Goal: Task Accomplishment & Management: Manage account settings

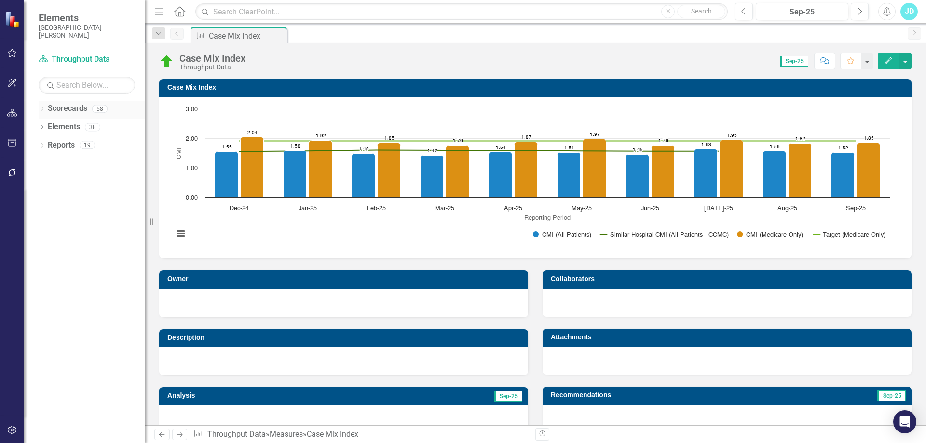
click at [69, 103] on div "Scorecards" at bounding box center [68, 109] width 40 height 16
click at [65, 110] on link "Scorecards" at bounding box center [68, 108] width 40 height 11
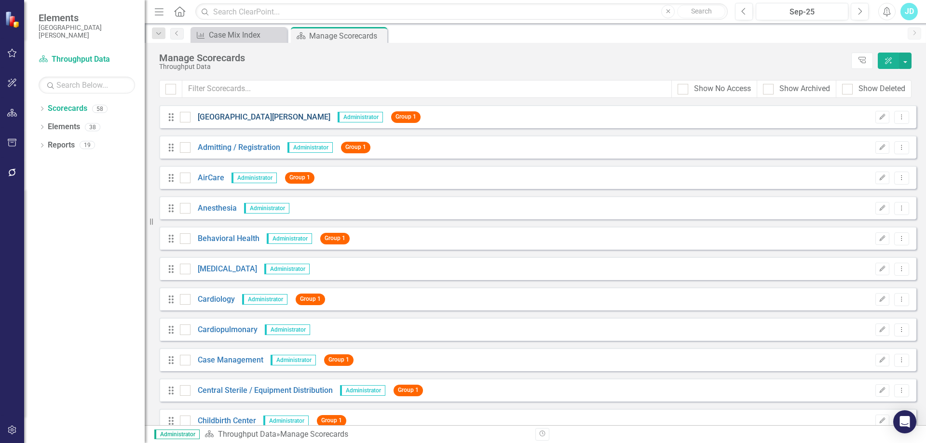
click at [254, 113] on link "[GEOGRAPHIC_DATA][PERSON_NAME]" at bounding box center [260, 117] width 140 height 11
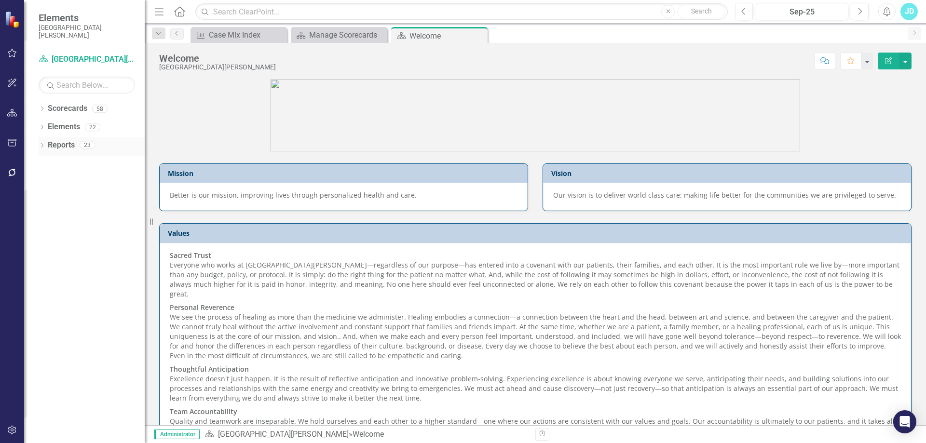
click at [44, 146] on icon "Dropdown" at bounding box center [42, 146] width 7 height 5
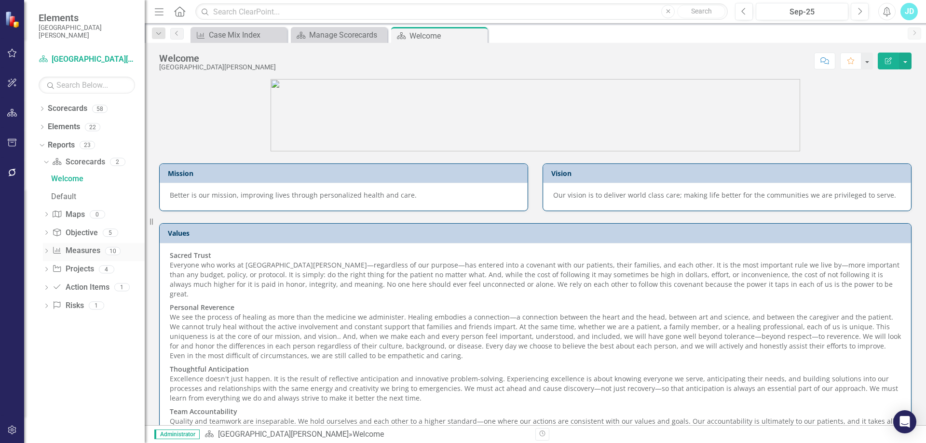
click at [48, 252] on icon "Dropdown" at bounding box center [46, 251] width 7 height 5
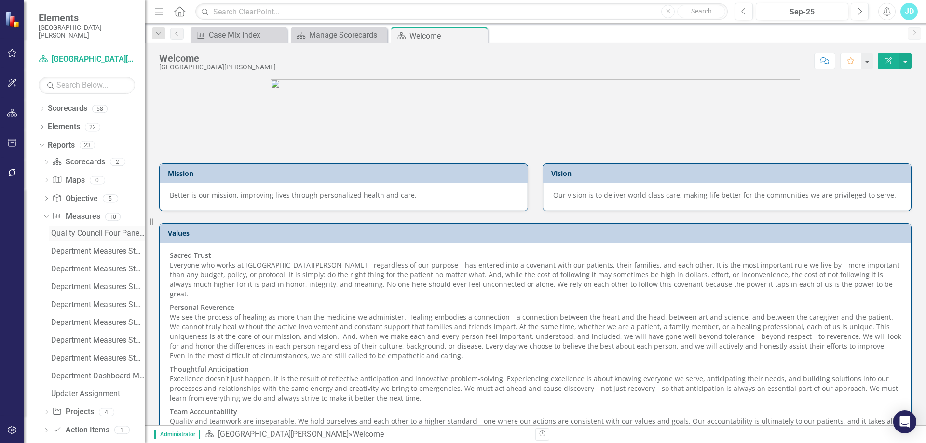
click at [88, 234] on div "Quality Council Four Panel Report" at bounding box center [98, 233] width 94 height 9
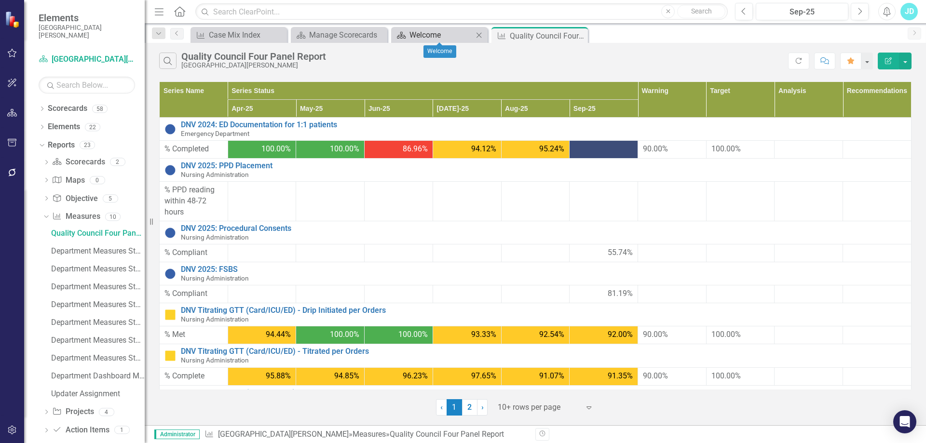
click at [421, 35] on div "Welcome" at bounding box center [441, 35] width 64 height 12
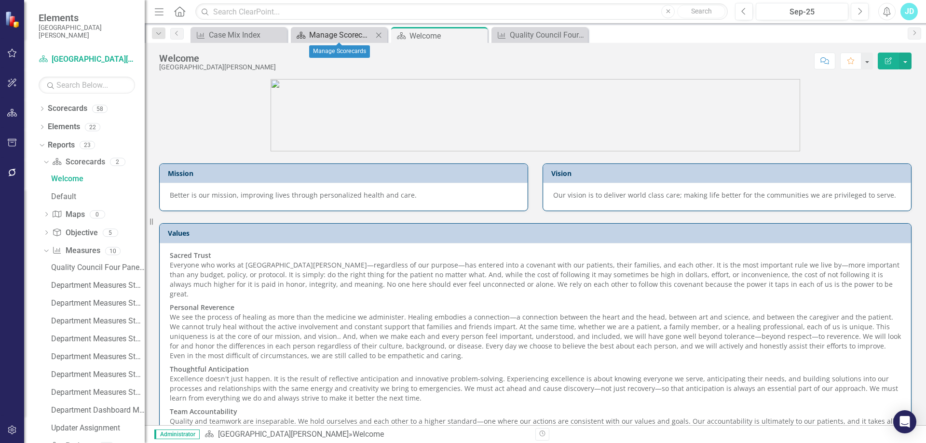
click at [329, 37] on div "Manage Scorecards" at bounding box center [341, 35] width 64 height 12
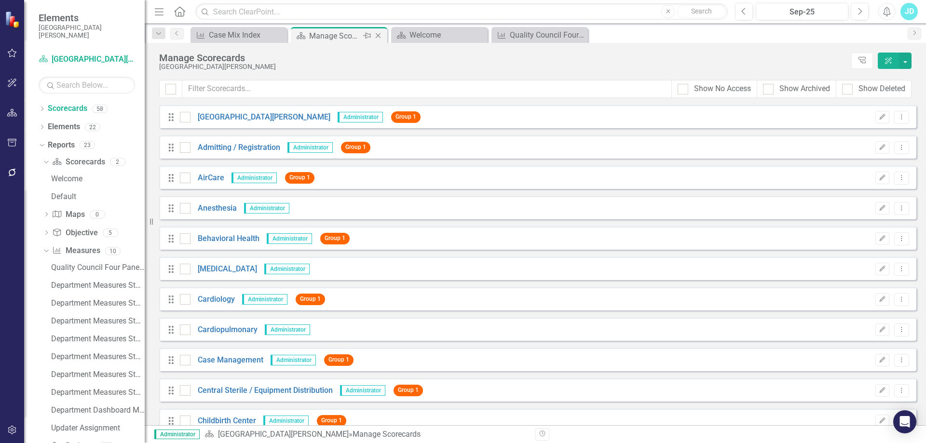
click at [378, 34] on icon "Close" at bounding box center [378, 36] width 10 height 8
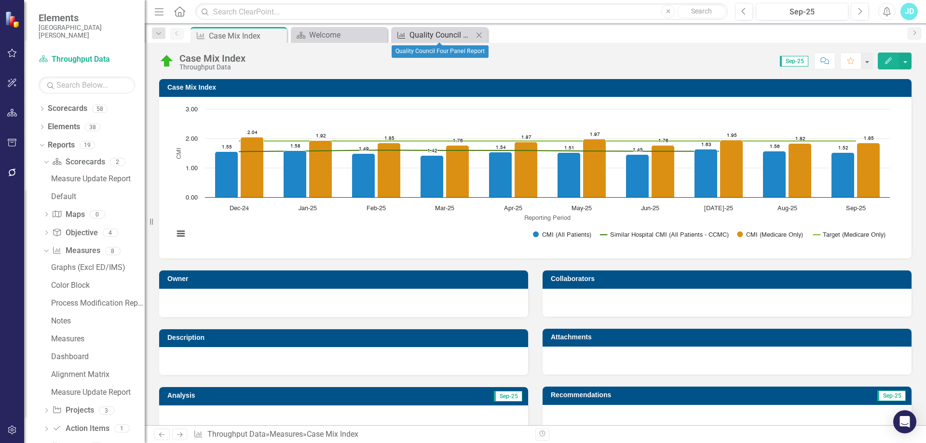
click at [432, 37] on div "Quality Council Four Panel Report" at bounding box center [441, 35] width 64 height 12
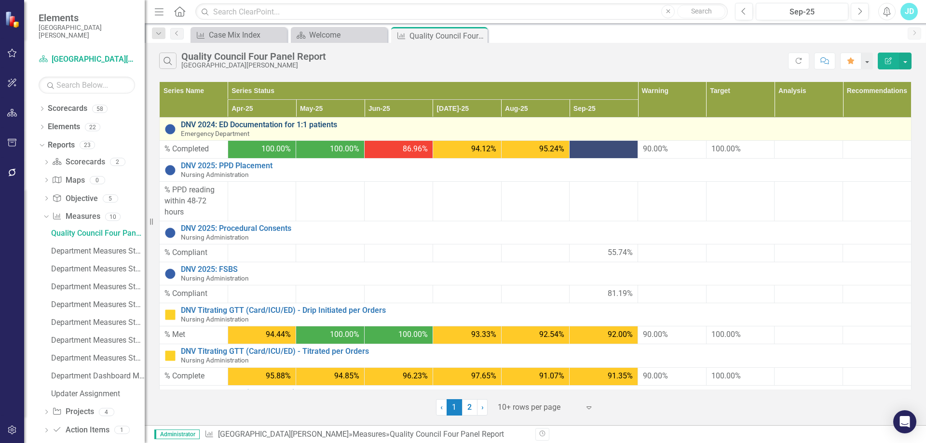
click at [264, 124] on link "DNV 2024: ED Documentation for 1:1 patients" at bounding box center [543, 125] width 725 height 9
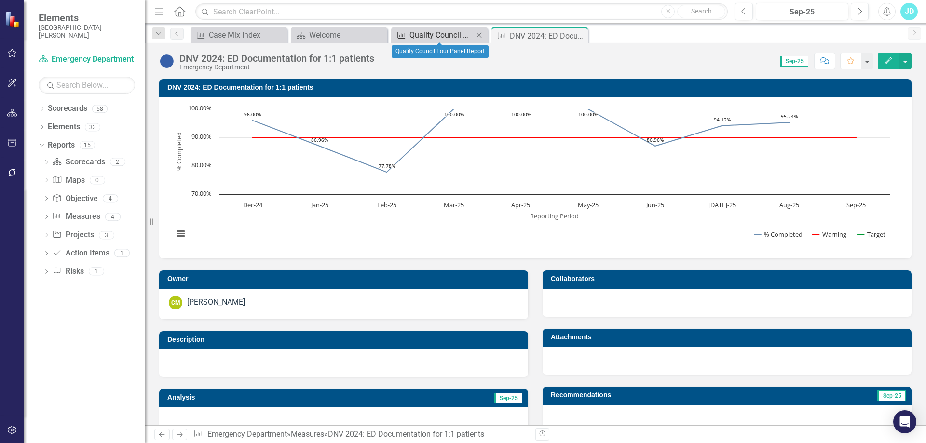
click at [445, 36] on div "Quality Council Four Panel Report" at bounding box center [441, 35] width 64 height 12
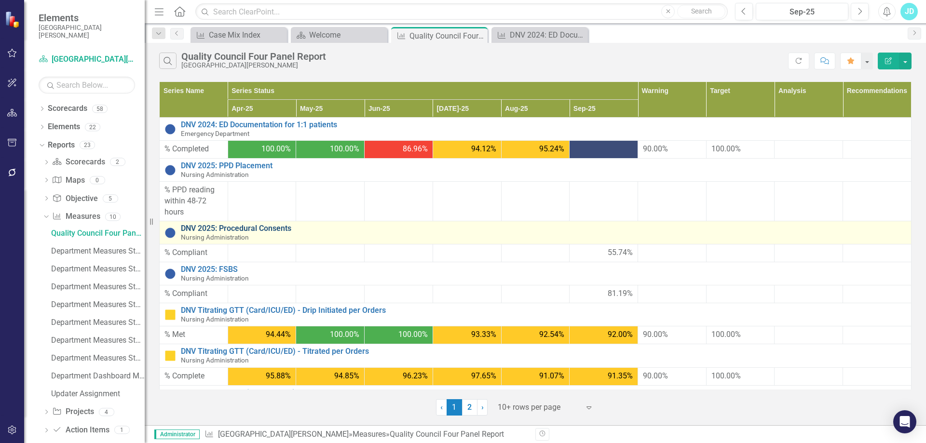
click at [269, 229] on link "DNV 2025: Procedural Consents" at bounding box center [543, 228] width 725 height 9
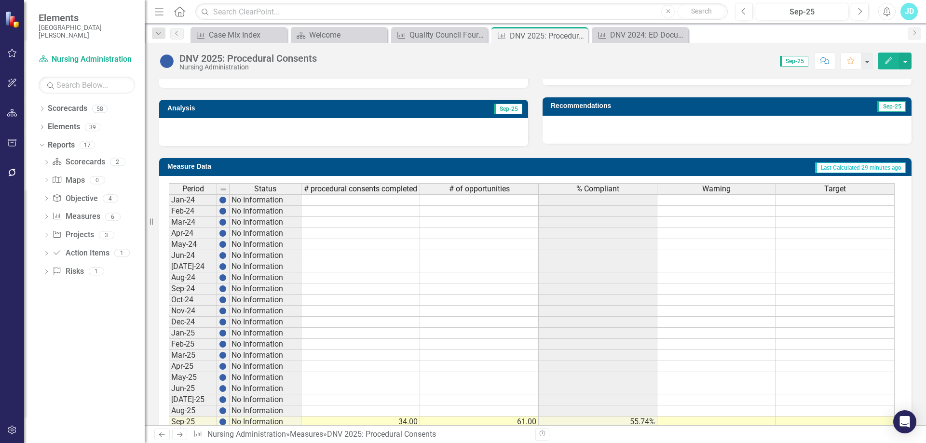
scroll to position [349, 0]
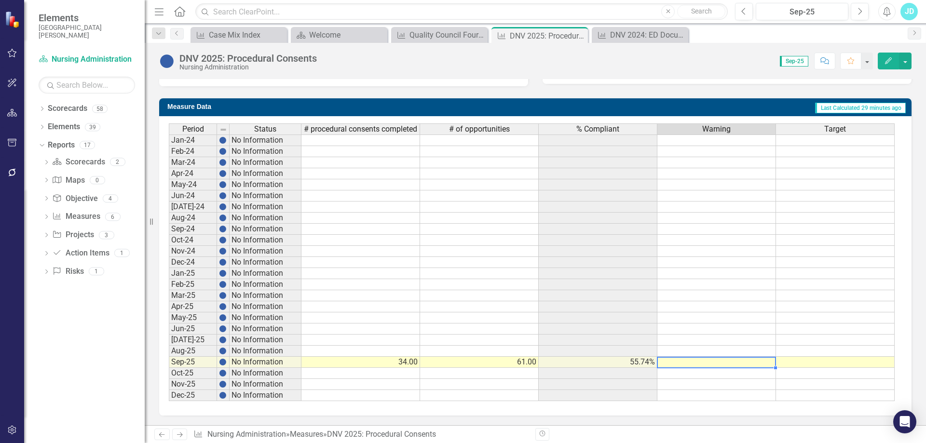
click at [749, 363] on td at bounding box center [716, 362] width 119 height 11
type textarea "90"
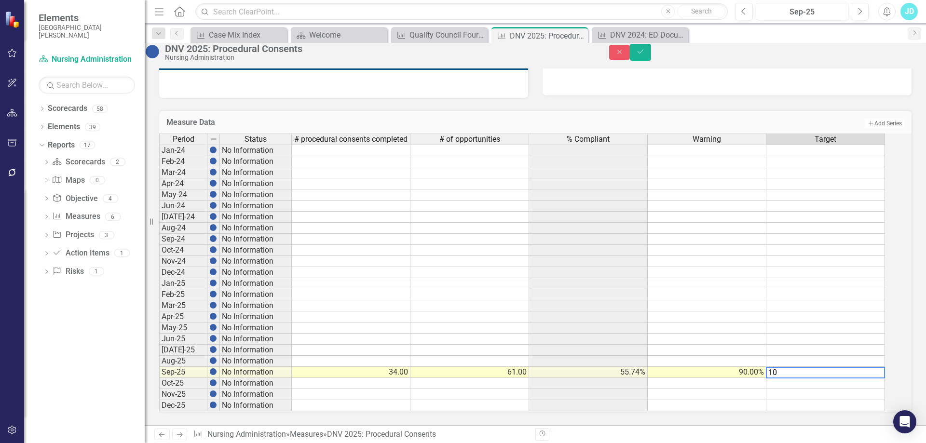
type textarea "100"
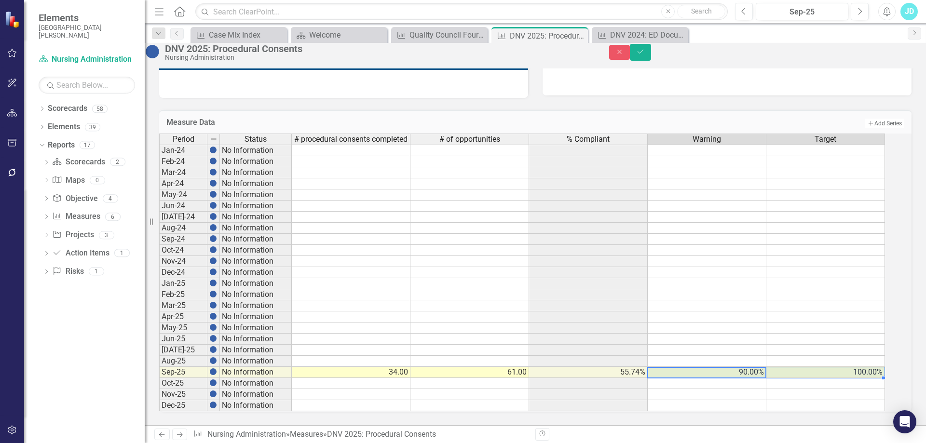
drag, startPoint x: 751, startPoint y: 372, endPoint x: 822, endPoint y: 370, distance: 71.4
click at [822, 370] on tr "Sep-25 No Information 34.00 61.00 55.74% 90.00% 100.00%" at bounding box center [522, 372] width 726 height 11
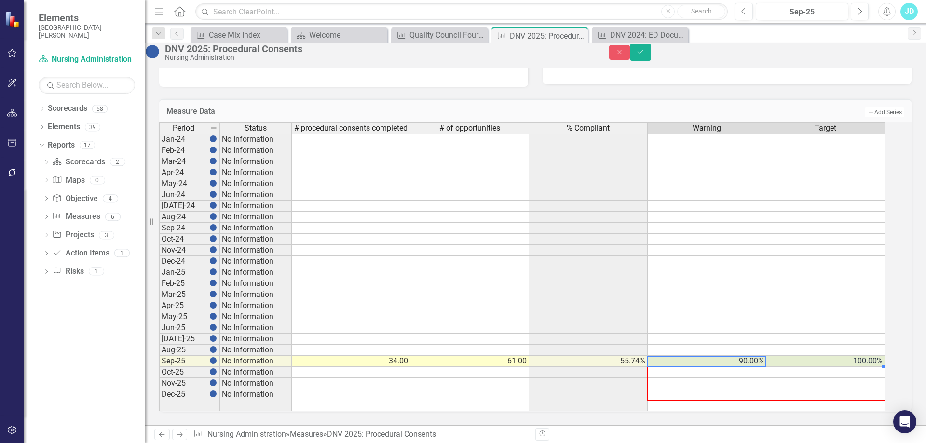
drag, startPoint x: 892, startPoint y: 375, endPoint x: 889, endPoint y: 400, distance: 24.9
click at [159, 400] on div "Period Status # procedural consents completed # of opportunities % Compliant Wa…" at bounding box center [159, 266] width 0 height 289
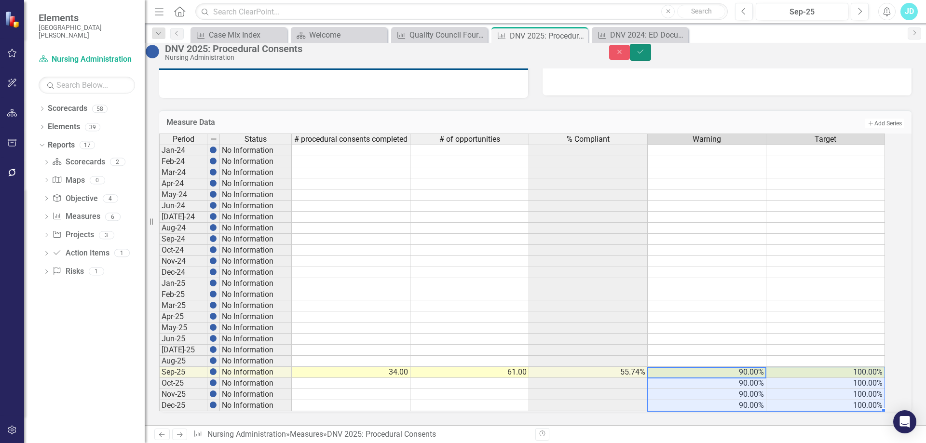
click at [645, 55] on icon "Save" at bounding box center [640, 51] width 9 height 7
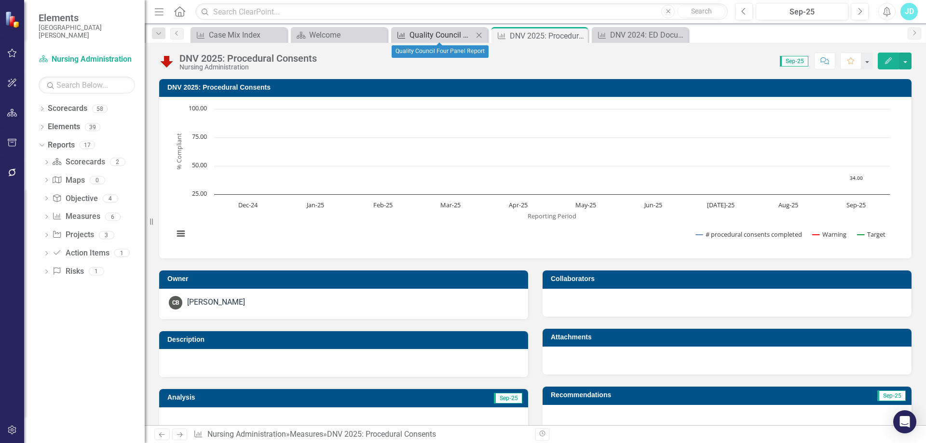
click at [424, 36] on div "Quality Council Four Panel Report" at bounding box center [441, 35] width 64 height 12
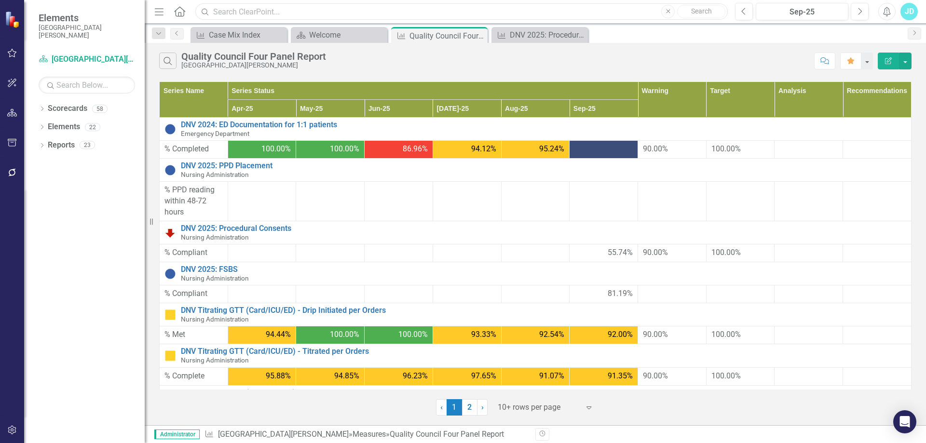
click at [231, 11] on input "text" at bounding box center [461, 11] width 532 height 17
type input "cauti"
drag, startPoint x: 236, startPoint y: 14, endPoint x: 214, endPoint y: 12, distance: 22.7
click at [214, 12] on input "cauti" at bounding box center [461, 11] width 532 height 17
click at [73, 108] on link "Scorecards" at bounding box center [68, 108] width 40 height 11
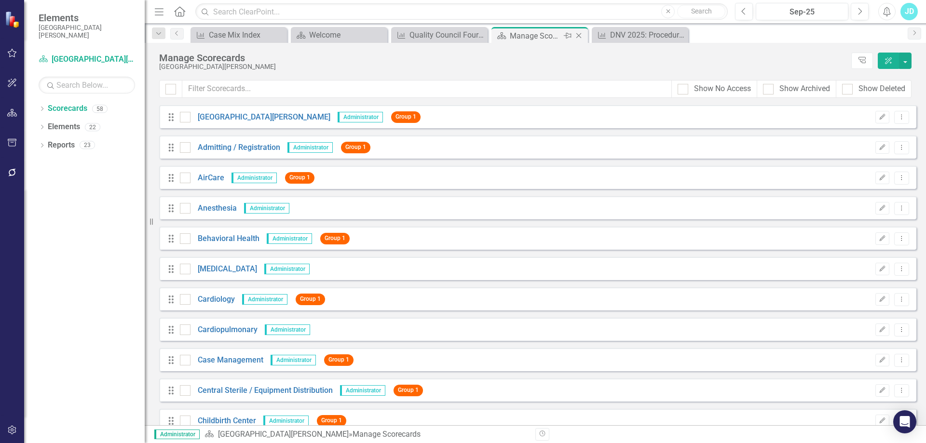
click at [579, 34] on icon "Close" at bounding box center [579, 36] width 10 height 8
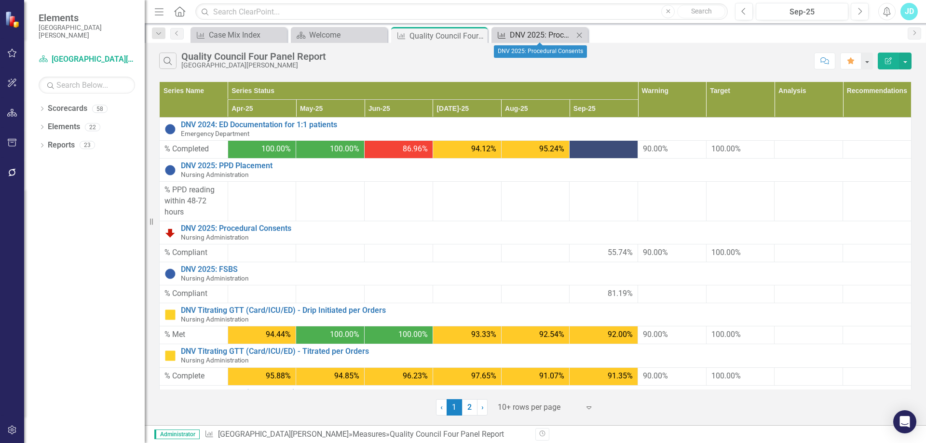
click at [544, 36] on div "DNV 2025: Procedural Consents" at bounding box center [542, 35] width 64 height 12
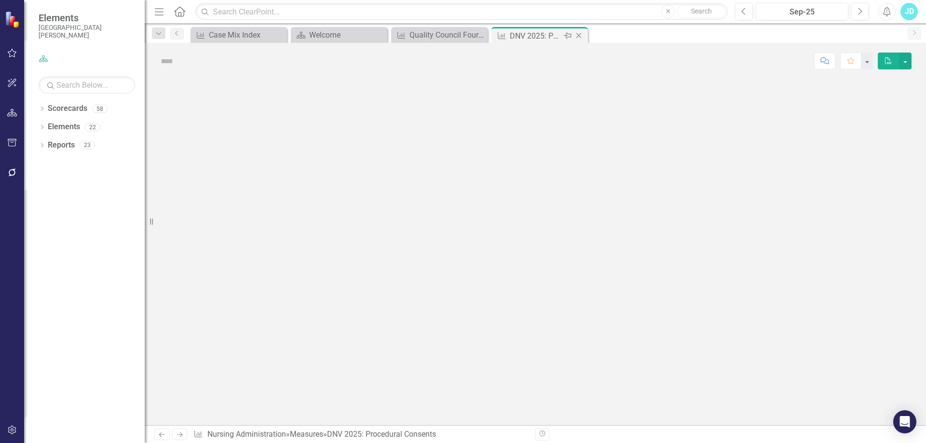
click at [580, 33] on icon "Close" at bounding box center [579, 36] width 10 height 8
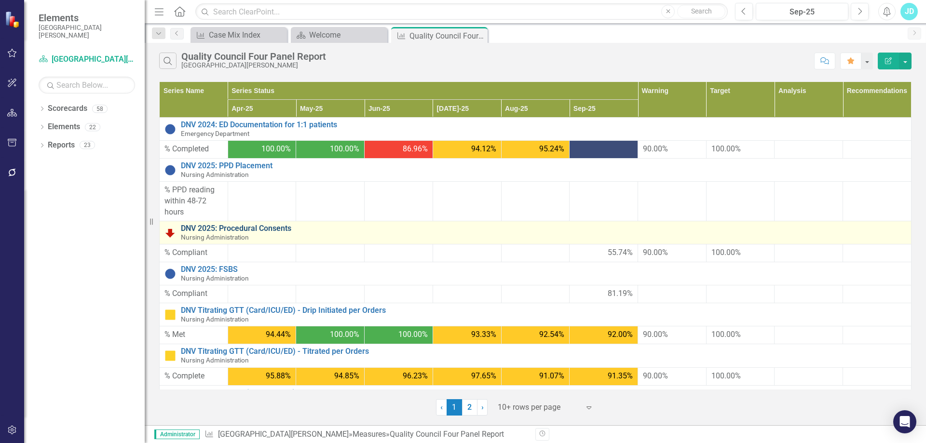
click at [223, 229] on link "DNV 2025: Procedural Consents" at bounding box center [543, 228] width 725 height 9
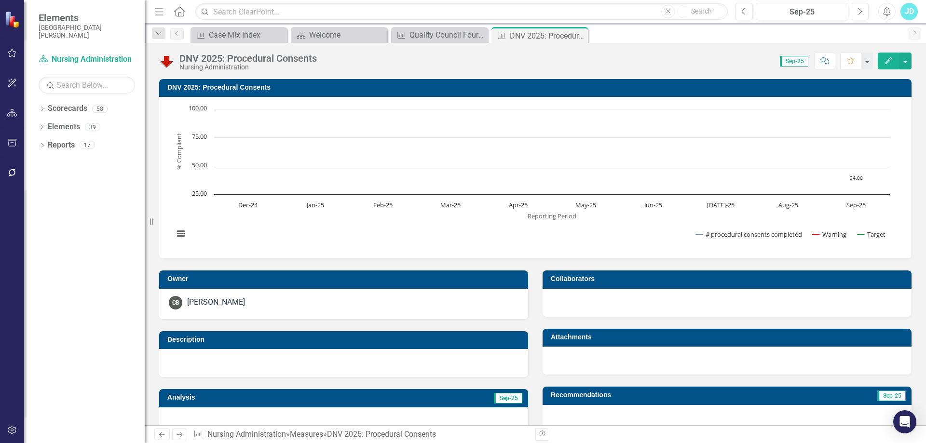
scroll to position [193, 0]
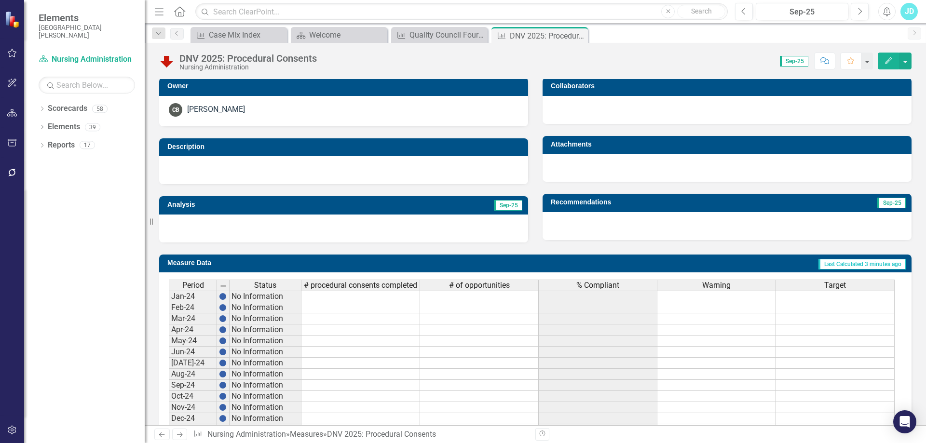
click at [590, 284] on span "% Compliant" at bounding box center [597, 285] width 43 height 9
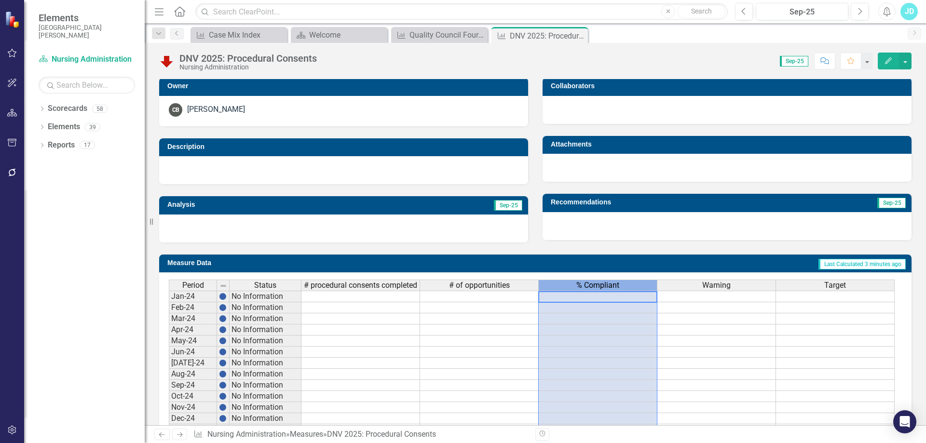
click at [590, 284] on span "% Compliant" at bounding box center [597, 285] width 43 height 9
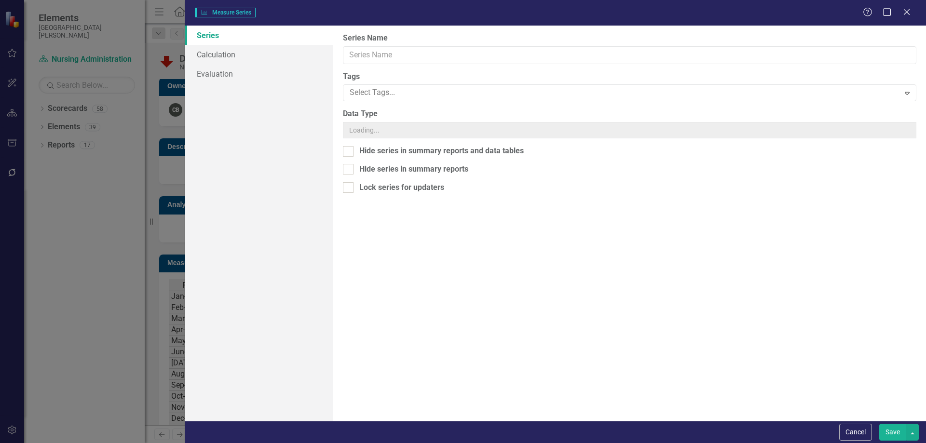
type input "% Compliant"
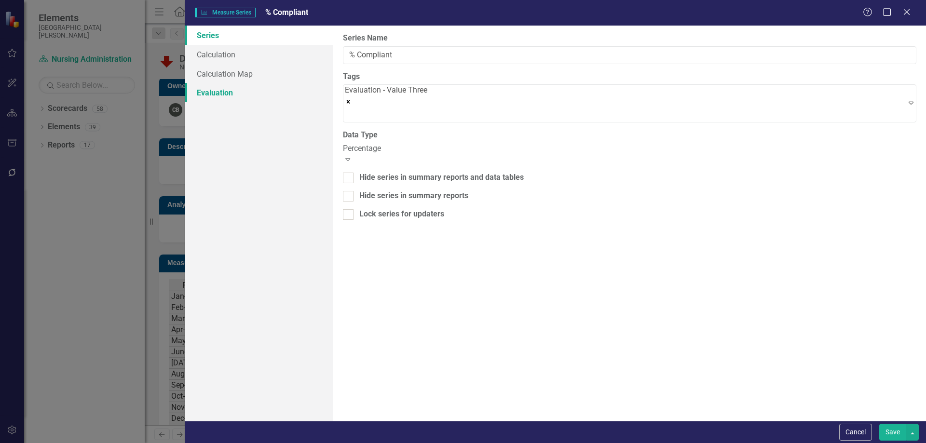
click at [228, 95] on link "Evaluation" at bounding box center [259, 92] width 148 height 19
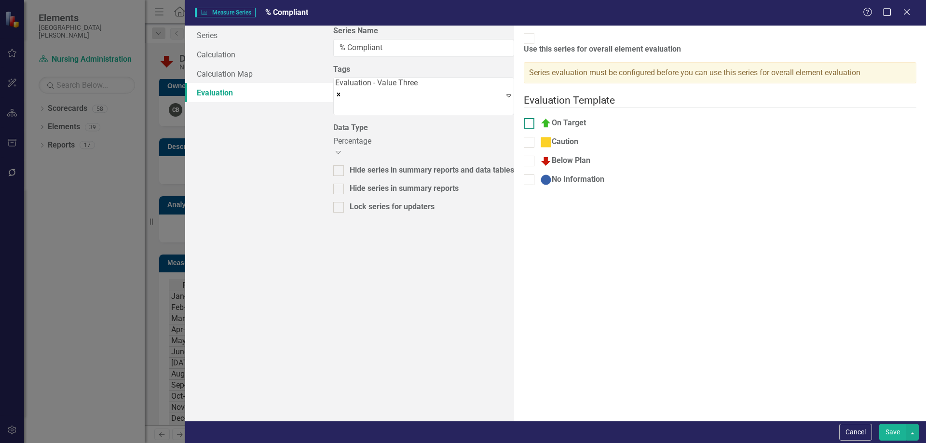
click at [524, 118] on input "On Target" at bounding box center [527, 121] width 6 height 6
checkbox input "true"
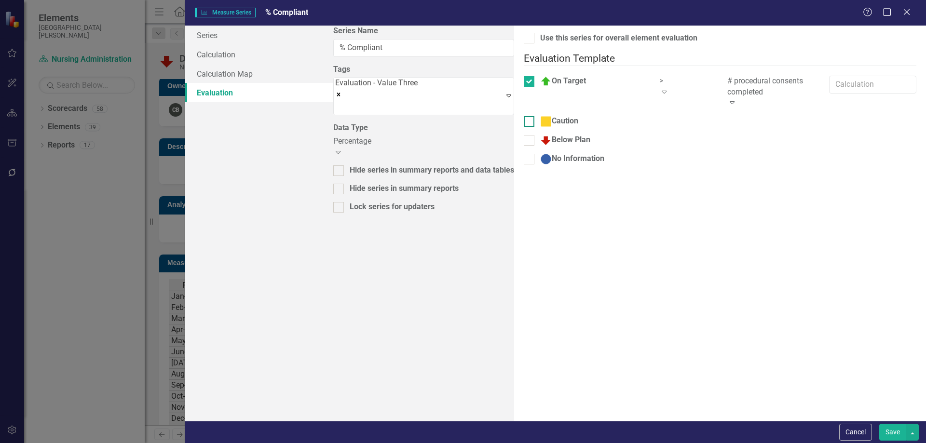
click at [524, 116] on input "Caution" at bounding box center [527, 119] width 6 height 6
checkbox input "true"
drag, startPoint x: 353, startPoint y: 121, endPoint x: 353, endPoint y: 135, distance: 14.0
click at [524, 157] on input "Below Plan" at bounding box center [527, 160] width 6 height 6
checkbox input "true"
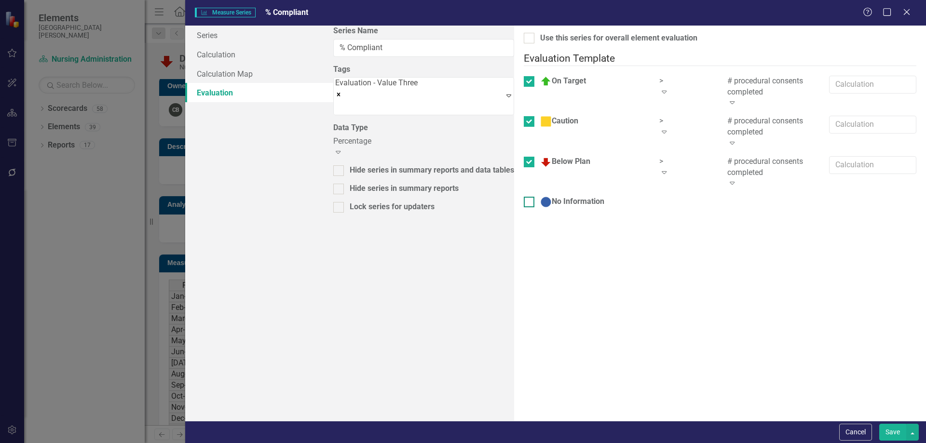
click at [524, 197] on input "No Information" at bounding box center [527, 200] width 6 height 6
checkbox input "true"
click at [524, 40] on div at bounding box center [529, 38] width 11 height 11
click at [524, 39] on input "Use this series for overall element evaluation" at bounding box center [527, 36] width 6 height 6
checkbox input "true"
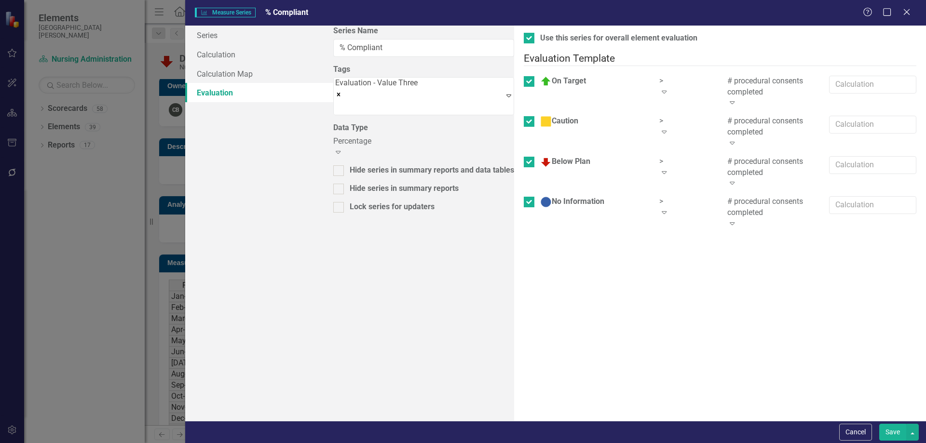
click at [659, 78] on div ">" at bounding box center [686, 81] width 54 height 11
click at [727, 81] on div "# procedural consents completed" at bounding box center [770, 87] width 87 height 22
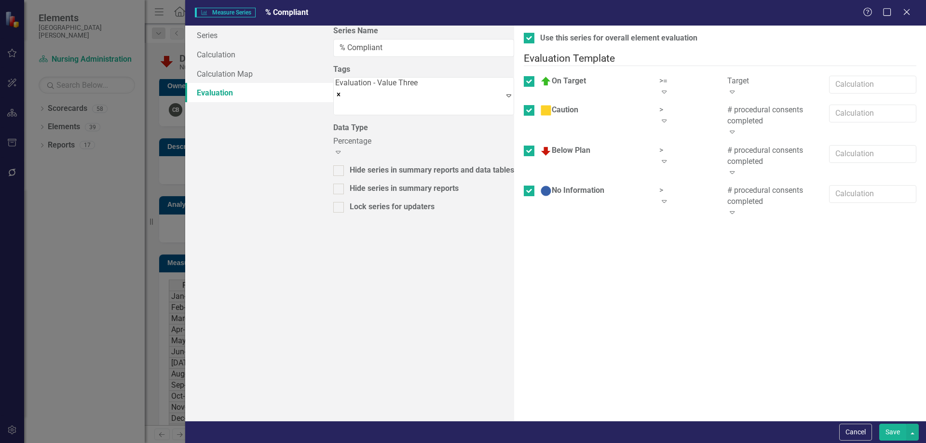
click at [659, 105] on div ">" at bounding box center [686, 110] width 54 height 11
click at [727, 105] on div "# procedural consents completed" at bounding box center [770, 116] width 87 height 22
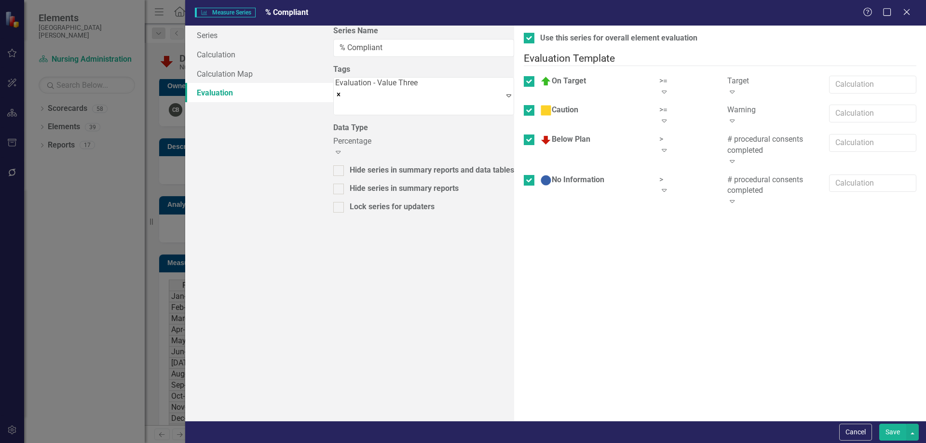
click at [659, 134] on div ">" at bounding box center [686, 139] width 54 height 11
click at [727, 134] on div "# procedural consents completed" at bounding box center [770, 145] width 87 height 22
click at [659, 163] on div ">" at bounding box center [686, 168] width 54 height 11
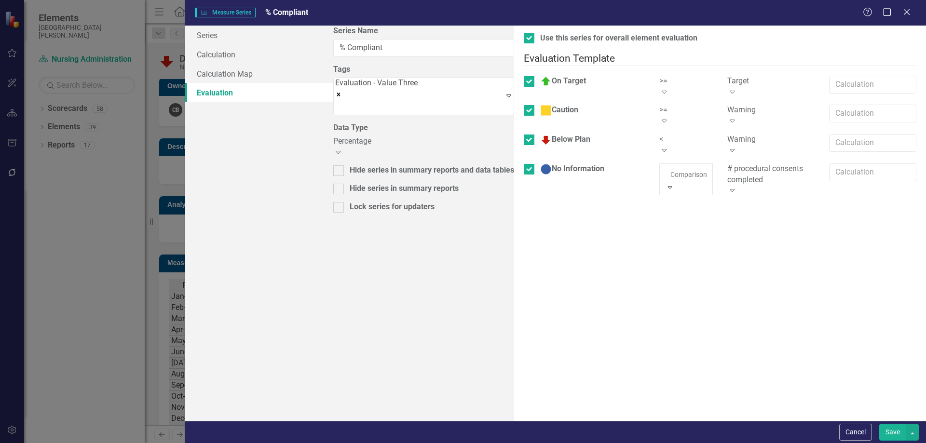
click at [890, 429] on button "Save" at bounding box center [892, 432] width 27 height 17
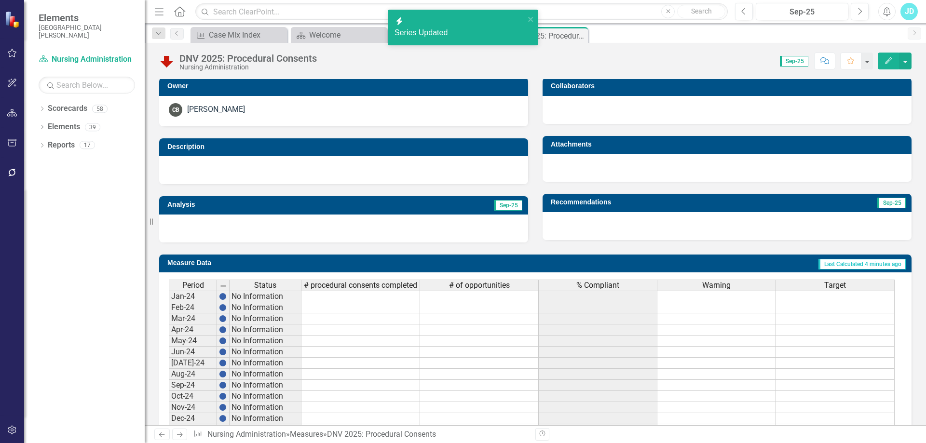
click at [353, 286] on span "# procedural consents completed" at bounding box center [360, 285] width 113 height 9
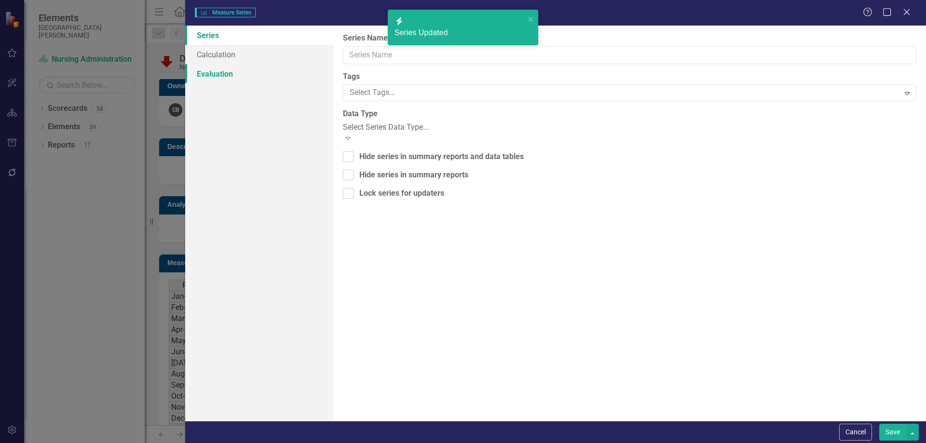
type input "# procedural consents completed"
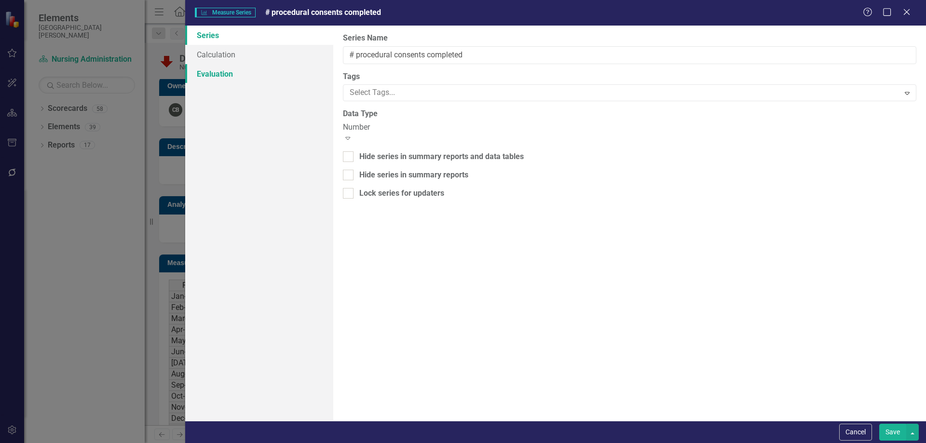
click at [208, 78] on link "Evaluation" at bounding box center [259, 73] width 148 height 19
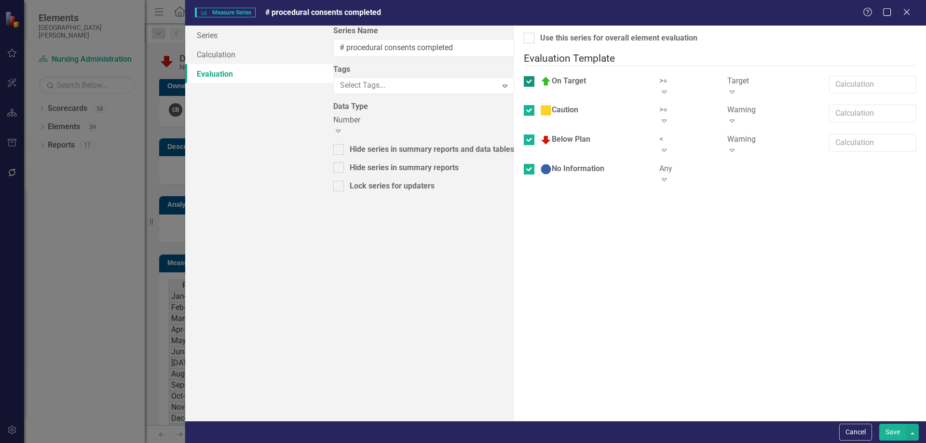
click at [524, 76] on div at bounding box center [529, 81] width 11 height 11
click at [524, 76] on input "On Target" at bounding box center [527, 79] width 6 height 6
checkbox input "false"
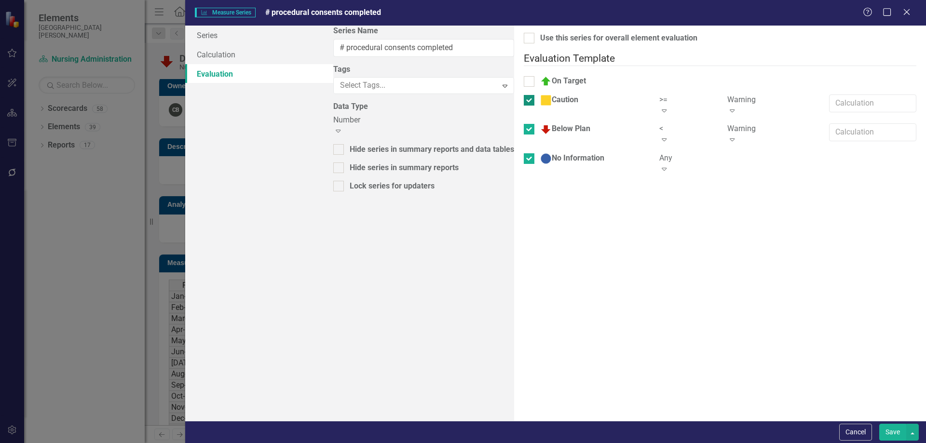
click at [524, 95] on div at bounding box center [529, 100] width 11 height 11
click at [524, 95] on input "Caution" at bounding box center [527, 98] width 6 height 6
checkbox input "false"
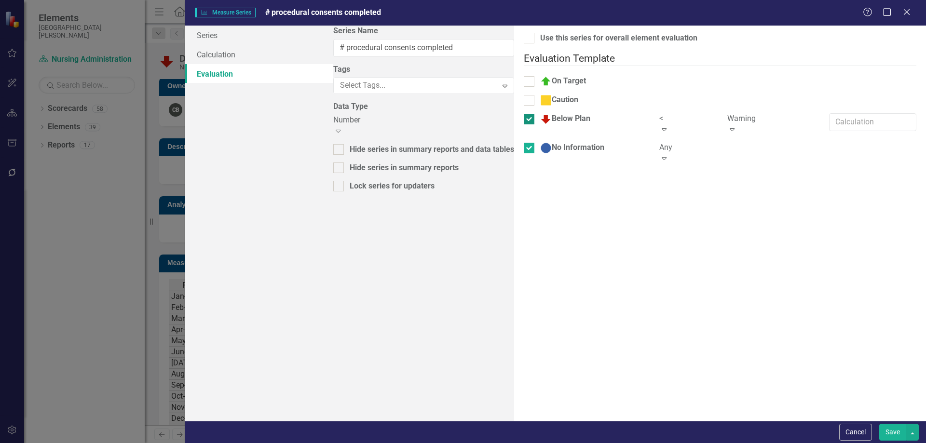
click at [524, 114] on input "Below Plan" at bounding box center [527, 117] width 6 height 6
checkbox input "false"
click at [524, 133] on input "No Information" at bounding box center [527, 136] width 6 height 6
checkbox input "false"
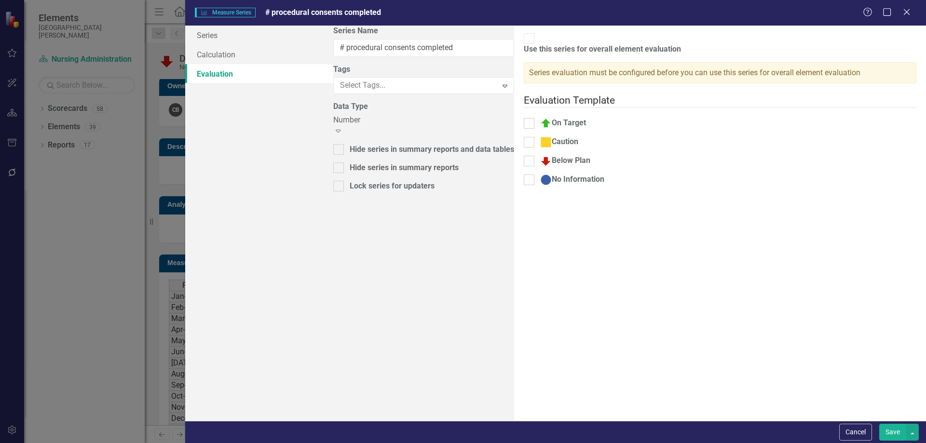
click at [897, 434] on button "Save" at bounding box center [892, 432] width 27 height 17
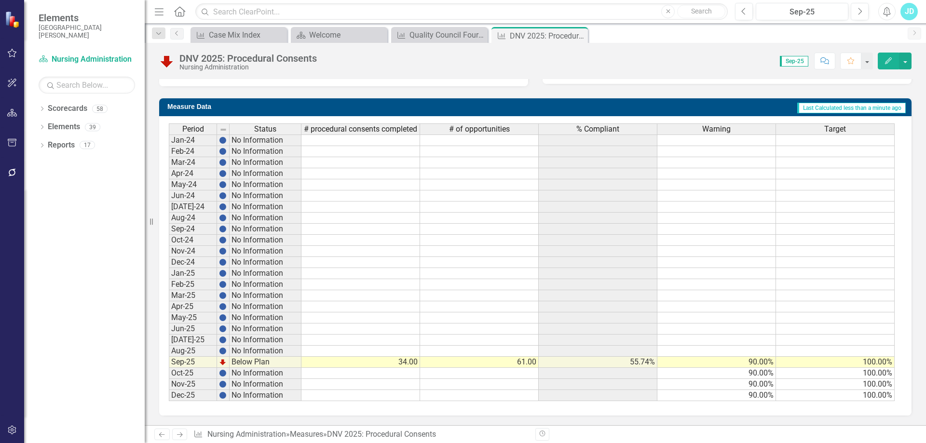
scroll to position [108, 0]
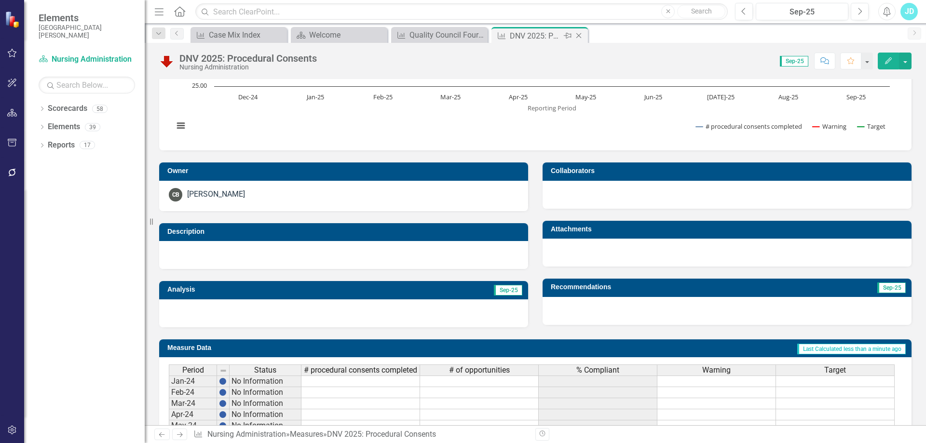
click at [578, 37] on icon "Close" at bounding box center [579, 36] width 10 height 8
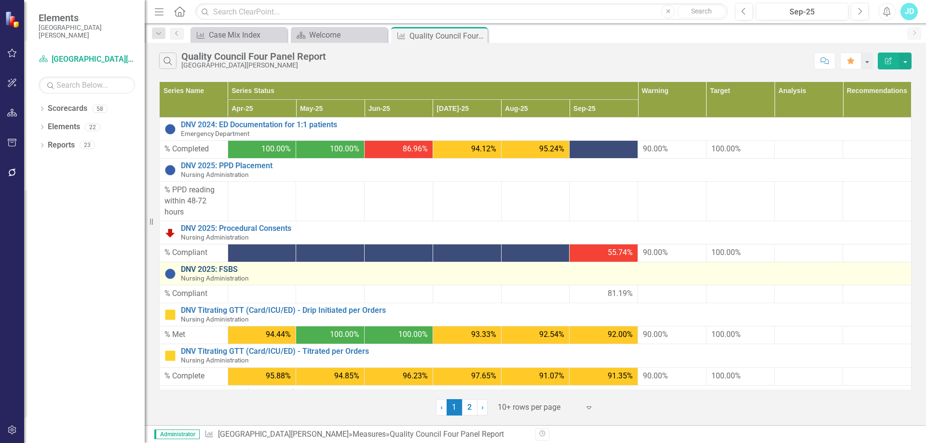
click at [198, 268] on link "DNV 2025: FSBS" at bounding box center [543, 269] width 725 height 9
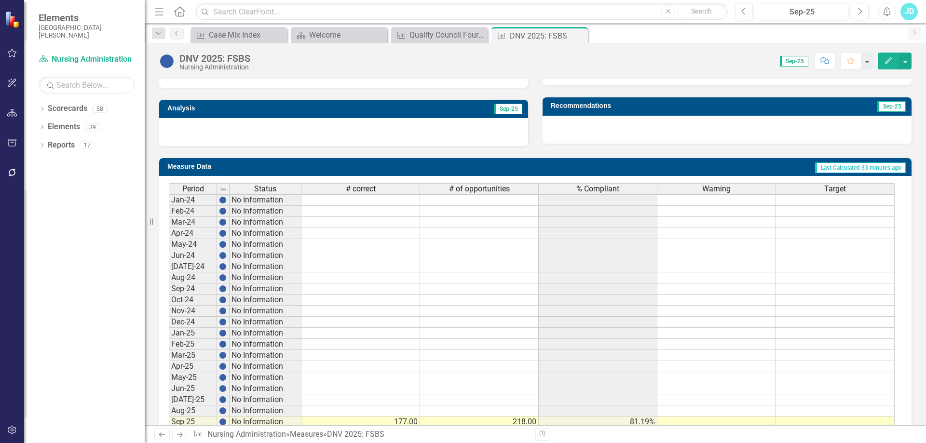
scroll to position [349, 0]
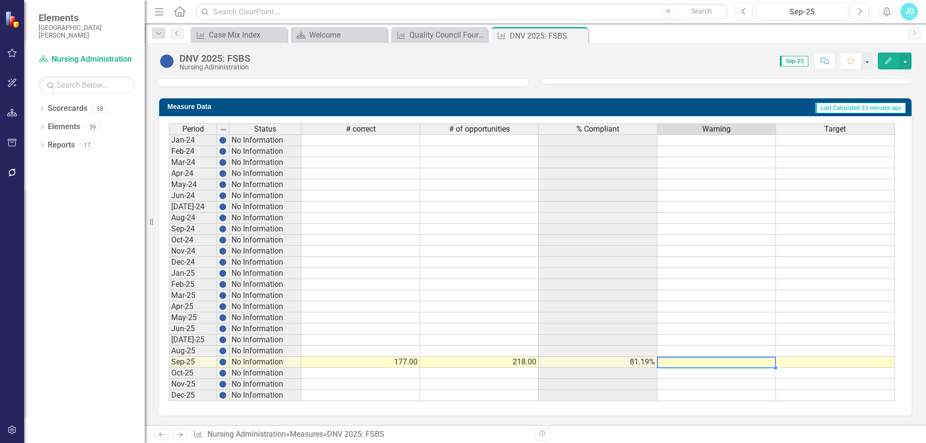
click at [702, 362] on td at bounding box center [716, 362] width 119 height 11
type textarea "90"
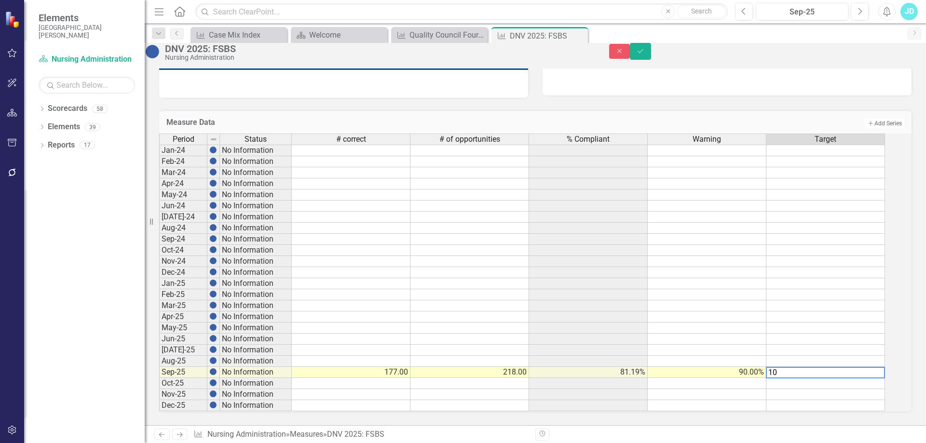
type textarea "100"
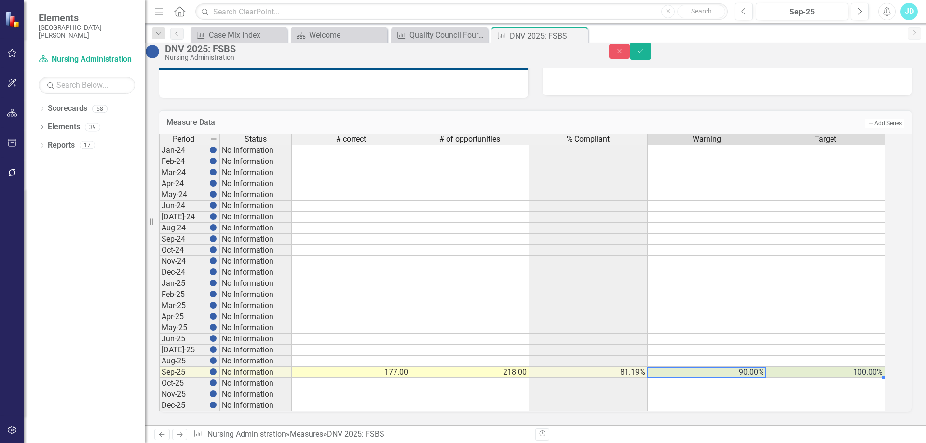
drag, startPoint x: 723, startPoint y: 367, endPoint x: 805, endPoint y: 367, distance: 82.0
click at [805, 367] on tr "Sep-25 No Information 177.00 218.00 81.19% 90.00% 100.00%" at bounding box center [522, 372] width 726 height 11
drag, startPoint x: 892, startPoint y: 373, endPoint x: 893, endPoint y: 399, distance: 25.6
click at [159, 399] on div "Period Status # correct # of opportunities % Compliant Warning Target Jan-24 No…" at bounding box center [159, 273] width 0 height 278
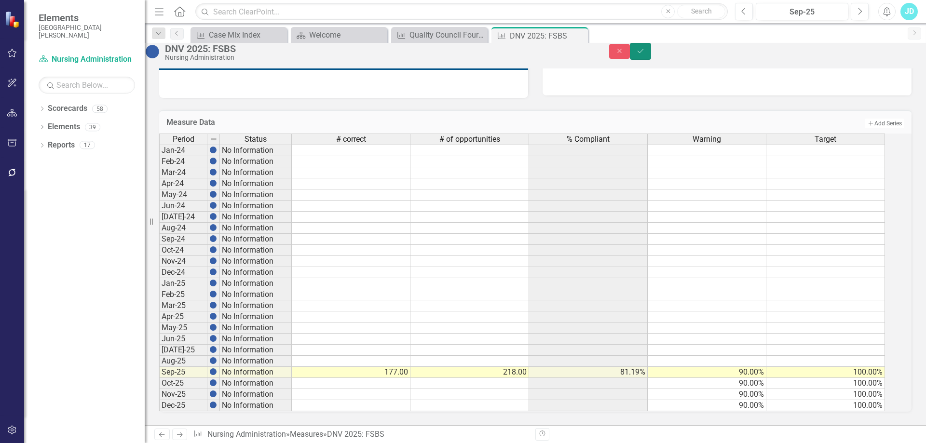
click at [645, 54] on icon "Save" at bounding box center [640, 51] width 9 height 7
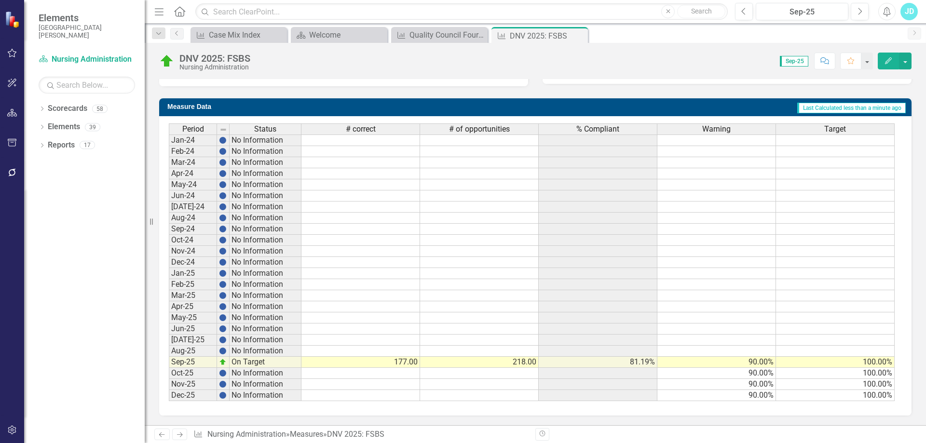
click at [377, 130] on div "# correct" at bounding box center [360, 129] width 118 height 11
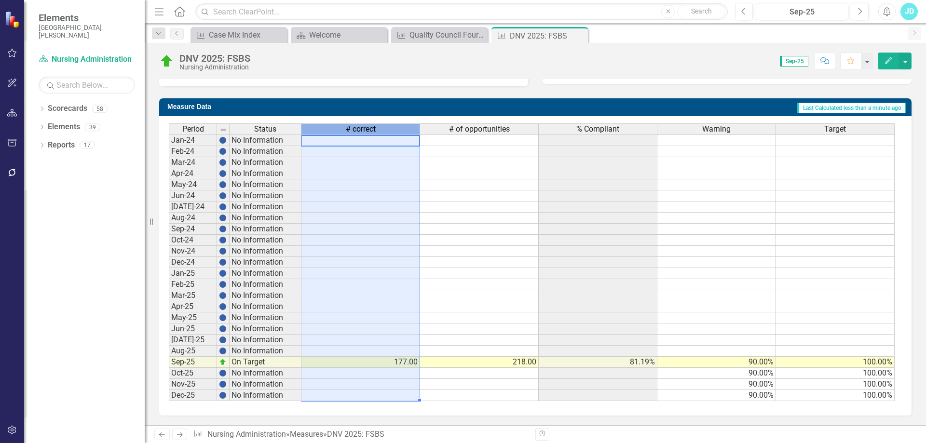
click at [377, 130] on div "# correct" at bounding box center [360, 129] width 118 height 11
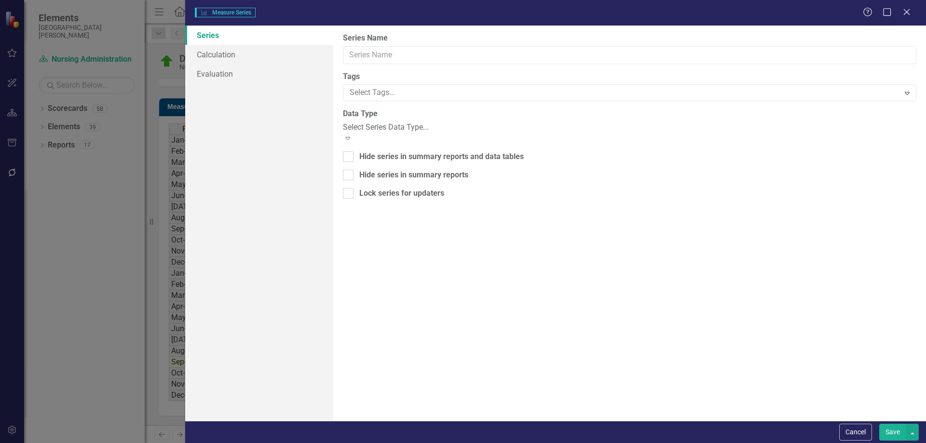
type input "# correct"
click at [230, 73] on link "Evaluation" at bounding box center [259, 73] width 148 height 19
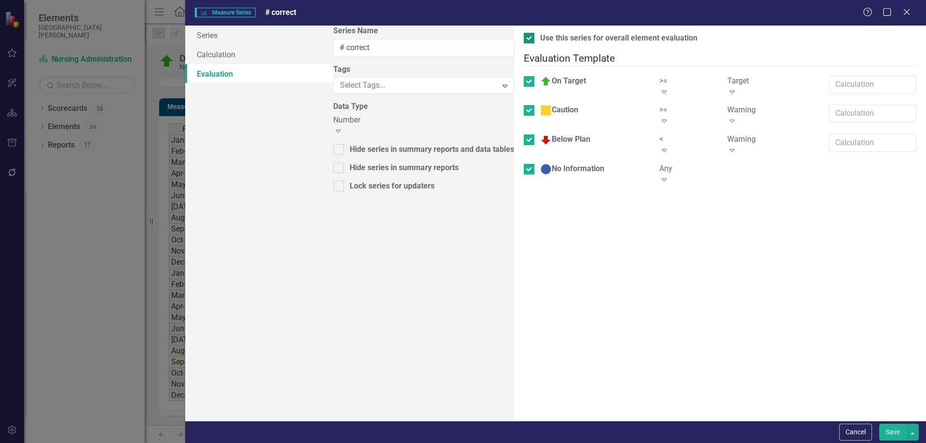
click at [524, 35] on input "Use this series for overall element evaluation" at bounding box center [527, 36] width 6 height 6
checkbox input "false"
drag, startPoint x: 355, startPoint y: 75, endPoint x: 356, endPoint y: 90, distance: 15.0
click at [524, 76] on input "On Target" at bounding box center [527, 79] width 6 height 6
checkbox input "false"
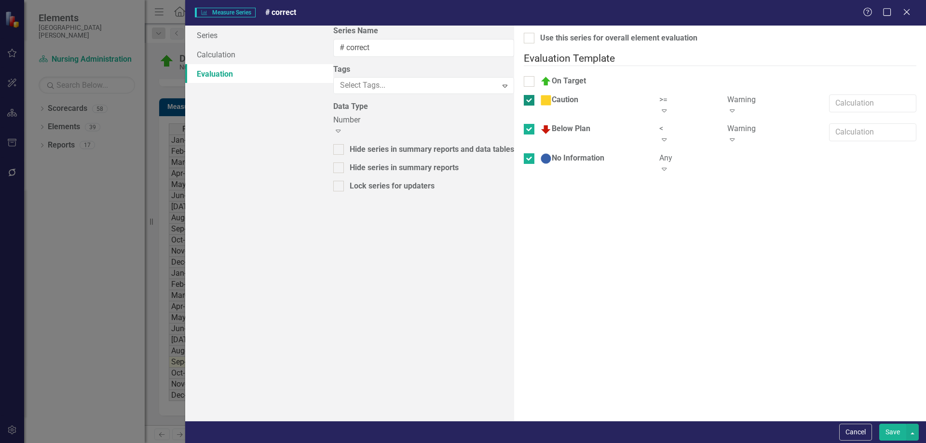
click at [524, 95] on input "Caution" at bounding box center [527, 98] width 6 height 6
checkbox input "false"
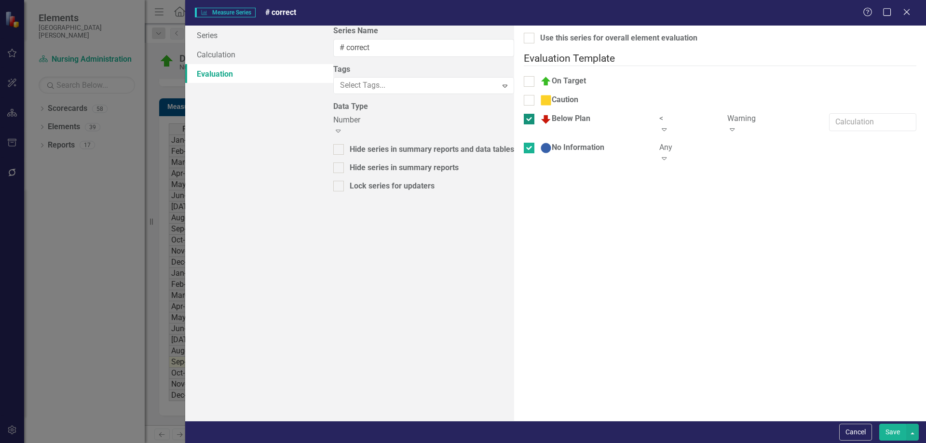
click at [524, 114] on input "Below Plan" at bounding box center [527, 117] width 6 height 6
checkbox input "false"
click at [524, 133] on input "No Information" at bounding box center [527, 136] width 6 height 6
checkbox input "false"
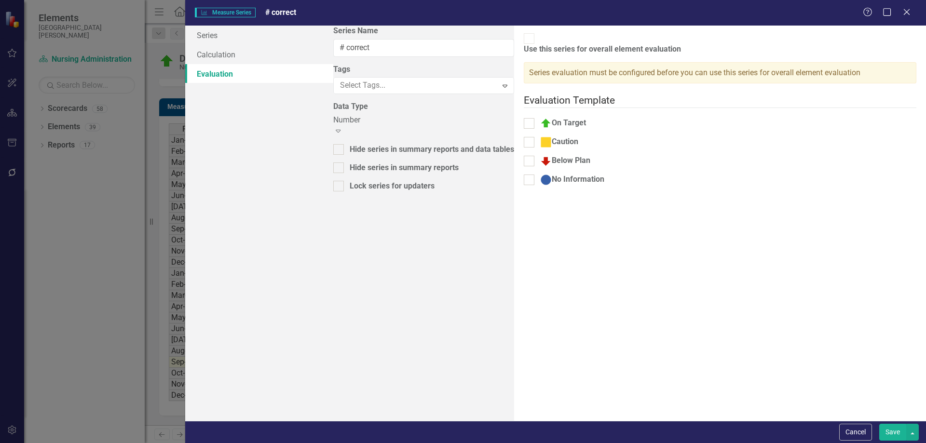
click at [890, 428] on button "Save" at bounding box center [892, 432] width 27 height 17
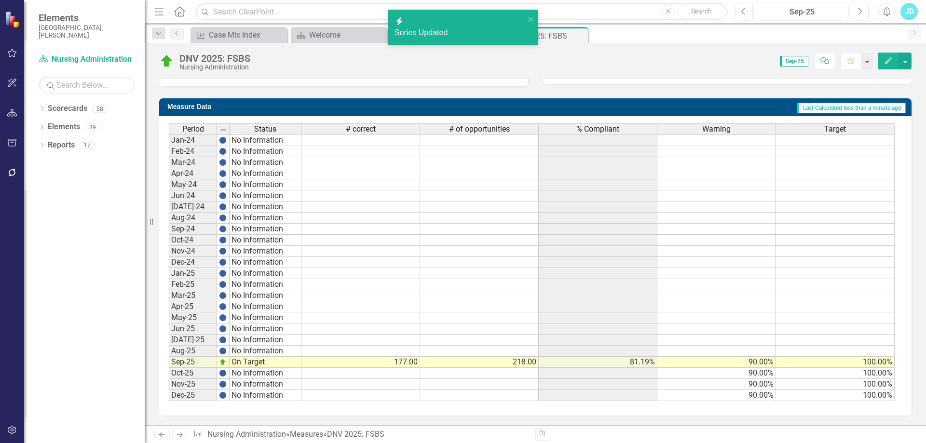
click at [609, 129] on span "% Compliant" at bounding box center [597, 129] width 43 height 9
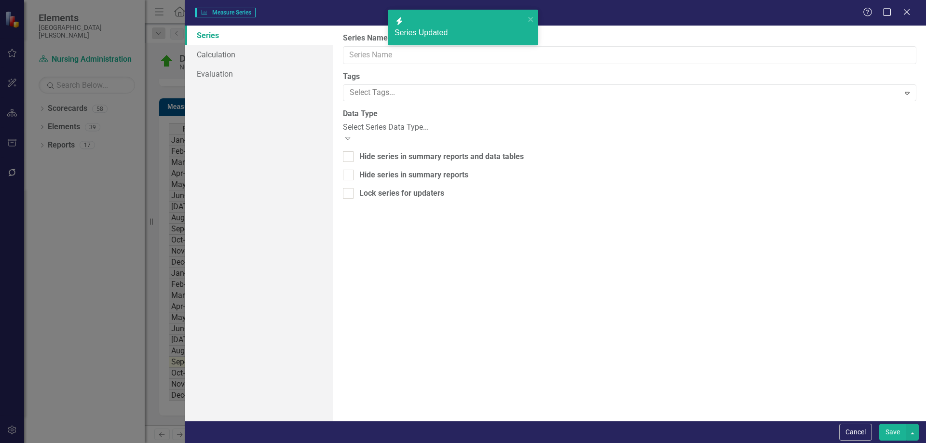
type input "% Compliant"
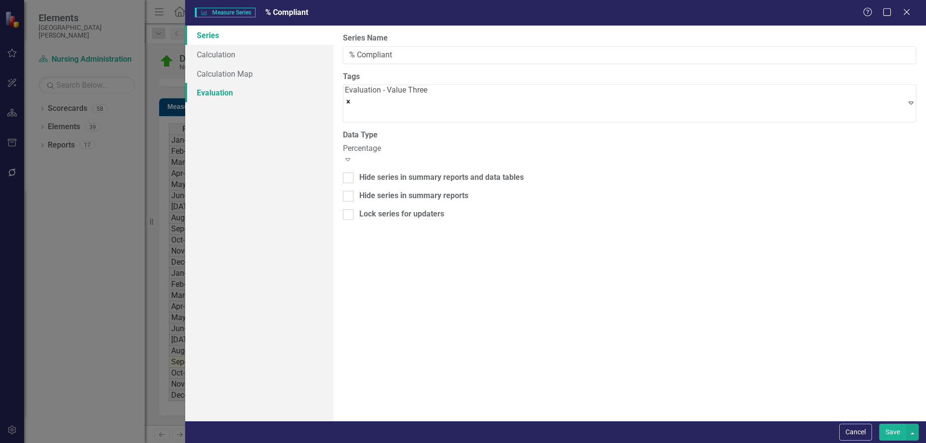
click at [217, 91] on link "Evaluation" at bounding box center [259, 92] width 148 height 19
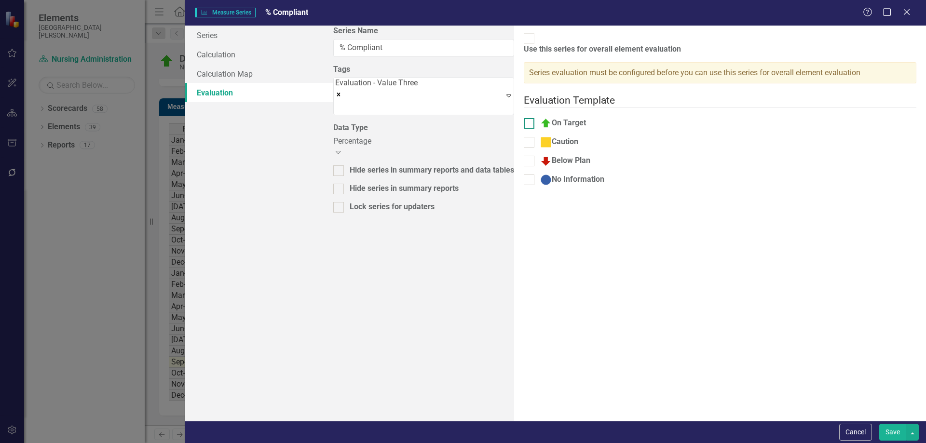
click at [524, 118] on div at bounding box center [529, 123] width 11 height 11
click at [524, 118] on input "On Target" at bounding box center [527, 121] width 6 height 6
checkbox input "true"
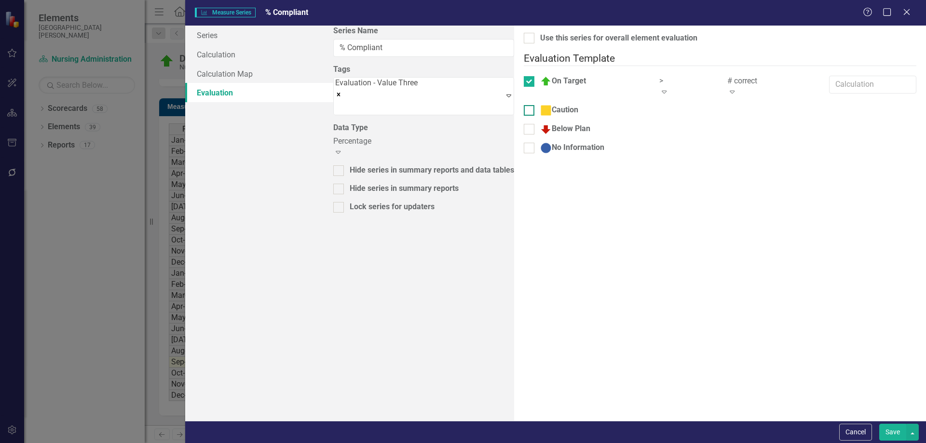
click at [524, 105] on div at bounding box center [529, 110] width 11 height 11
click at [524, 105] on input "Caution" at bounding box center [527, 108] width 6 height 6
checkbox input "true"
click at [524, 135] on div at bounding box center [529, 140] width 11 height 11
click at [524, 135] on input "Below Plan" at bounding box center [527, 138] width 6 height 6
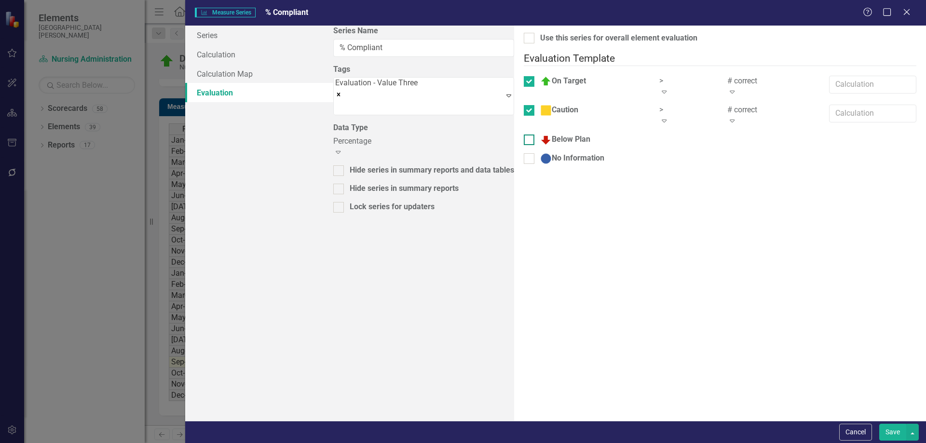
checkbox input "true"
click at [524, 164] on div at bounding box center [529, 169] width 11 height 11
click at [524, 164] on input "No Information" at bounding box center [527, 167] width 6 height 6
checkbox input "true"
click at [524, 39] on div at bounding box center [529, 38] width 11 height 11
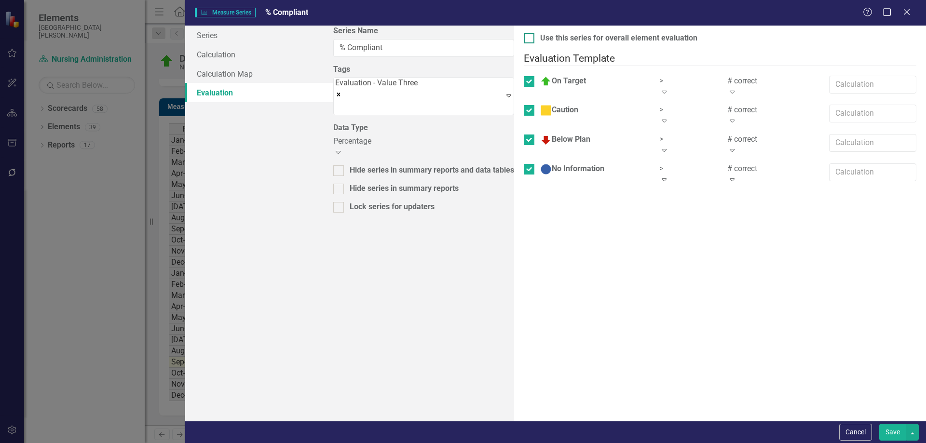
click at [524, 39] on input "Use this series for overall element evaluation" at bounding box center [527, 36] width 6 height 6
checkbox input "true"
click at [659, 78] on div ">" at bounding box center [686, 81] width 54 height 11
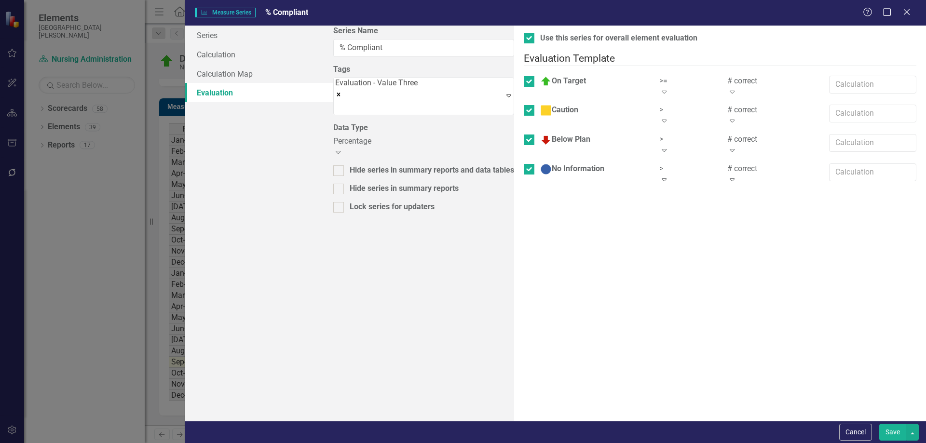
click at [727, 76] on div "# correct" at bounding box center [770, 81] width 87 height 11
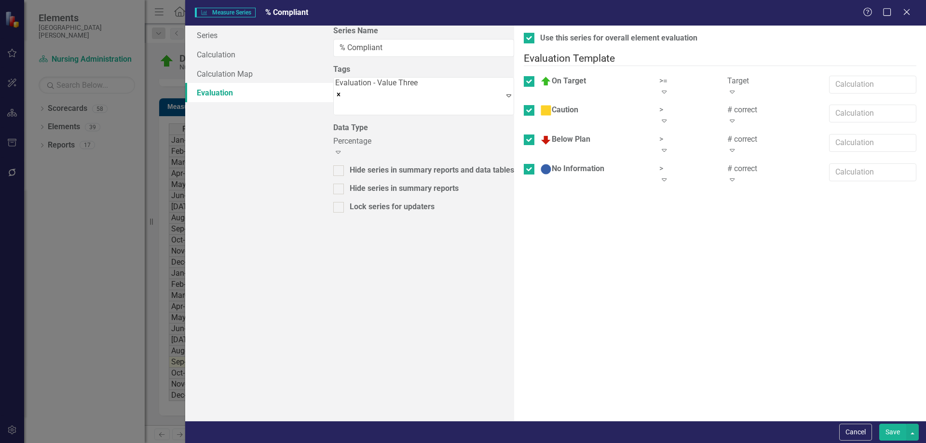
click at [659, 105] on div ">" at bounding box center [686, 110] width 54 height 11
click at [727, 105] on div "# correct" at bounding box center [770, 110] width 87 height 11
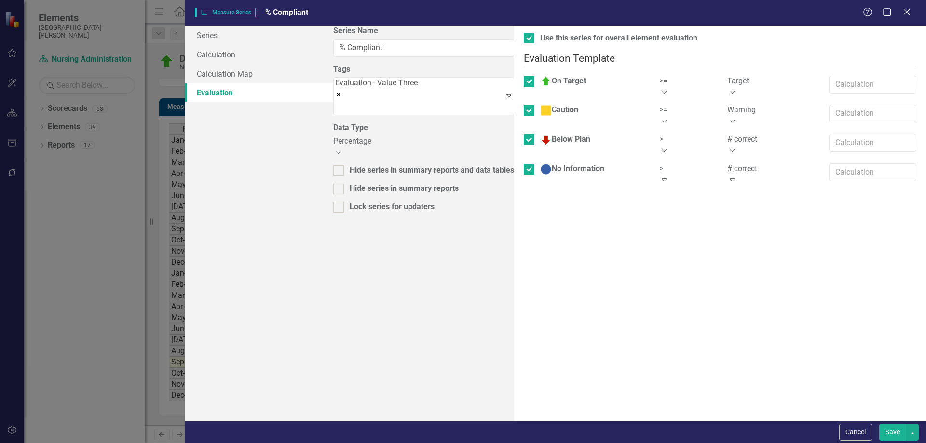
click at [659, 134] on div ">" at bounding box center [686, 139] width 54 height 11
click at [727, 134] on div "# correct" at bounding box center [770, 139] width 87 height 11
click at [659, 163] on div "> Expand" at bounding box center [686, 174] width 54 height 22
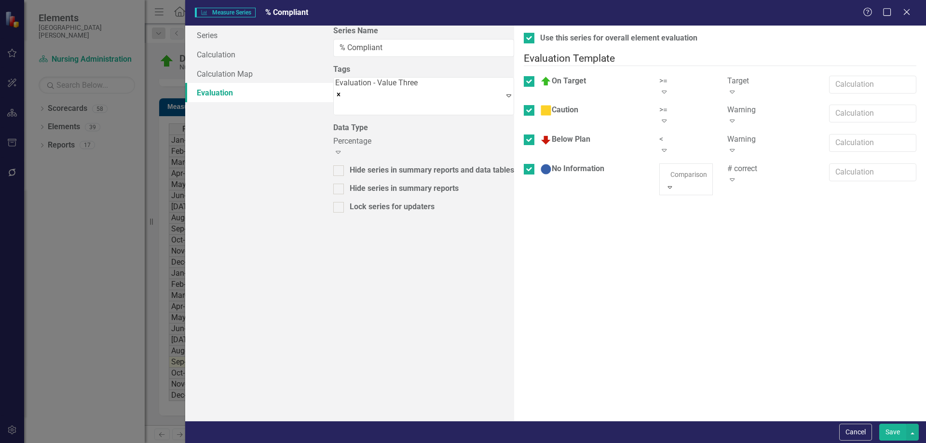
click at [883, 436] on button "Save" at bounding box center [892, 432] width 27 height 17
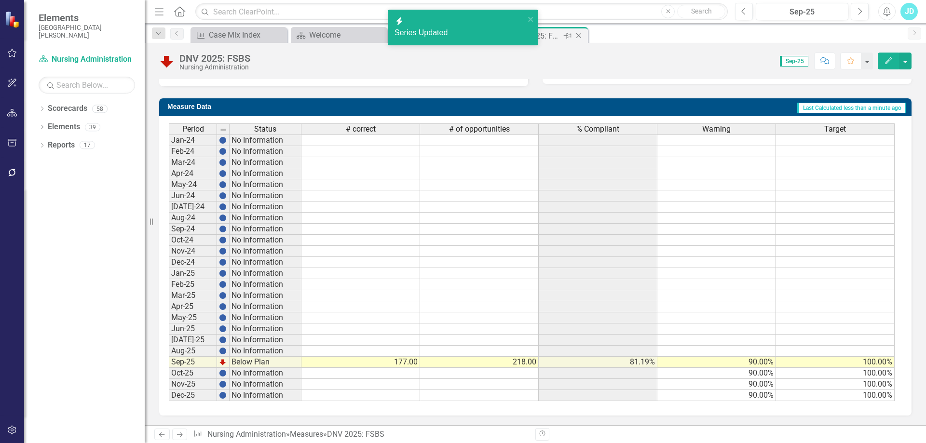
click at [578, 35] on icon "Close" at bounding box center [579, 36] width 10 height 8
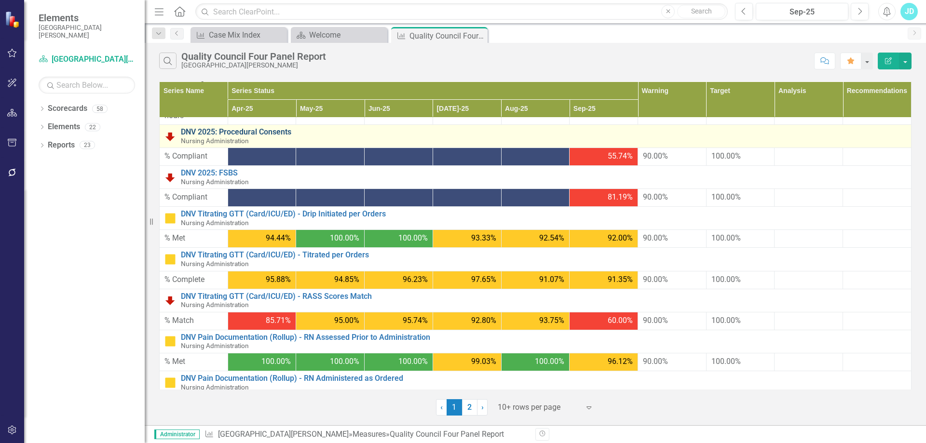
scroll to position [145, 0]
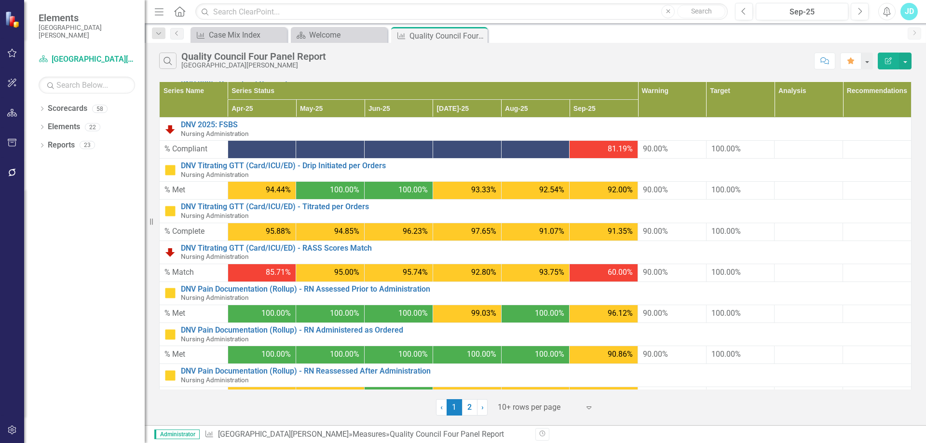
click at [554, 408] on div at bounding box center [539, 407] width 82 height 13
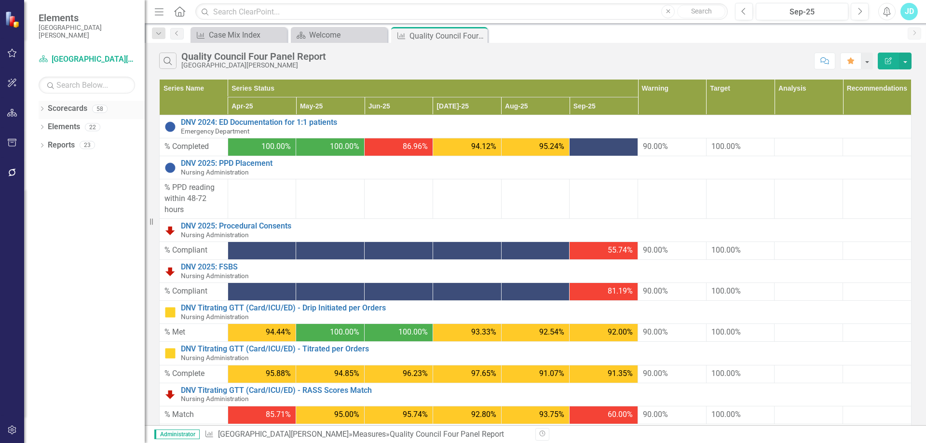
click at [71, 110] on link "Scorecards" at bounding box center [68, 108] width 40 height 11
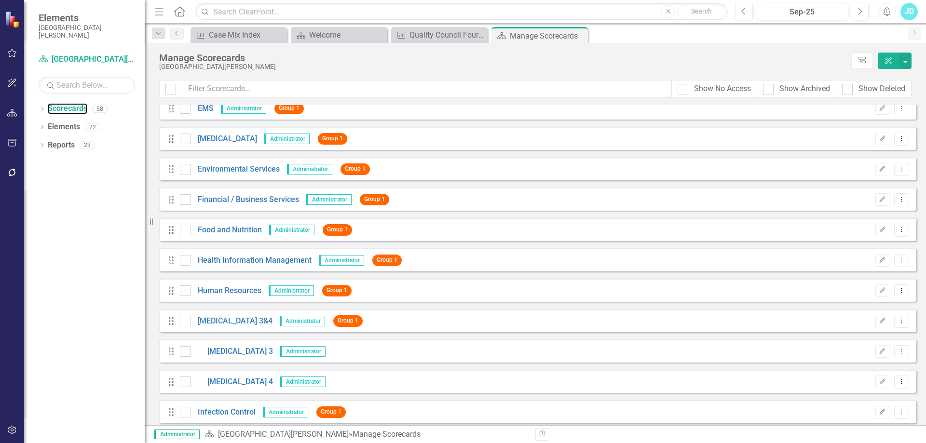
scroll to position [530, 0]
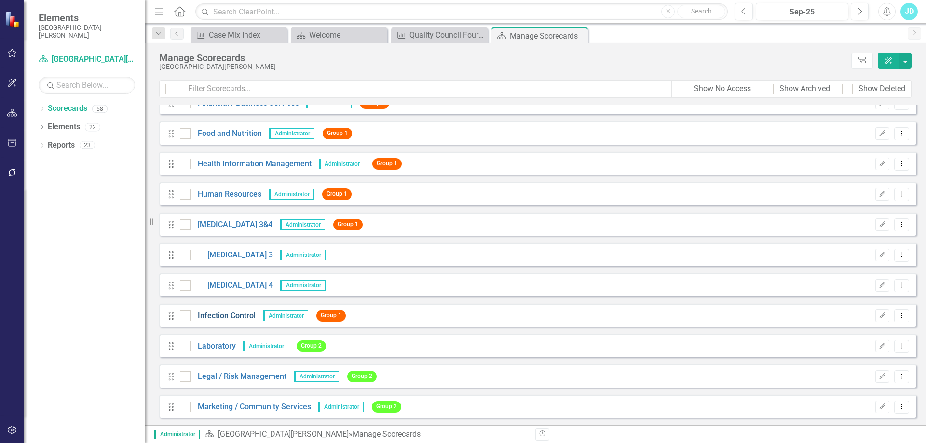
click at [224, 318] on link "Infection Control" at bounding box center [222, 316] width 65 height 11
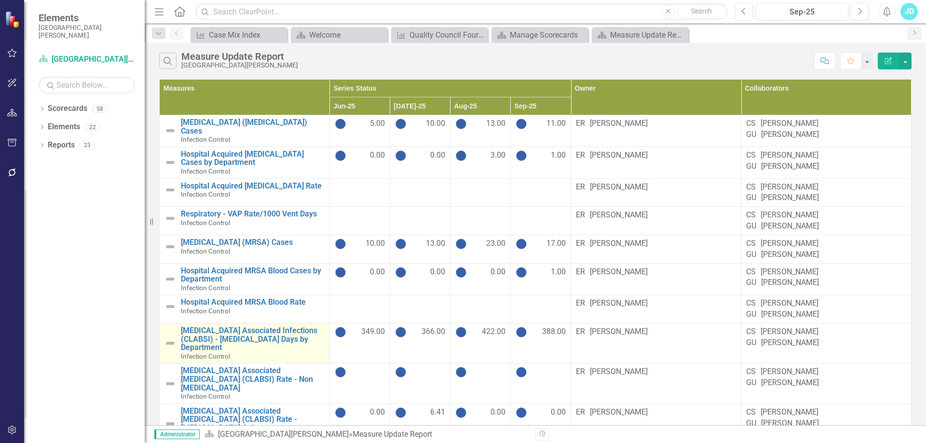
scroll to position [289, 0]
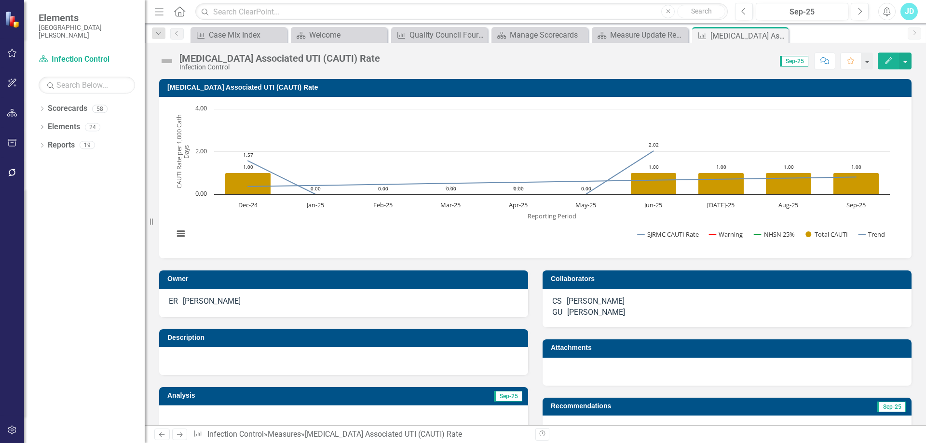
click at [163, 436] on icon "Previous" at bounding box center [162, 435] width 8 height 6
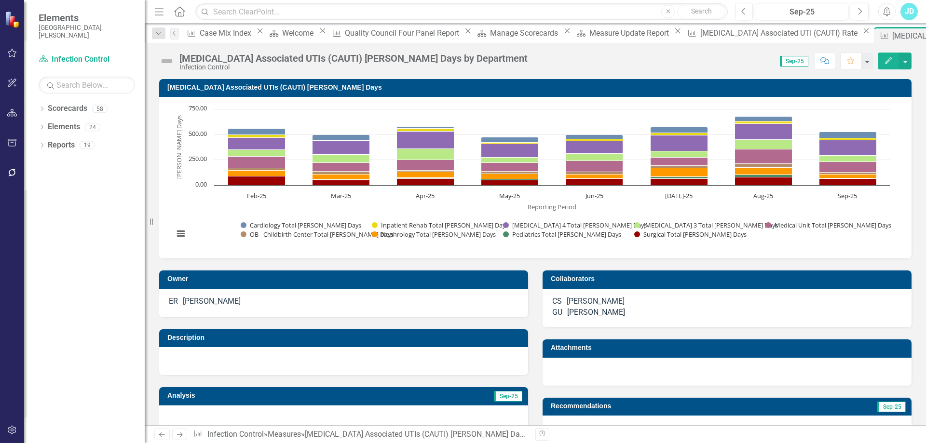
click at [163, 436] on icon "Previous" at bounding box center [162, 435] width 8 height 6
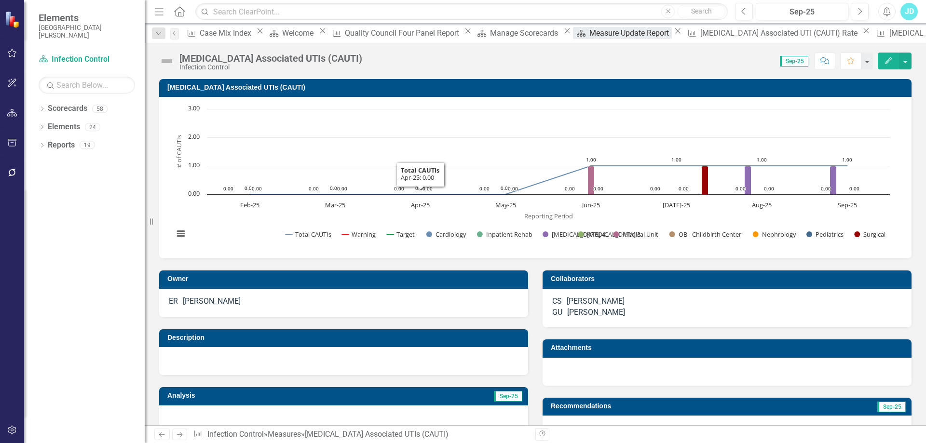
click at [589, 36] on div "Measure Update Report" at bounding box center [630, 33] width 82 height 12
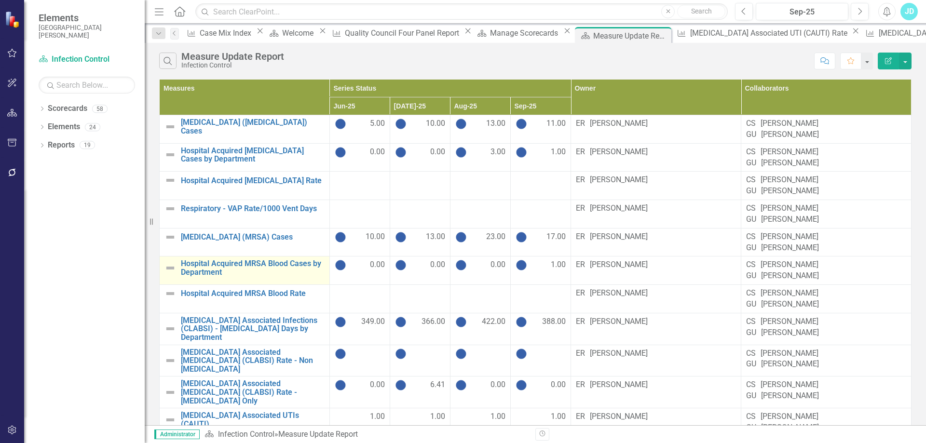
scroll to position [338, 0]
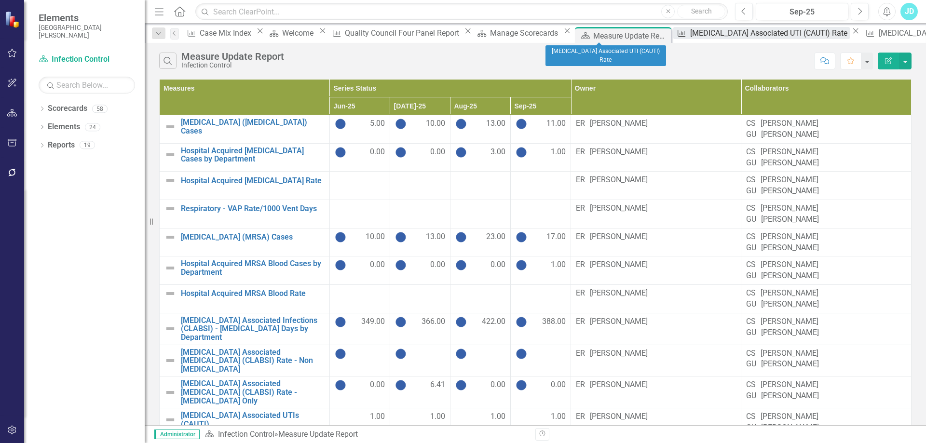
click at [690, 33] on div "Catheter Associated UTI (CAUTI) Rate" at bounding box center [770, 33] width 160 height 12
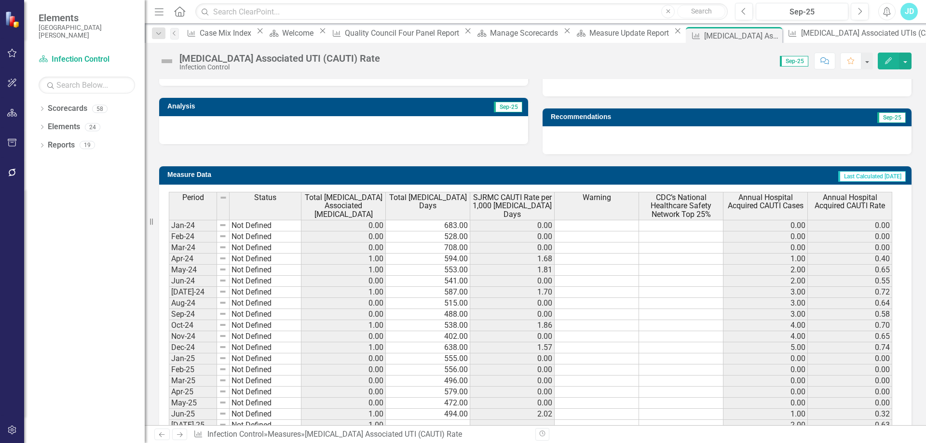
scroll to position [384, 0]
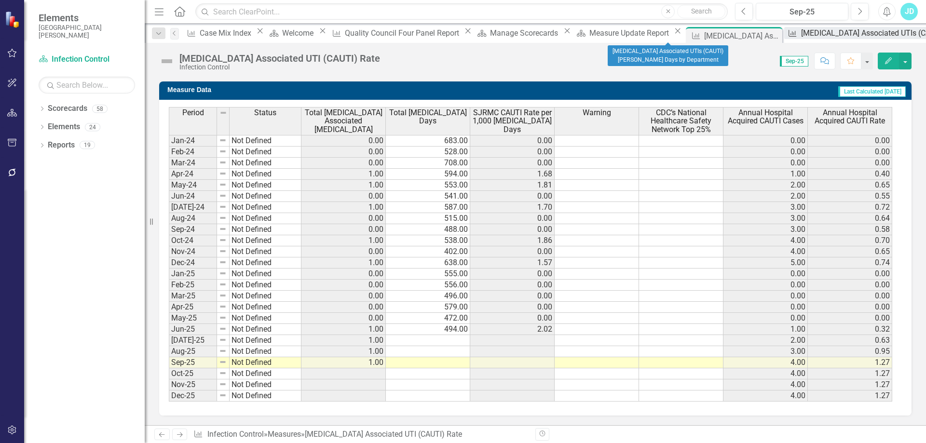
click at [801, 32] on div "Catheter Associated UTIs (CAUTI) Foley Days by Department" at bounding box center [939, 33] width 277 height 12
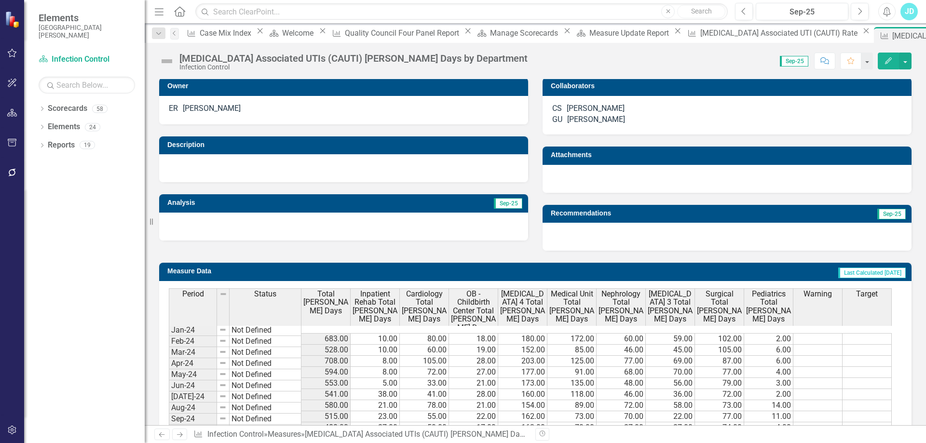
scroll to position [386, 0]
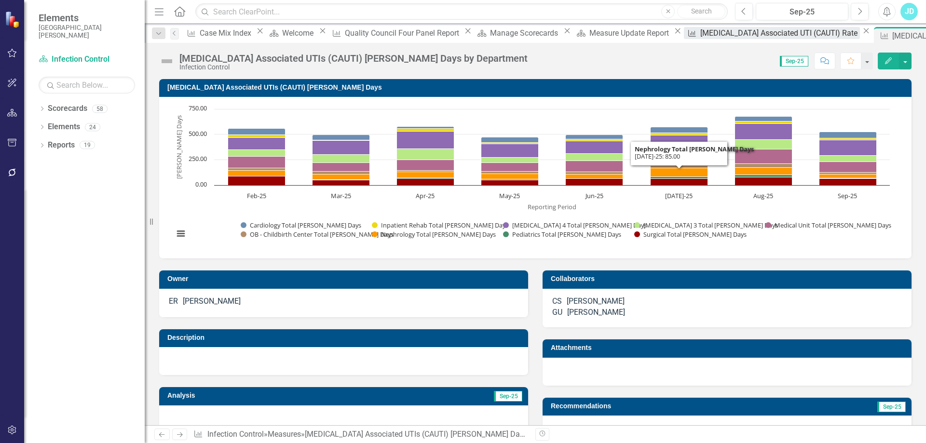
click at [700, 35] on div "Catheter Associated UTI (CAUTI) Rate" at bounding box center [780, 33] width 160 height 12
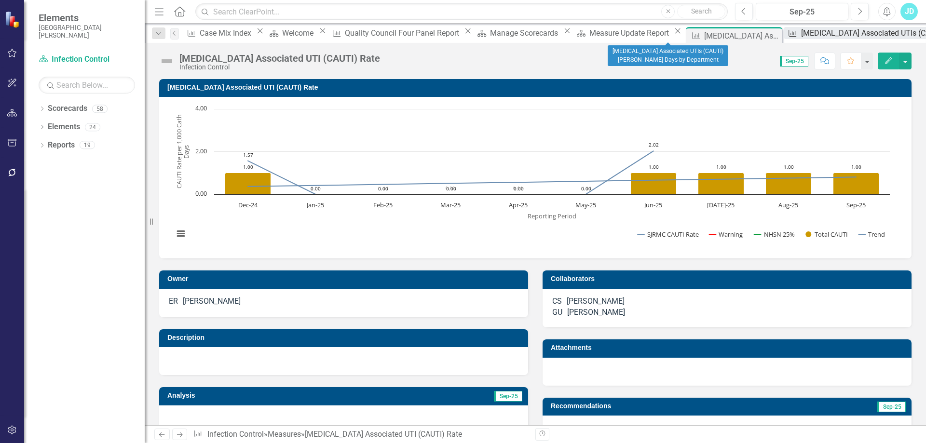
click at [801, 38] on div "Catheter Associated UTIs (CAUTI) Foley Days by Department" at bounding box center [939, 33] width 277 height 12
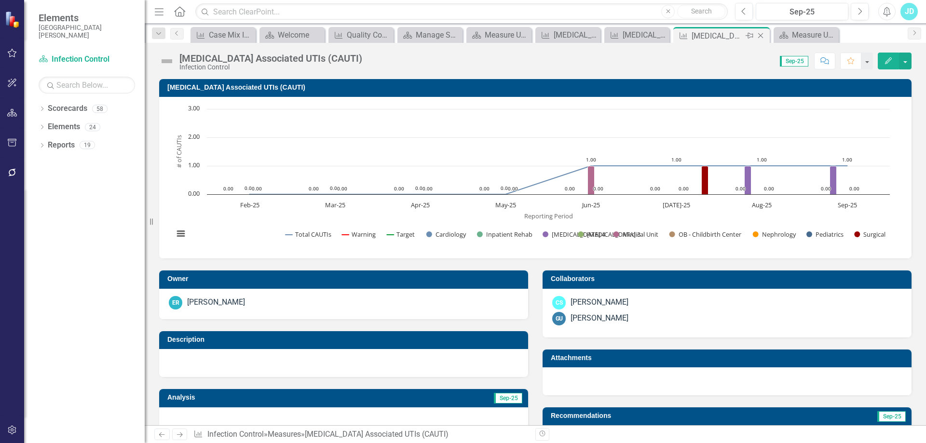
click at [762, 36] on icon "Close" at bounding box center [761, 36] width 10 height 8
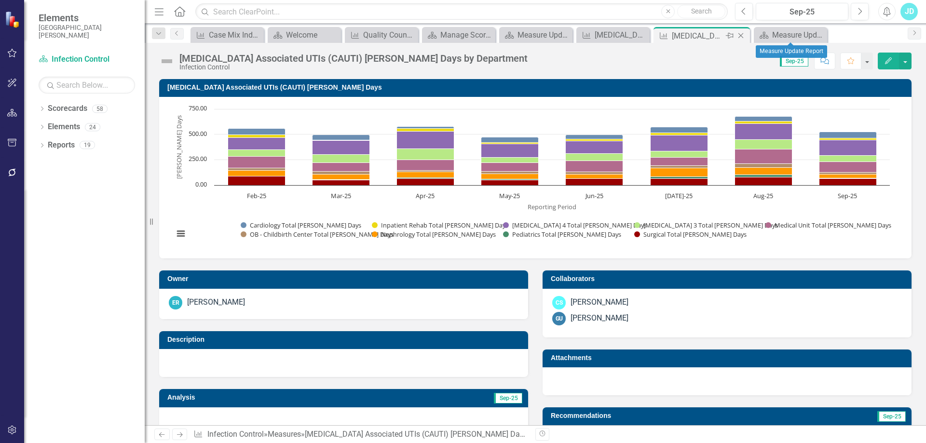
drag, startPoint x: 822, startPoint y: 32, endPoint x: 806, endPoint y: 34, distance: 16.6
click at [0, 0] on icon "Close" at bounding box center [0, 0] width 0 height 0
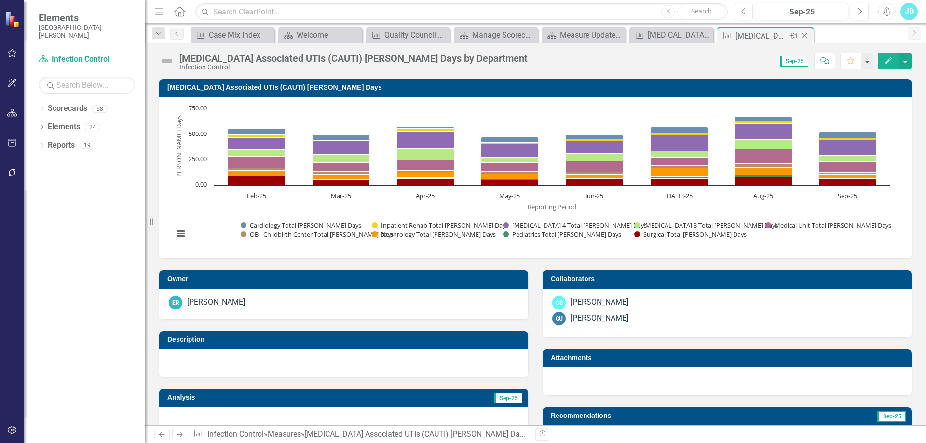
click at [806, 34] on icon at bounding box center [804, 35] width 5 height 5
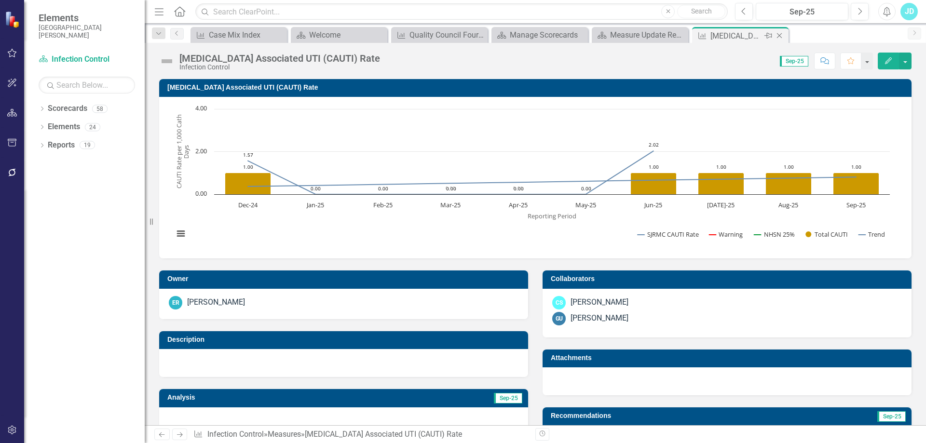
click at [778, 36] on icon "Close" at bounding box center [779, 36] width 10 height 8
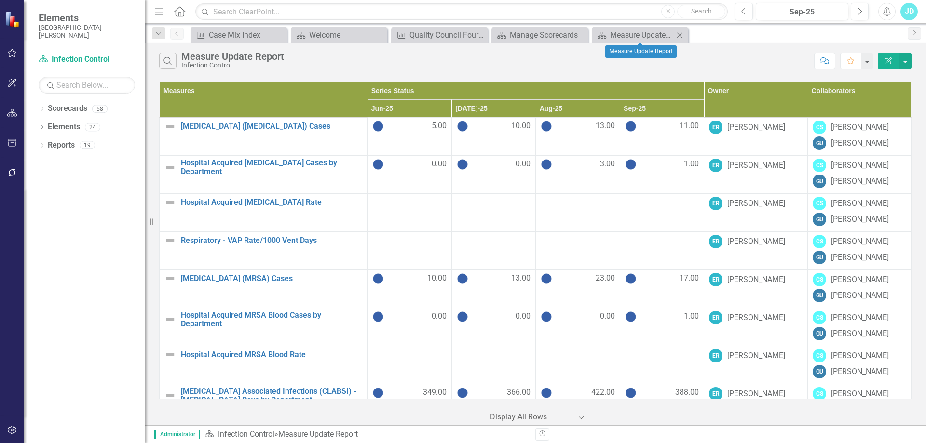
click at [682, 35] on icon "Close" at bounding box center [680, 35] width 10 height 8
click at [577, 35] on icon "Close" at bounding box center [579, 35] width 10 height 8
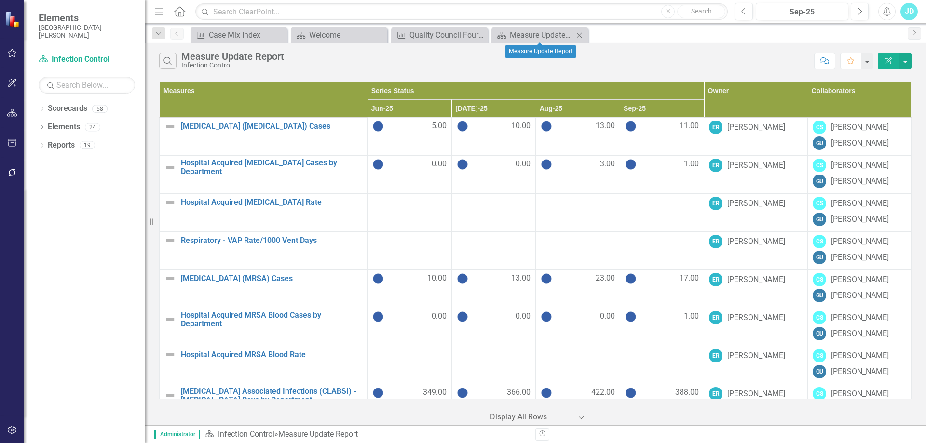
click at [581, 32] on icon "Close" at bounding box center [579, 35] width 10 height 8
click at [457, 38] on div "Quality Council Four Panel Report" at bounding box center [441, 35] width 64 height 12
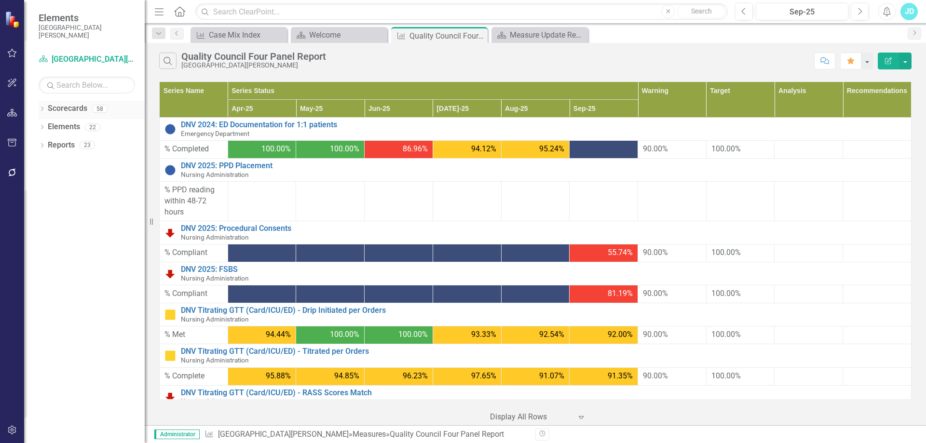
click at [41, 109] on icon "Dropdown" at bounding box center [42, 109] width 7 height 5
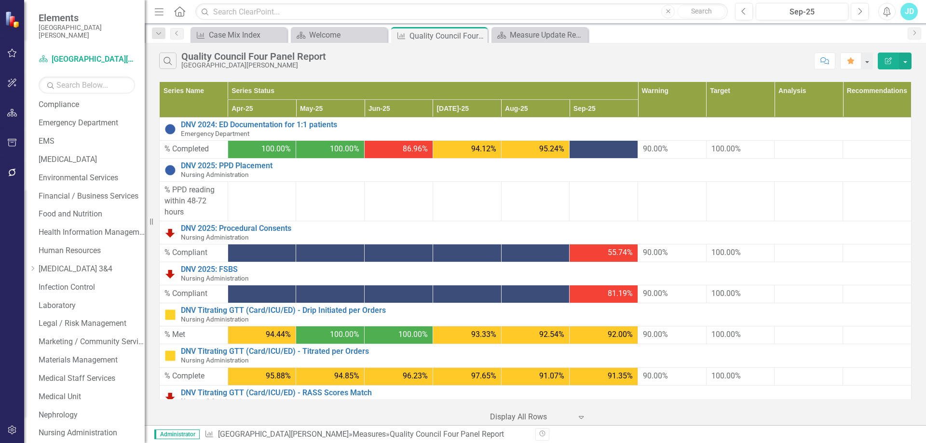
scroll to position [434, 0]
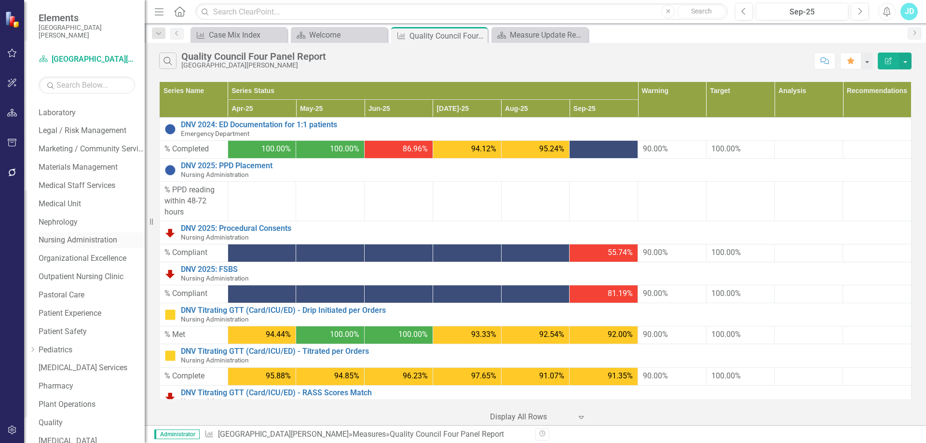
click at [106, 245] on link "Nursing Administration" at bounding box center [92, 240] width 106 height 11
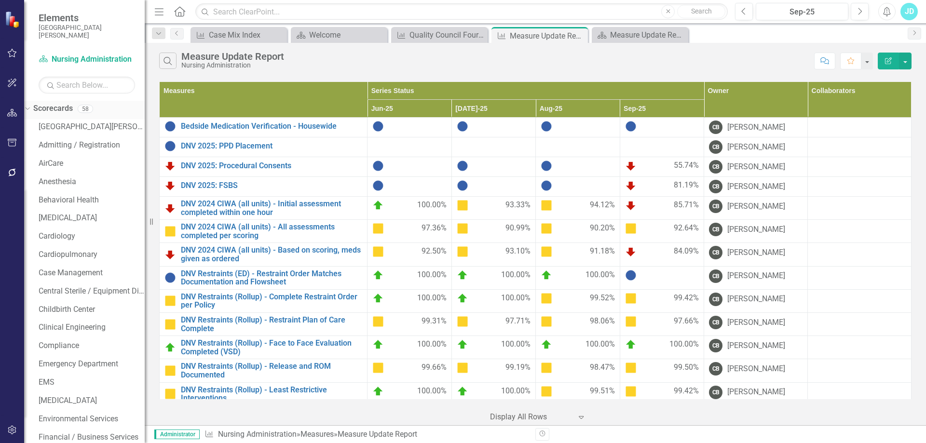
click at [30, 108] on div "Dropdown" at bounding box center [26, 108] width 8 height 7
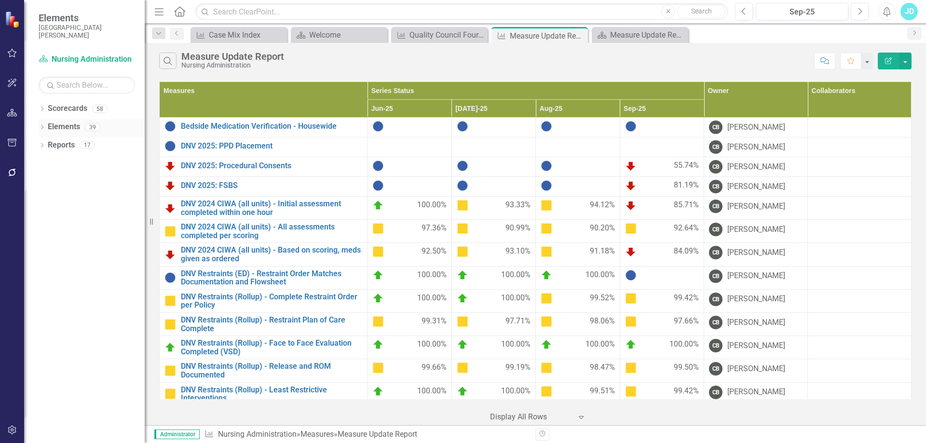
click at [43, 127] on icon at bounding box center [42, 127] width 2 height 4
click at [75, 163] on link "Measure Measures" at bounding box center [62, 163] width 48 height 11
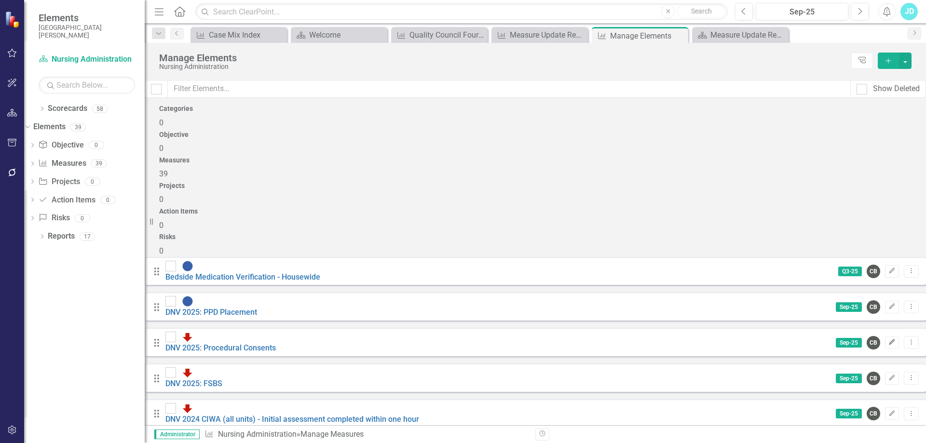
click at [888, 339] on icon "Edit" at bounding box center [891, 342] width 7 height 6
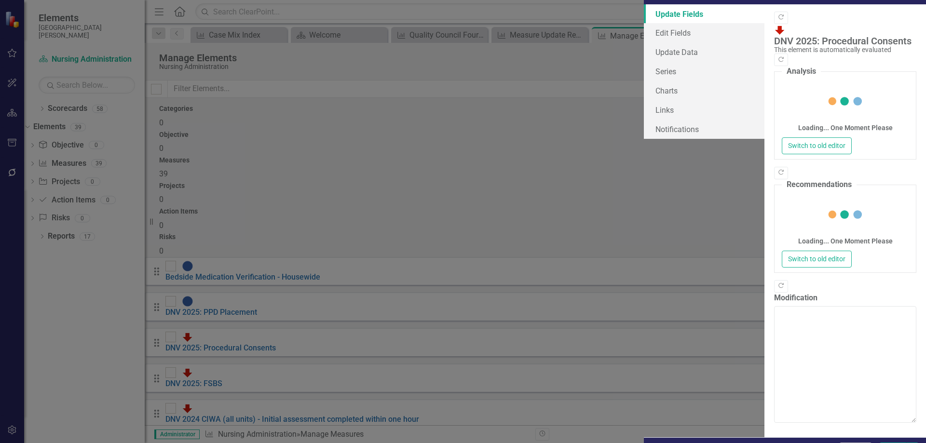
click at [846, 443] on button "Cancel" at bounding box center [855, 451] width 33 height 17
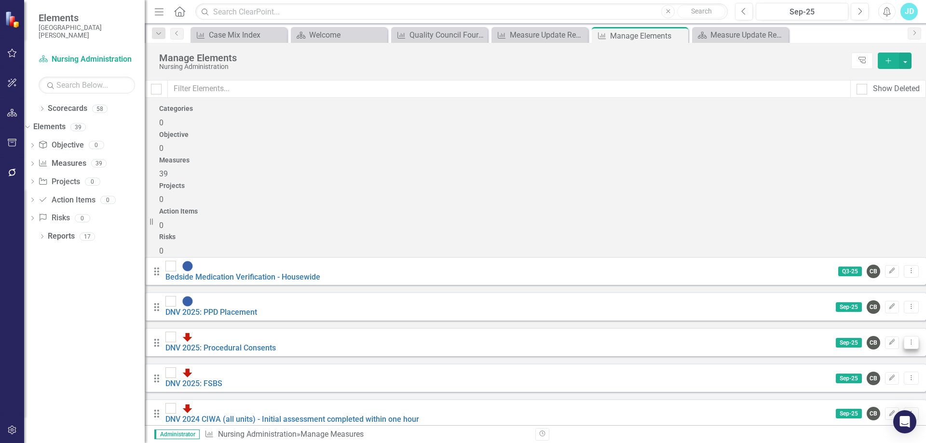
click at [911, 340] on icon at bounding box center [911, 342] width 1 height 5
click at [856, 299] on link "Copy Duplicate Measure" at bounding box center [860, 299] width 87 height 18
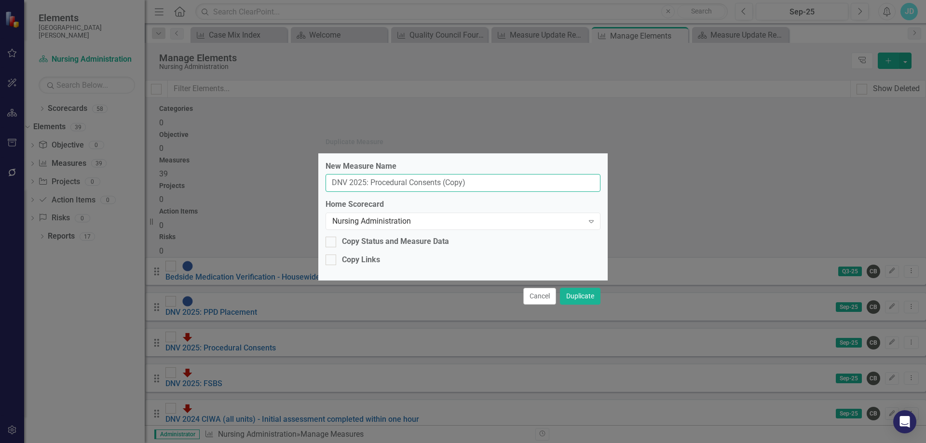
drag, startPoint x: 372, startPoint y: 182, endPoint x: 516, endPoint y: 173, distance: 144.9
click at [516, 173] on div "New Measure Name DNV 2025: Procedural Consents (Copy)" at bounding box center [462, 176] width 275 height 31
type input "DNV 2025: Strep A Tests"
click at [580, 293] on button "Duplicate" at bounding box center [580, 296] width 41 height 17
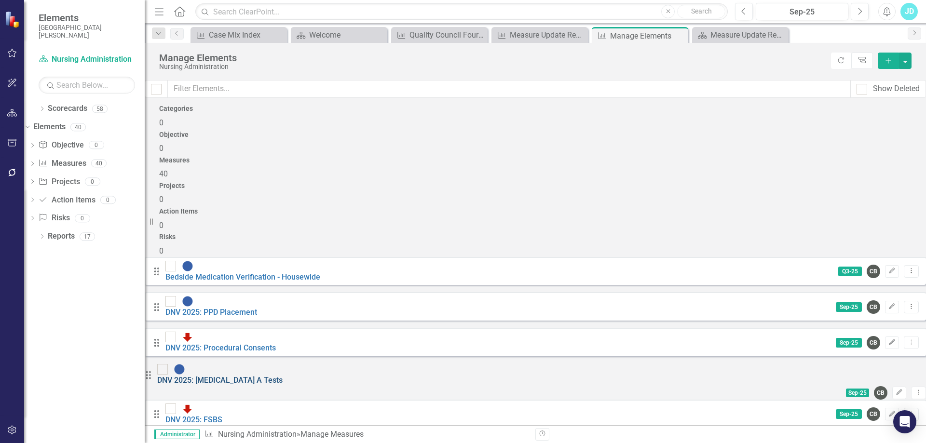
click at [267, 376] on link "DNV 2025: Strep A Tests" at bounding box center [219, 380] width 125 height 9
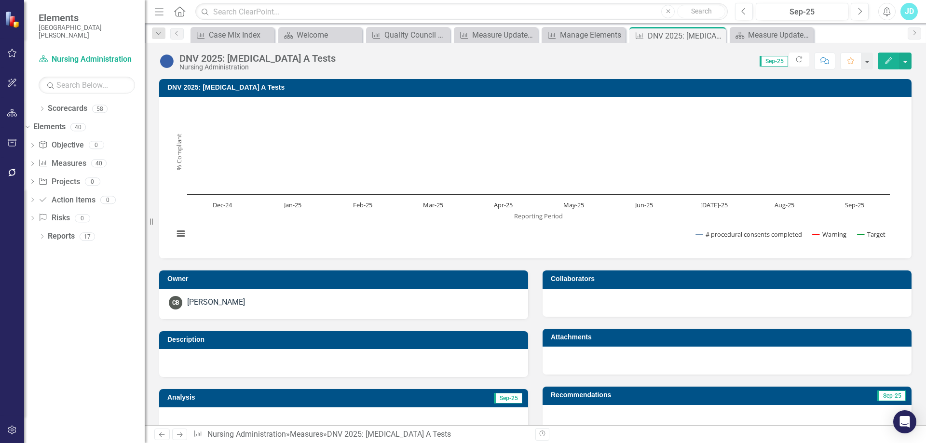
scroll to position [241, 0]
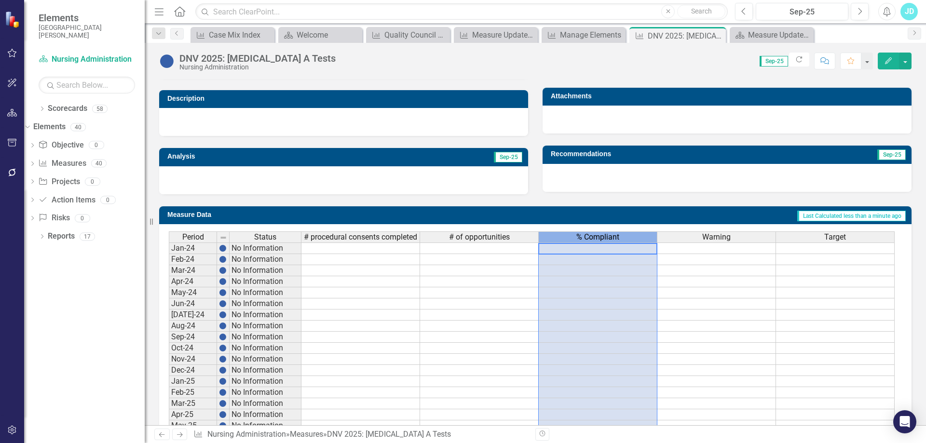
click at [591, 239] on span "% Compliant" at bounding box center [597, 237] width 43 height 9
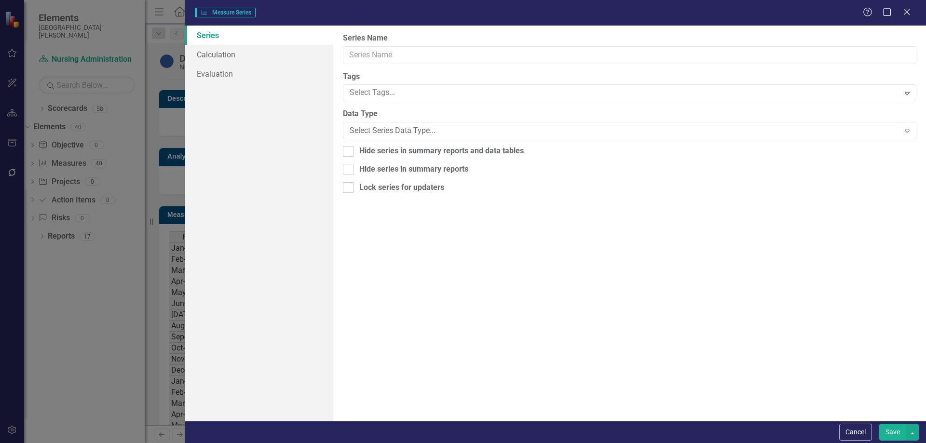
type input "% Compliant"
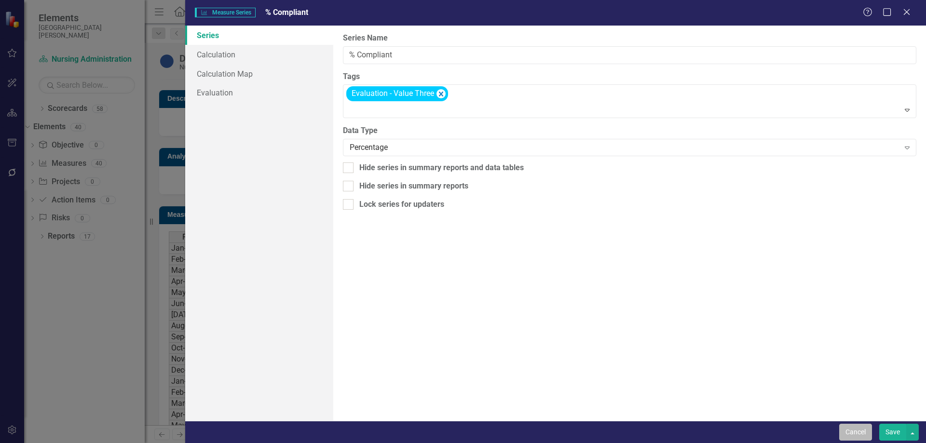
click at [854, 431] on button "Cancel" at bounding box center [855, 432] width 33 height 17
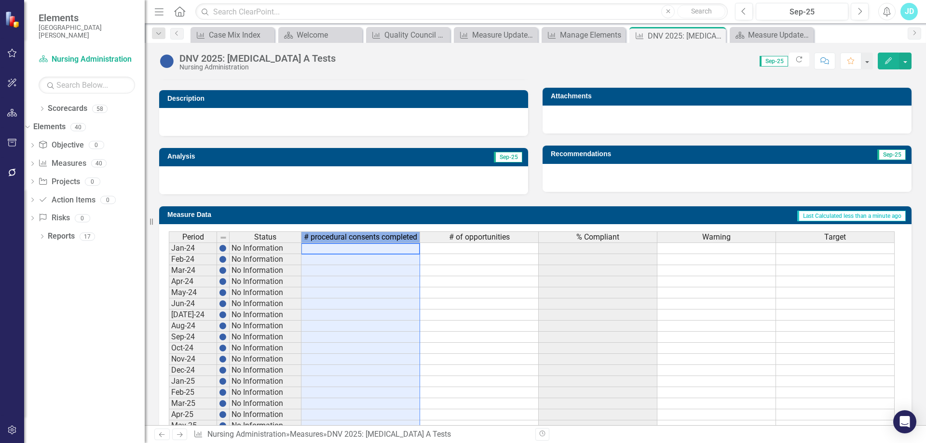
click at [366, 239] on span "# procedural consents completed" at bounding box center [360, 237] width 113 height 9
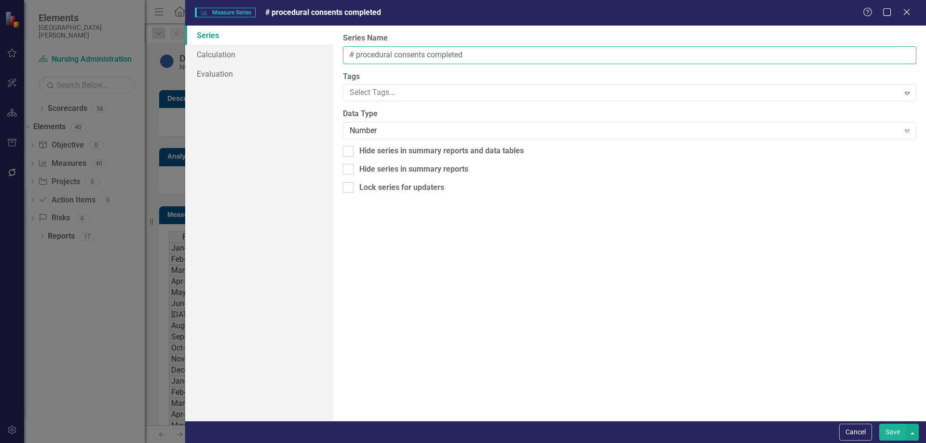
drag, startPoint x: 358, startPoint y: 55, endPoint x: 430, endPoint y: 57, distance: 71.9
click at [430, 57] on input "# procedural consents completed" at bounding box center [629, 55] width 573 height 18
type input "# completed"
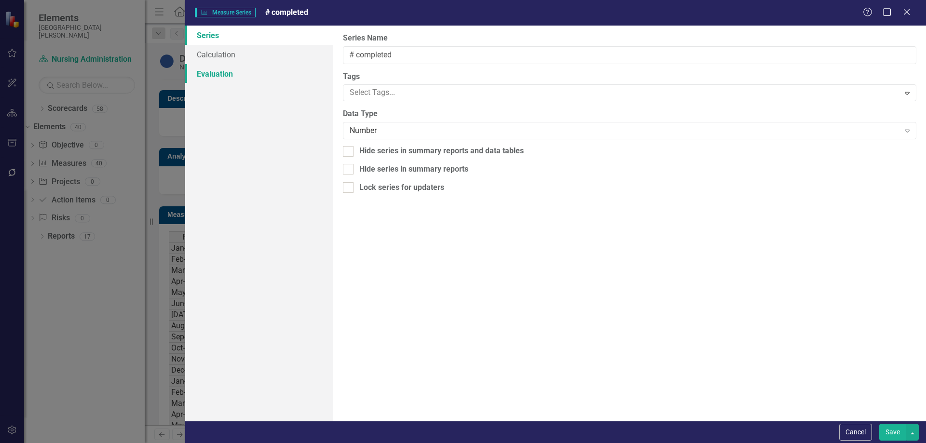
click at [228, 76] on link "Evaluation" at bounding box center [259, 73] width 148 height 19
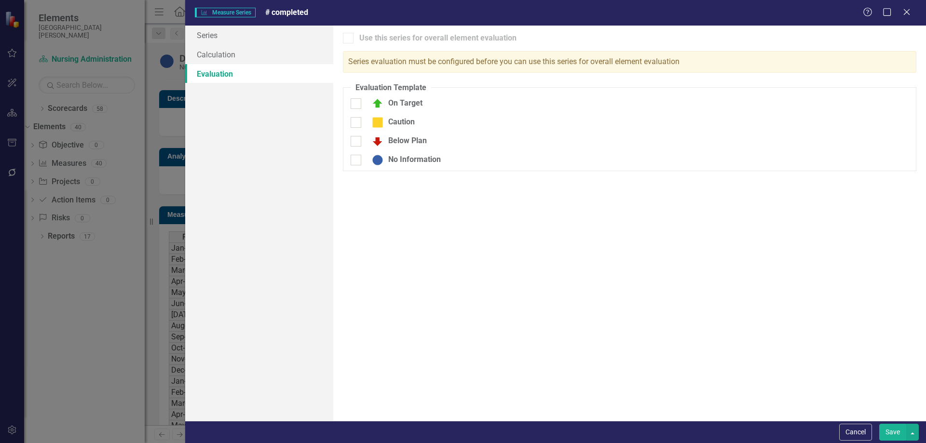
click at [897, 434] on button "Save" at bounding box center [892, 432] width 27 height 17
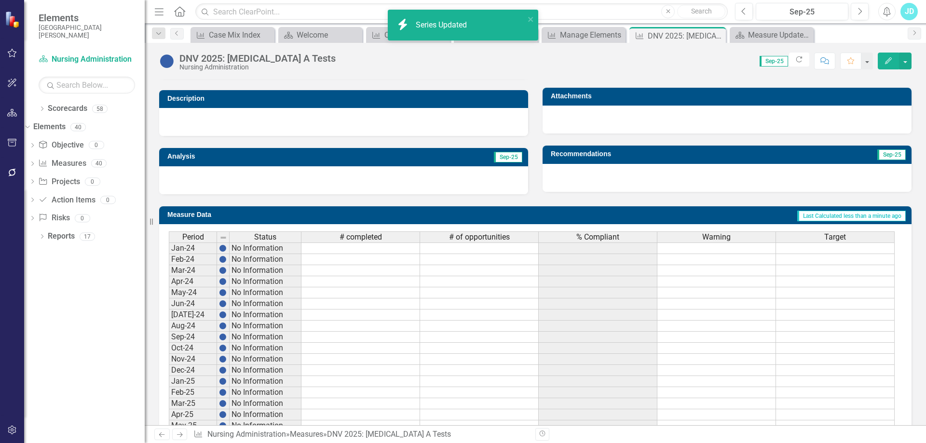
scroll to position [349, 0]
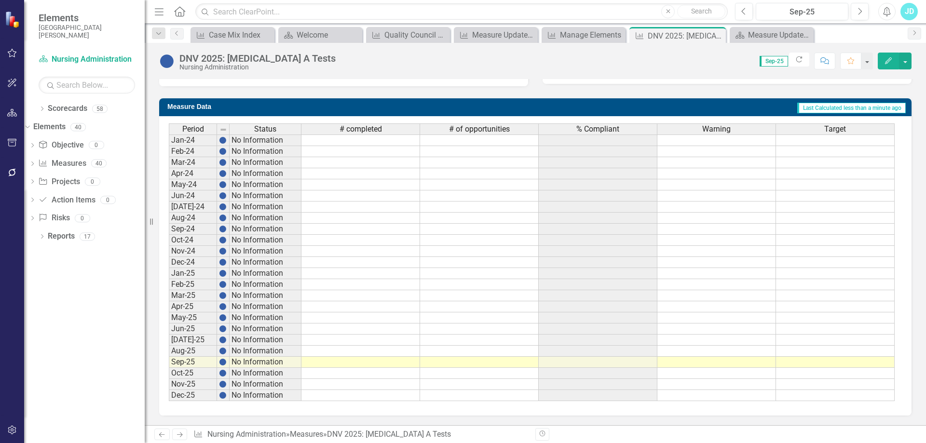
click at [320, 350] on td at bounding box center [360, 351] width 119 height 11
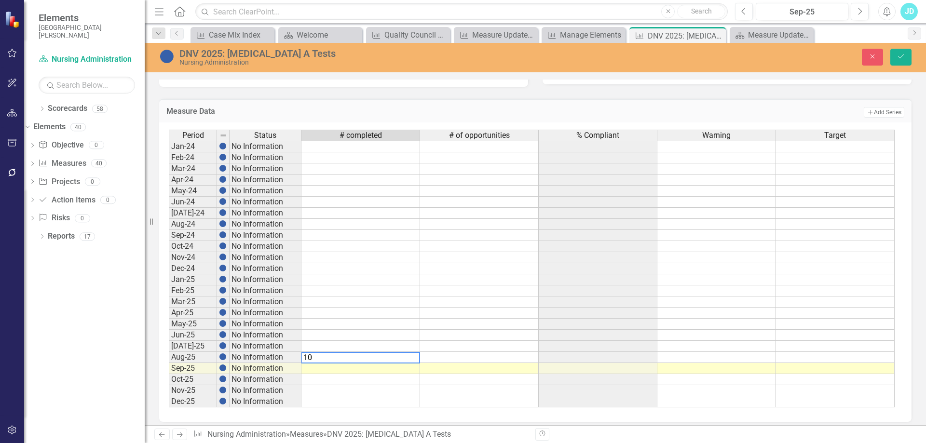
type textarea "100"
click at [905, 60] on button "Save" at bounding box center [900, 57] width 21 height 17
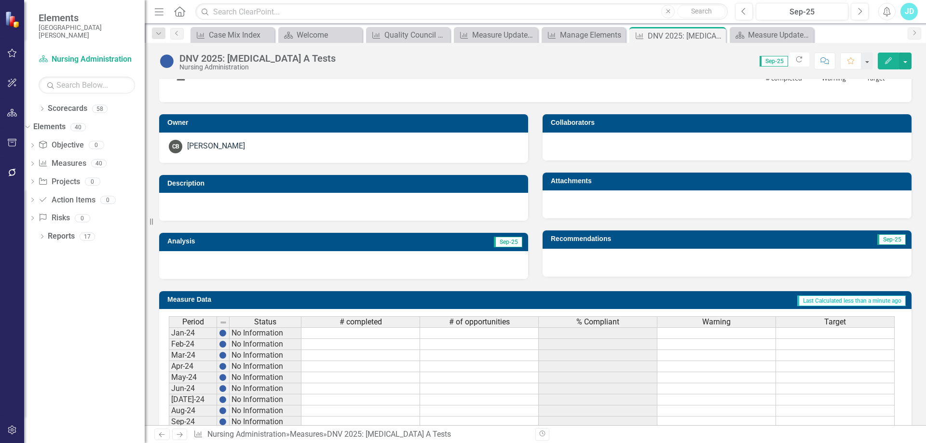
scroll to position [0, 0]
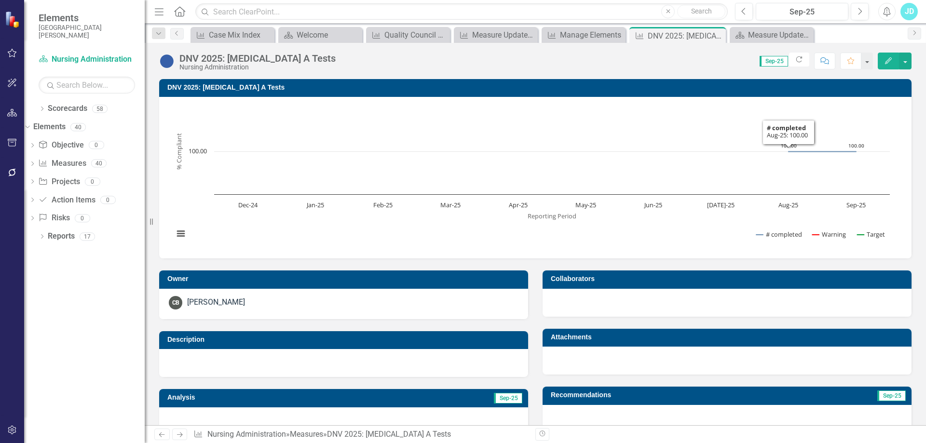
click at [268, 90] on h3 "DNV 2025: [MEDICAL_DATA] A Tests" at bounding box center [536, 87] width 739 height 7
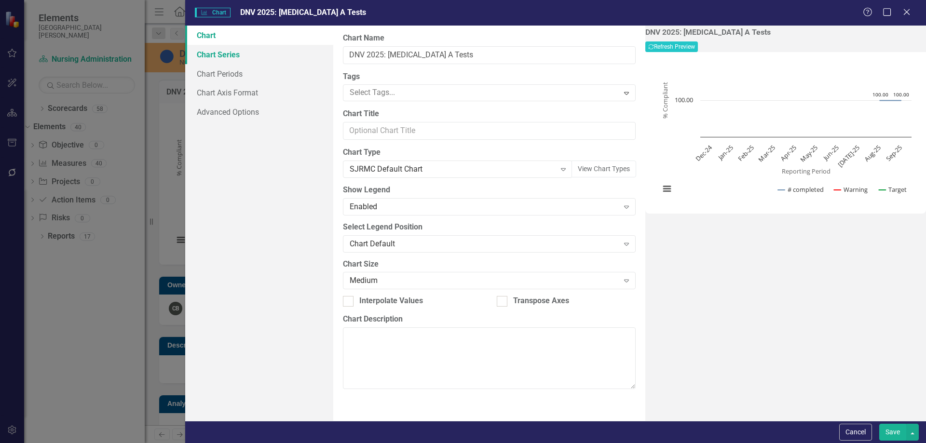
click at [244, 53] on link "Chart Series" at bounding box center [259, 54] width 148 height 19
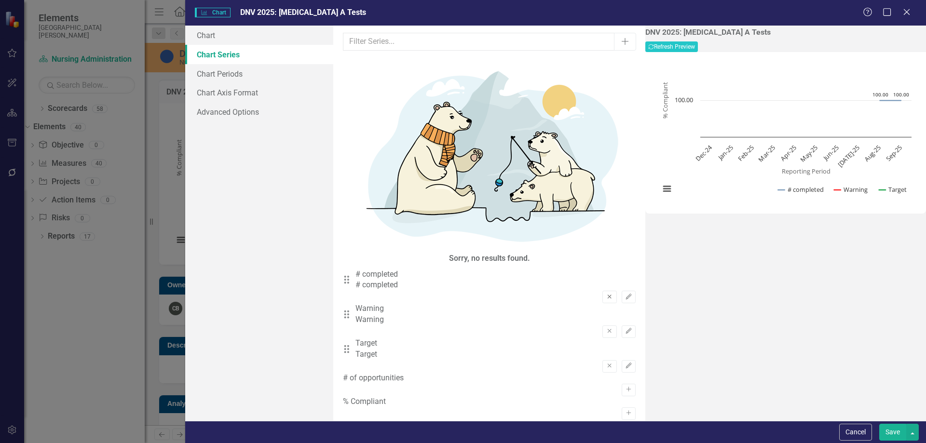
click at [606, 294] on icon "Remove" at bounding box center [609, 297] width 7 height 6
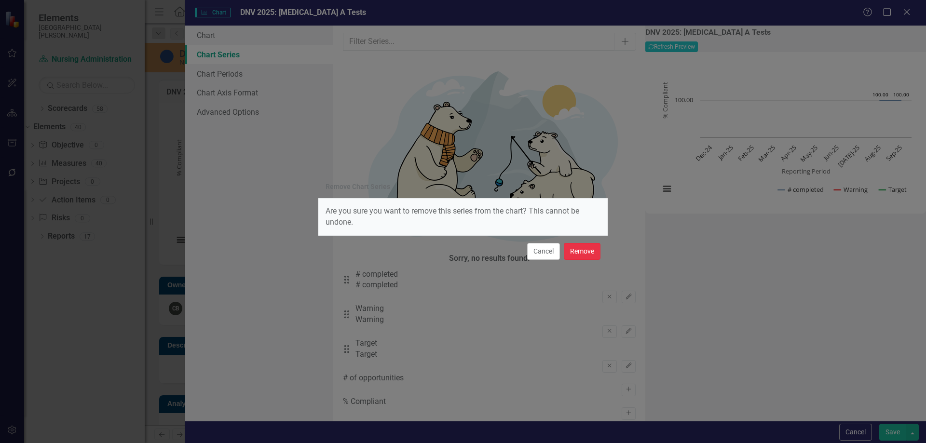
click at [593, 253] on button "Remove" at bounding box center [582, 251] width 37 height 17
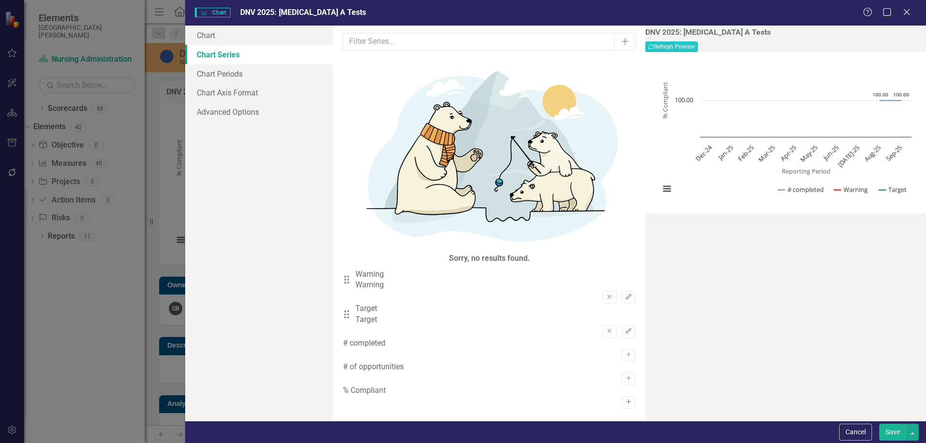
click at [625, 399] on icon "Activate" at bounding box center [628, 402] width 7 height 6
drag, startPoint x: 354, startPoint y: 145, endPoint x: 354, endPoint y: 134, distance: 11.1
click at [354, 338] on div "Drag % Compliant % Compliant" at bounding box center [489, 349] width 293 height 22
drag, startPoint x: 354, startPoint y: 136, endPoint x: 353, endPoint y: 69, distance: 67.0
click at [353, 269] on div "Drag Warning Warning Remove Edit Drag Target Target Remove Edit Drag % Complian…" at bounding box center [489, 321] width 293 height 104
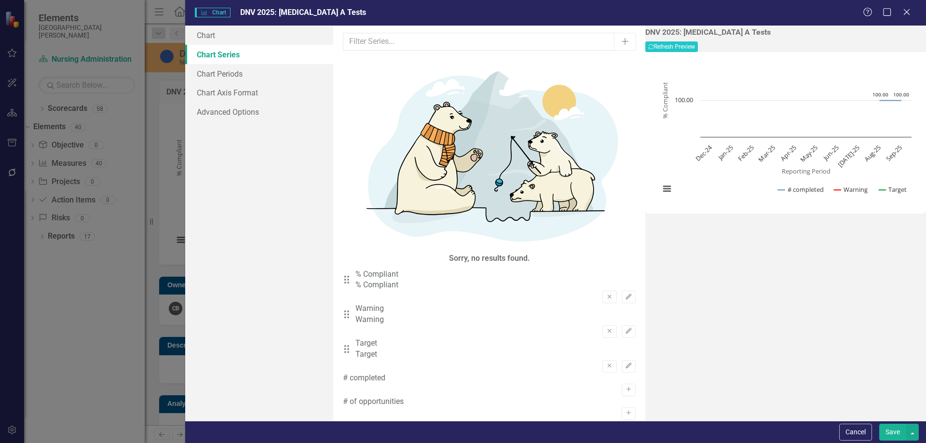
click at [886, 425] on button "Save" at bounding box center [892, 432] width 27 height 17
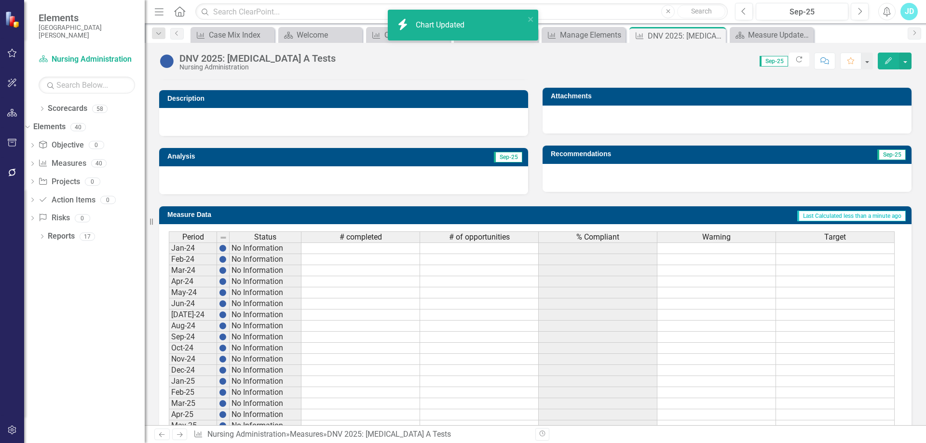
scroll to position [349, 0]
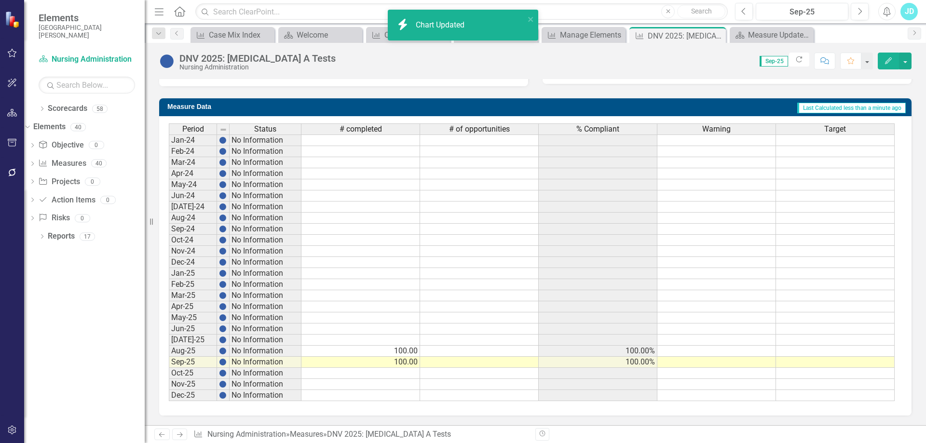
click at [720, 352] on td at bounding box center [716, 351] width 119 height 11
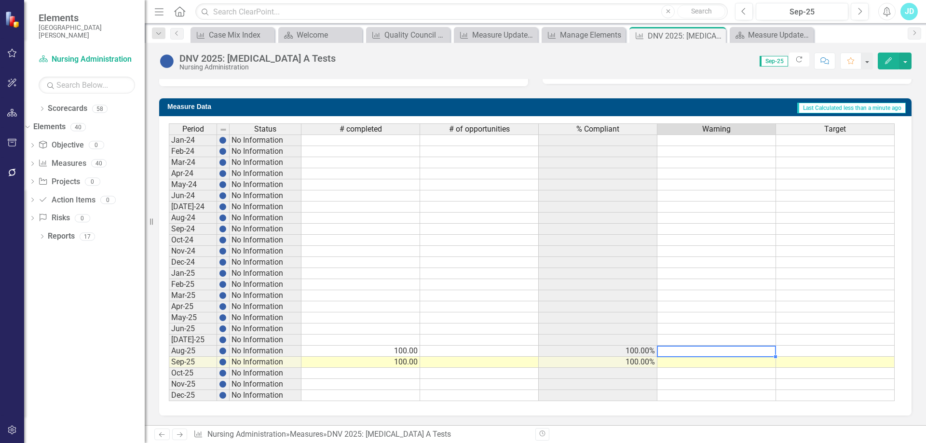
type textarea "90"
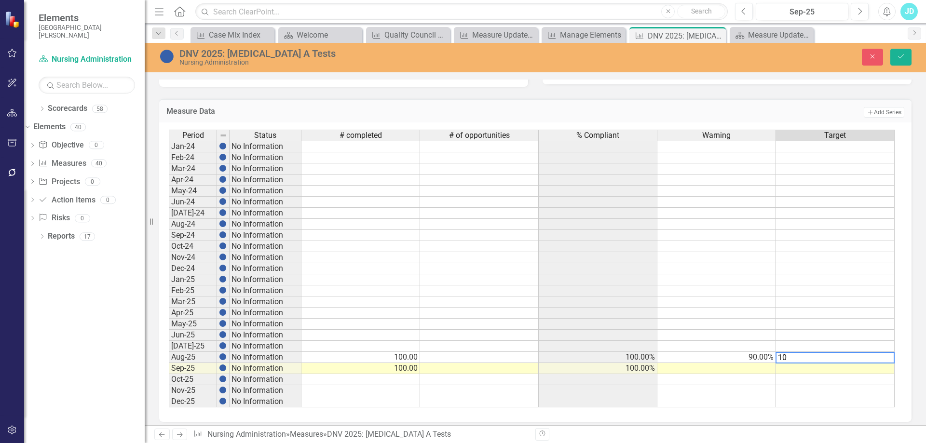
type textarea "100"
drag, startPoint x: 730, startPoint y: 359, endPoint x: 837, endPoint y: 363, distance: 107.6
click at [169, 363] on div "Period Status # completed # of opportunities % Compliant Warning Target Jan-24 …" at bounding box center [169, 269] width 0 height 278
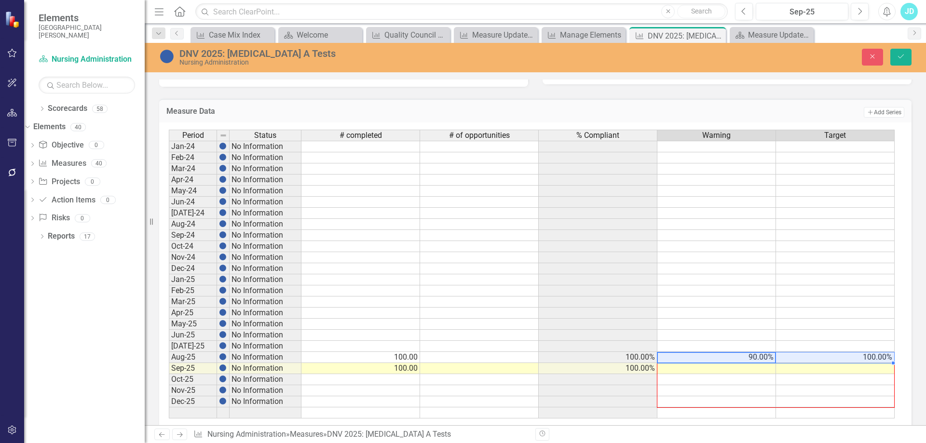
drag, startPoint x: 893, startPoint y: 363, endPoint x: 891, endPoint y: 403, distance: 39.6
click at [169, 403] on div "Period Status # completed # of opportunities % Compliant Warning Target Jan-24 …" at bounding box center [169, 274] width 0 height 289
type textarea "90"
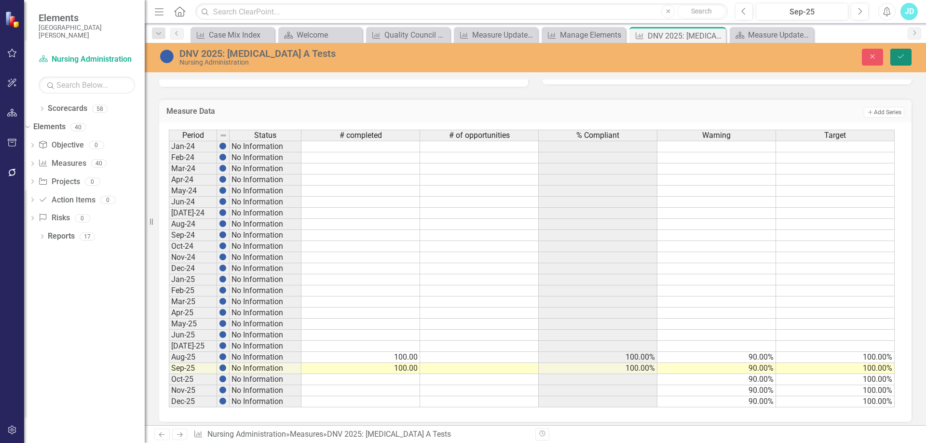
click at [899, 57] on icon "Save" at bounding box center [900, 56] width 9 height 7
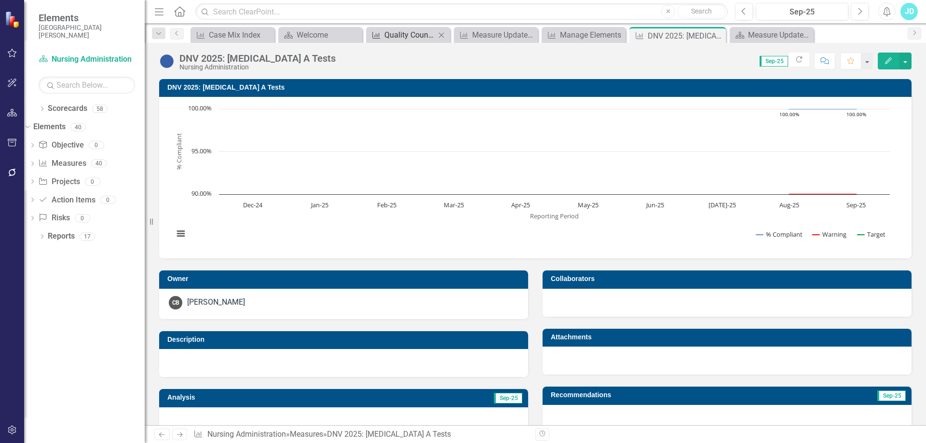
click at [401, 38] on div "Quality Council Four Panel Report" at bounding box center [409, 35] width 51 height 12
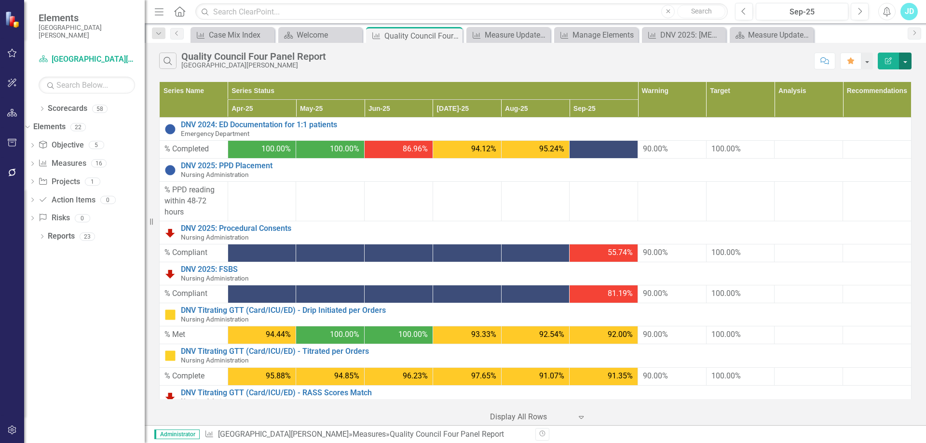
click at [906, 63] on button "button" at bounding box center [905, 61] width 13 height 17
click at [892, 80] on link "Edit Report Edit Report" at bounding box center [873, 79] width 76 height 18
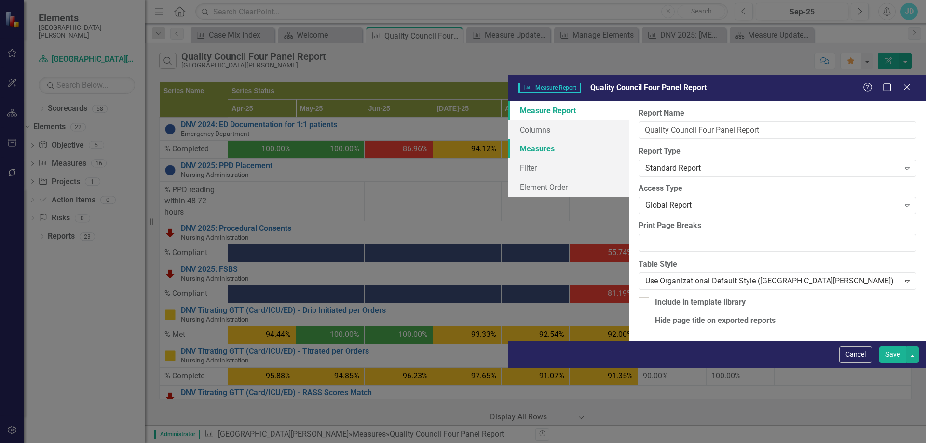
click at [508, 139] on link "Measures" at bounding box center [568, 148] width 121 height 19
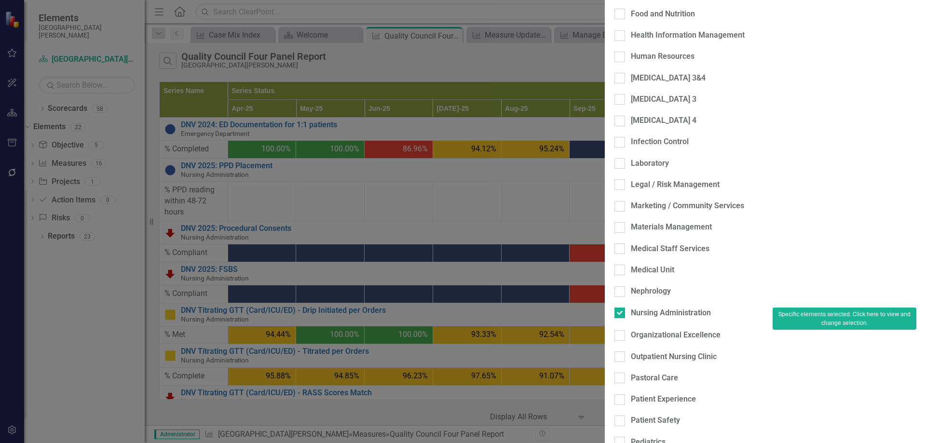
scroll to position [434, 0]
click at [772, 308] on button "Specific elements selected. Click here to view and change selection." at bounding box center [844, 319] width 144 height 23
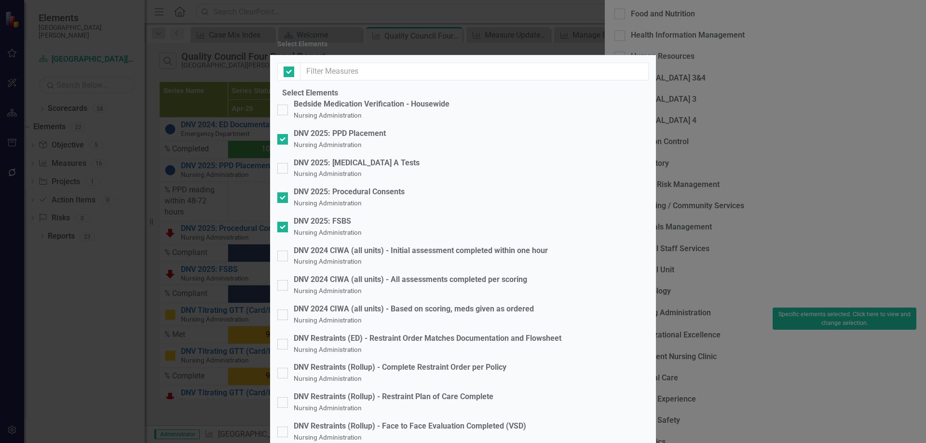
checkbox input "false"
click at [284, 169] on input "DNV 2025: Strep A Tests Nursing Administration" at bounding box center [280, 166] width 6 height 6
checkbox input "true"
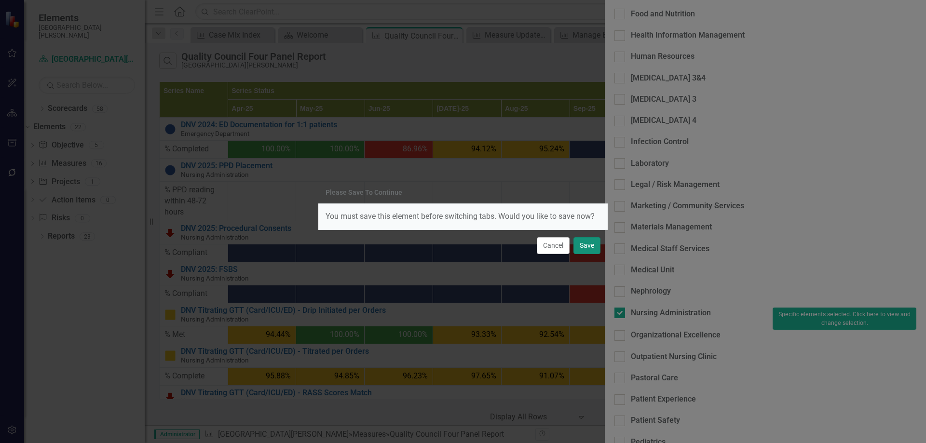
click at [593, 244] on button "Save" at bounding box center [586, 245] width 27 height 17
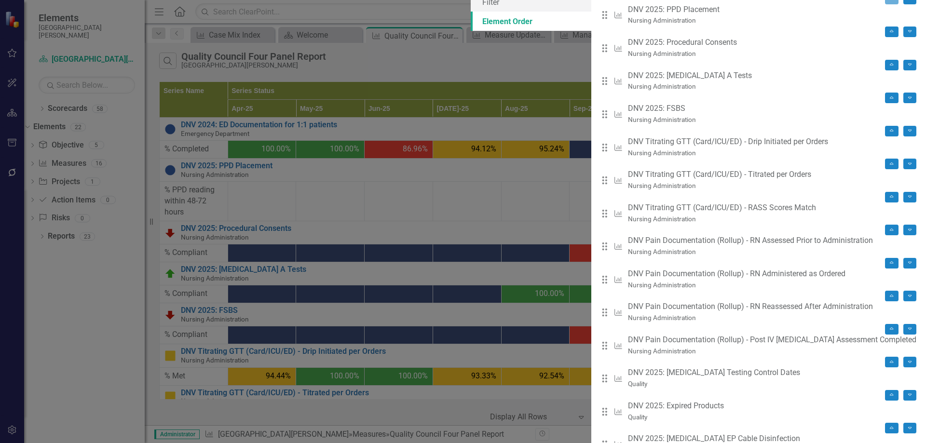
click at [286, 207] on div "Please Save To Continue You must save this element before switching tabs. Would…" at bounding box center [463, 221] width 926 height 443
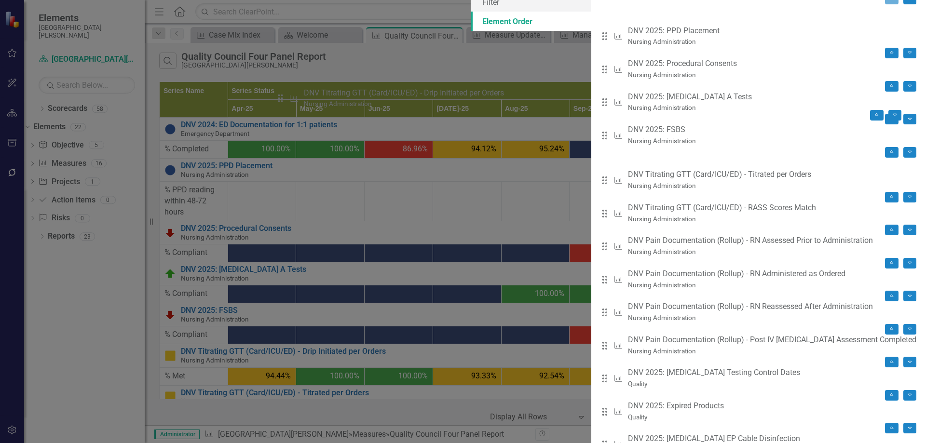
drag, startPoint x: 286, startPoint y: 207, endPoint x: 286, endPoint y: 100, distance: 107.0
click at [601, 100] on div "Drag Measure DNV 2024: ED Documentation for 1:1 patients Emergency Department M…" at bounding box center [758, 235] width 315 height 529
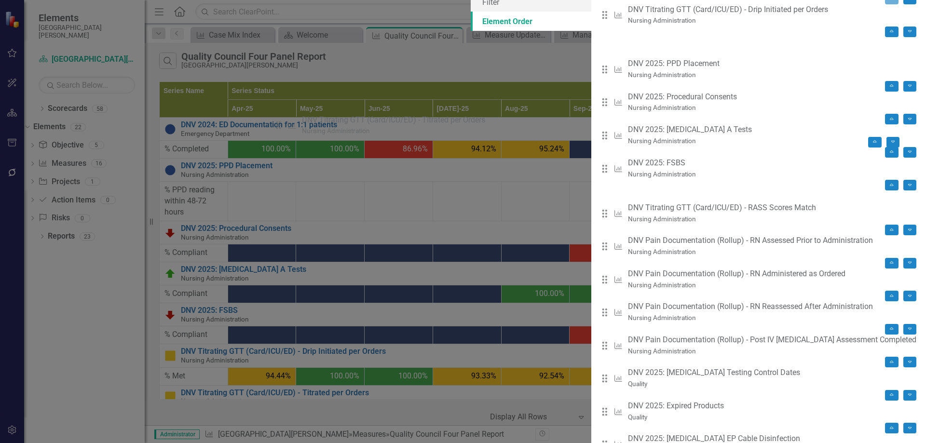
drag, startPoint x: 289, startPoint y: 235, endPoint x: 287, endPoint y: 129, distance: 106.1
click at [601, 129] on div "Drag Measure DNV 2024: ED Documentation for 1:1 patients Emergency Department M…" at bounding box center [758, 235] width 315 height 529
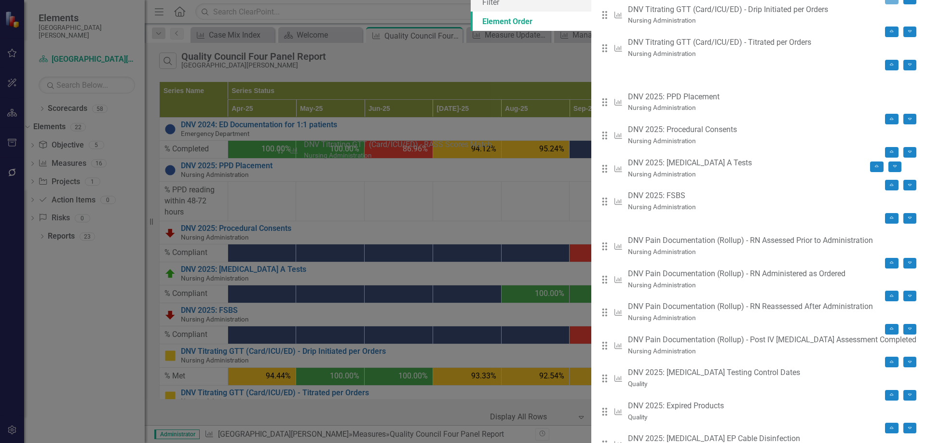
drag, startPoint x: 287, startPoint y: 260, endPoint x: 287, endPoint y: 153, distance: 107.5
click at [601, 153] on div "Drag Measure DNV 2024: ED Documentation for 1:1 patients Emergency Department M…" at bounding box center [758, 235] width 315 height 529
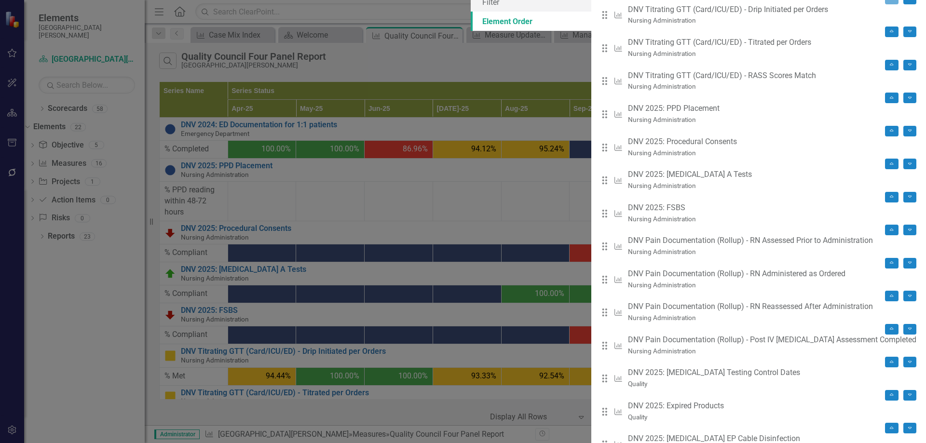
scroll to position [68, 0]
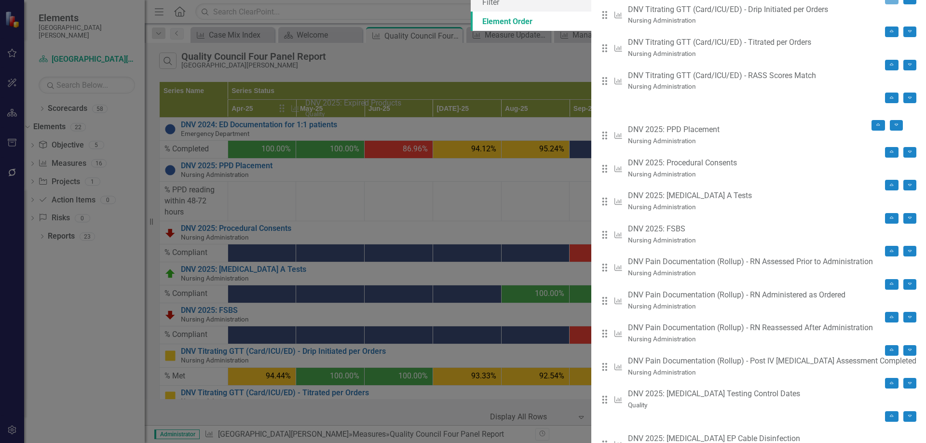
drag, startPoint x: 286, startPoint y: 348, endPoint x: 288, endPoint y: 111, distance: 237.2
click at [601, 111] on div "Drag Measure DNV 2024: ED Documentation for 1:1 patients Emergency Department M…" at bounding box center [758, 235] width 315 height 529
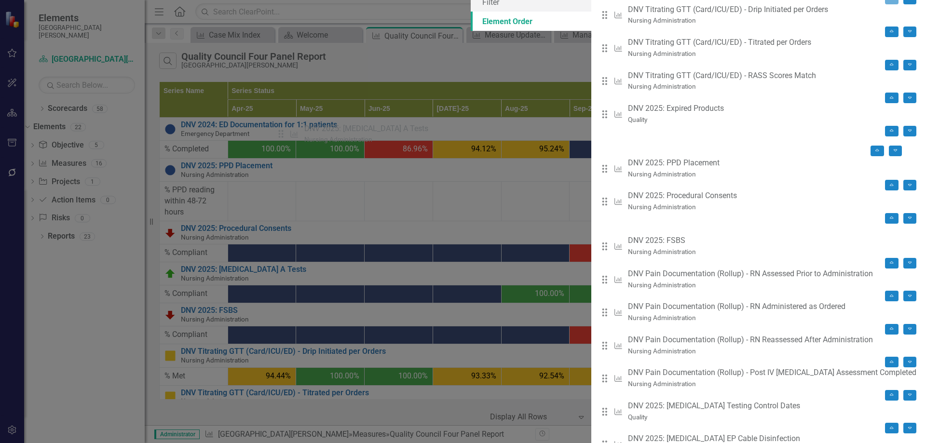
drag, startPoint x: 284, startPoint y: 192, endPoint x: 285, endPoint y: 137, distance: 55.5
click at [601, 137] on div "Drag Measure DNV 2024: ED Documentation for 1:1 patients Emergency Department M…" at bounding box center [758, 235] width 315 height 529
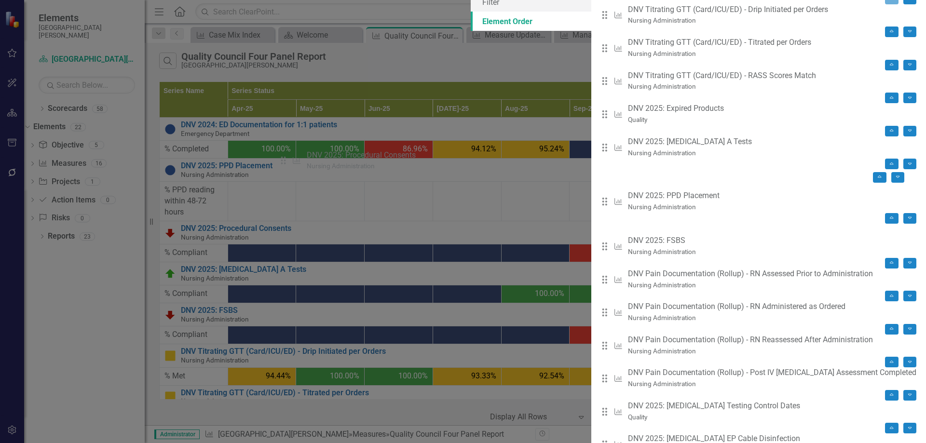
drag, startPoint x: 285, startPoint y: 189, endPoint x: 288, endPoint y: 161, distance: 29.1
click at [601, 161] on div "Drag Measure DNV 2024: ED Documentation for 1:1 patients Emergency Department M…" at bounding box center [758, 235] width 315 height 529
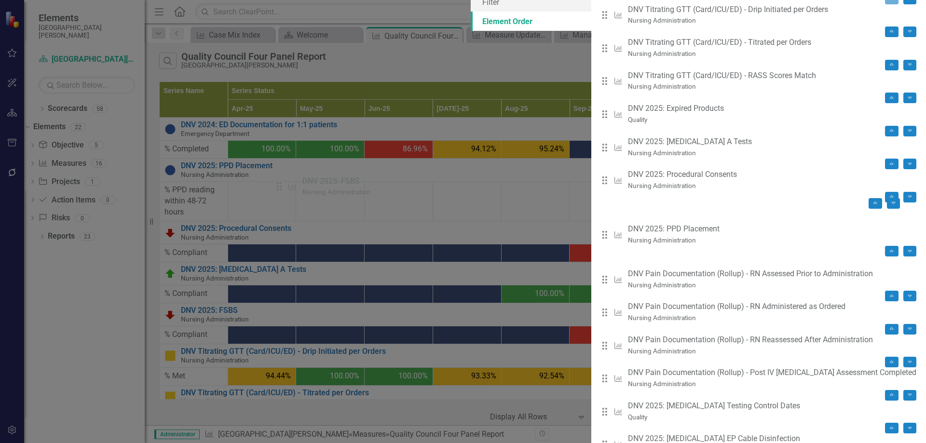
drag, startPoint x: 286, startPoint y: 215, endPoint x: 285, endPoint y: 186, distance: 29.0
click at [601, 186] on div "Drag Measure DNV 2024: ED Documentation for 1:1 patients Emergency Department M…" at bounding box center [758, 235] width 315 height 529
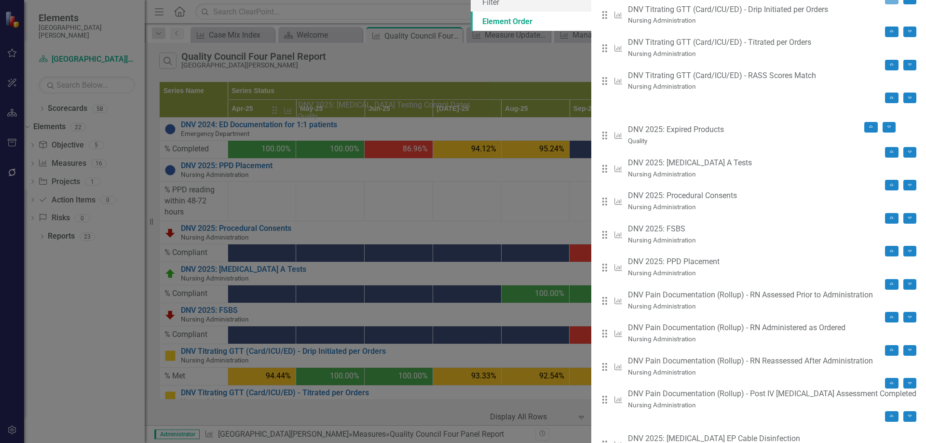
drag, startPoint x: 284, startPoint y: 347, endPoint x: 279, endPoint y: 109, distance: 237.8
click at [601, 109] on div "Drag Measure DNV 2024: ED Documentation for 1:1 patients Emergency Department M…" at bounding box center [758, 235] width 315 height 529
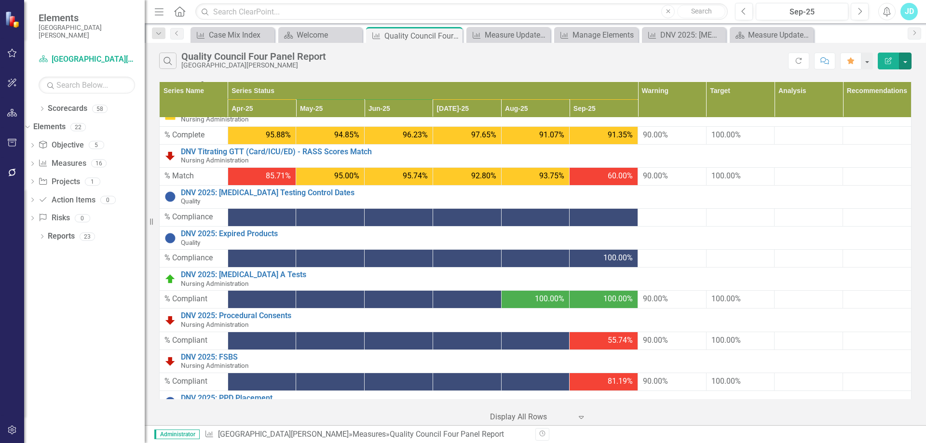
scroll to position [145, 0]
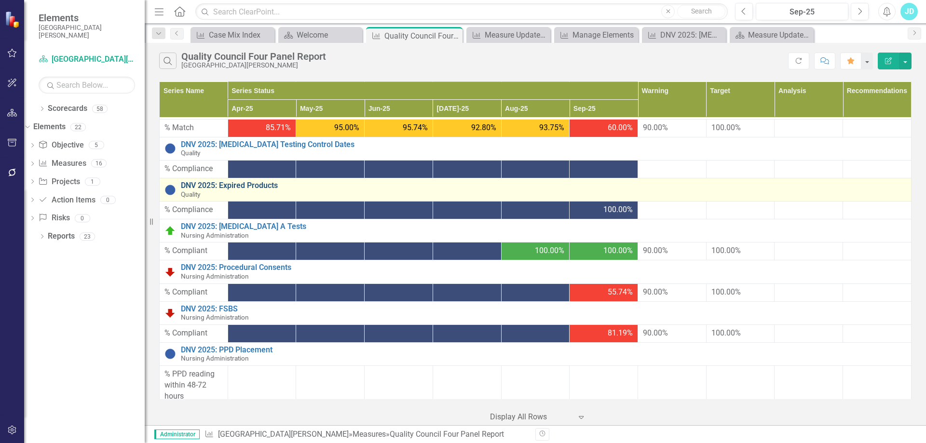
click at [210, 187] on link "DNV 2025: Expired Products" at bounding box center [543, 185] width 725 height 9
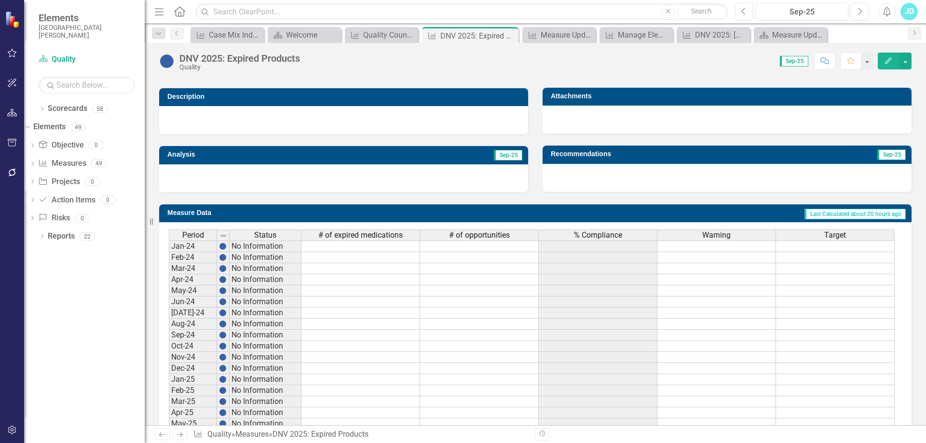
scroll to position [349, 0]
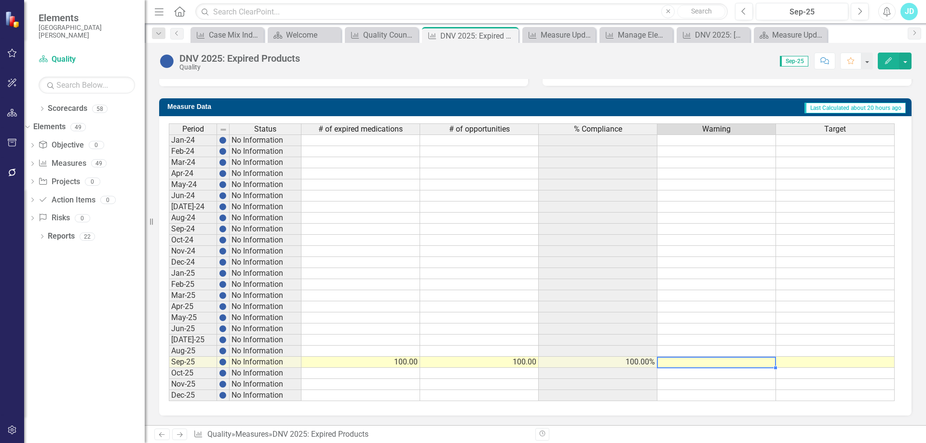
click at [733, 362] on td at bounding box center [716, 362] width 119 height 11
type textarea "90"
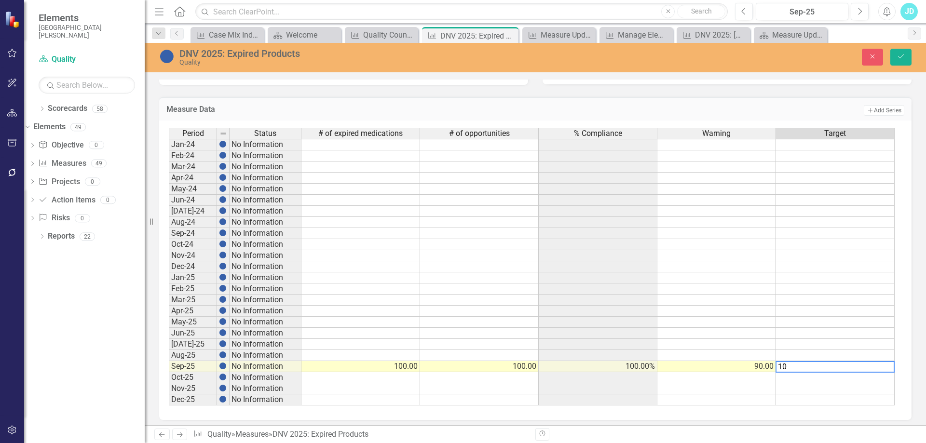
type textarea "100"
drag, startPoint x: 744, startPoint y: 367, endPoint x: 814, endPoint y: 370, distance: 70.0
click at [814, 370] on tr "Sep-25 No Information 100.00 100.00 100.00% 90.00 100.00" at bounding box center [532, 366] width 726 height 11
drag, startPoint x: 892, startPoint y: 374, endPoint x: 892, endPoint y: 398, distance: 24.6
click at [169, 398] on div "Period Status # of expired medications # of opportunities % Compliance Warning …" at bounding box center [169, 267] width 0 height 278
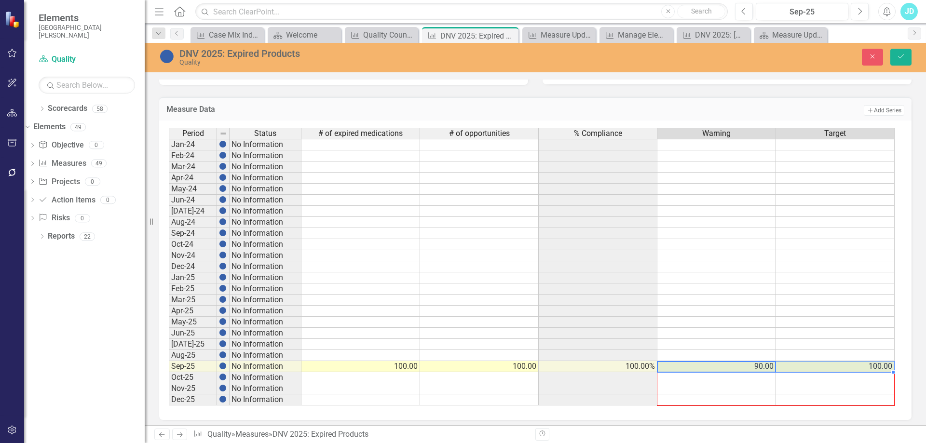
type textarea "90"
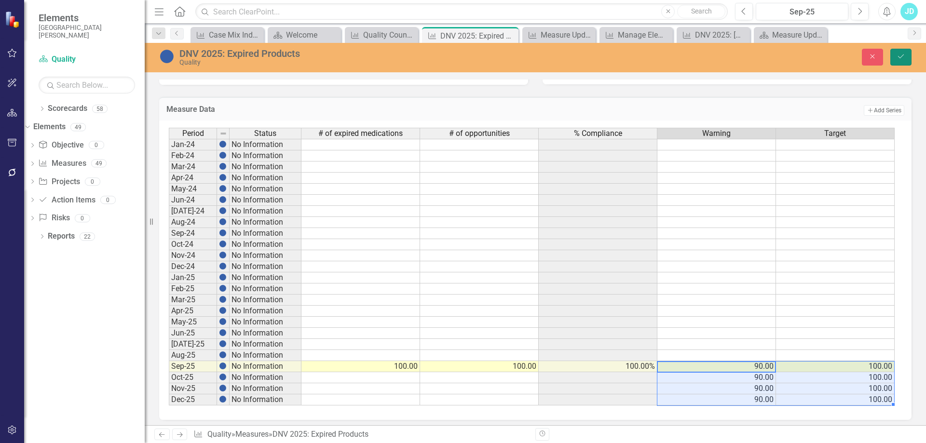
click at [902, 55] on icon "Save" at bounding box center [900, 56] width 9 height 7
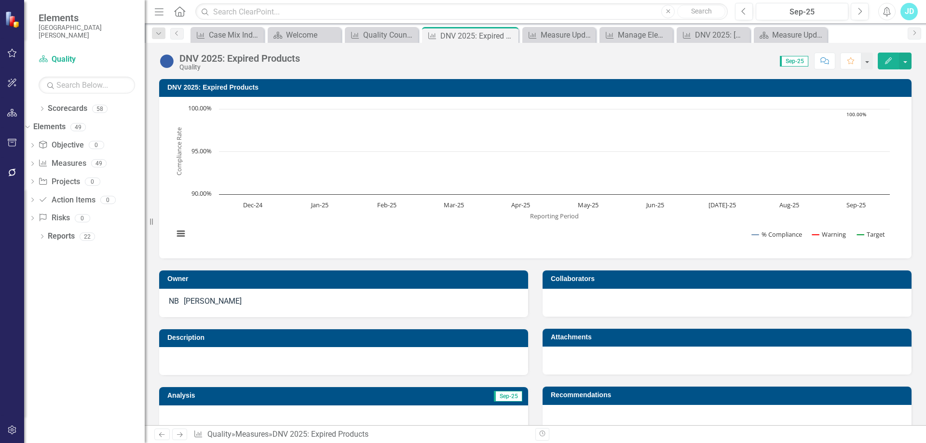
scroll to position [193, 0]
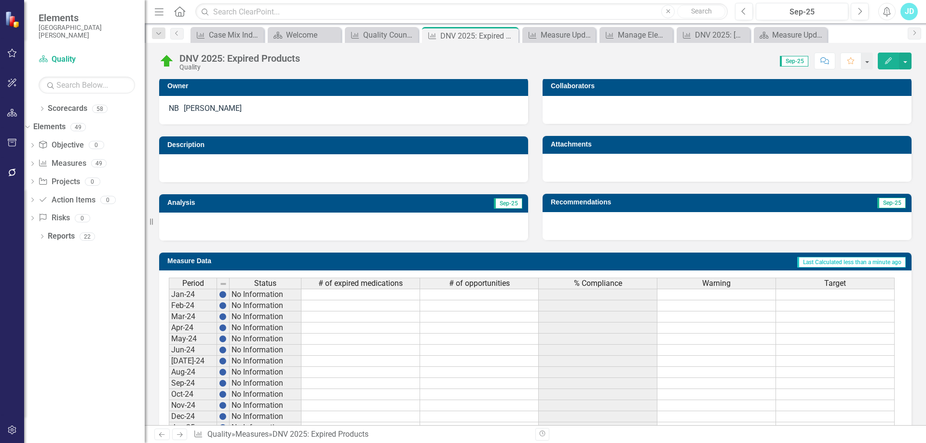
click at [734, 285] on div "Warning" at bounding box center [716, 283] width 118 height 11
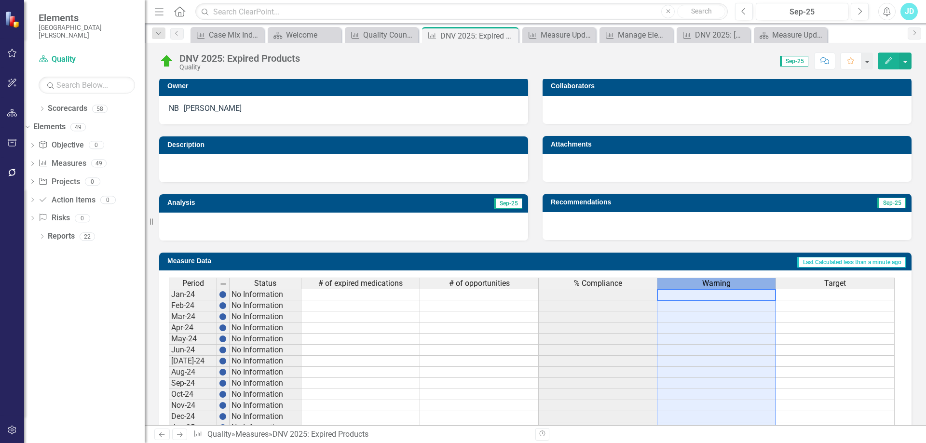
click at [734, 285] on div "Warning" at bounding box center [716, 283] width 118 height 11
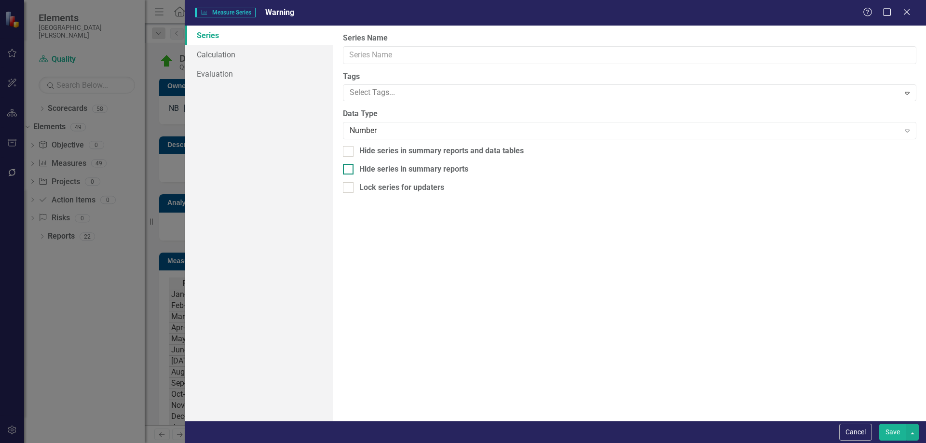
type input "Warning"
click at [384, 130] on div "Number" at bounding box center [624, 130] width 549 height 11
click at [892, 430] on button "Save" at bounding box center [892, 432] width 27 height 17
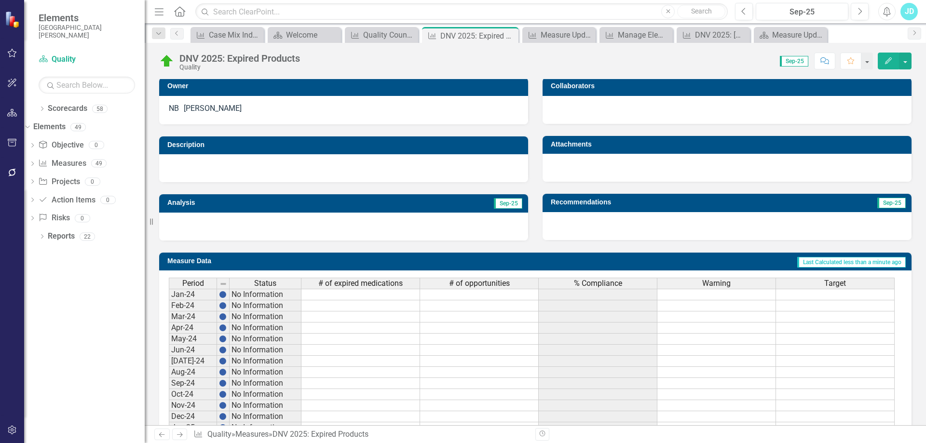
click at [836, 287] on span "Target" at bounding box center [835, 283] width 22 height 9
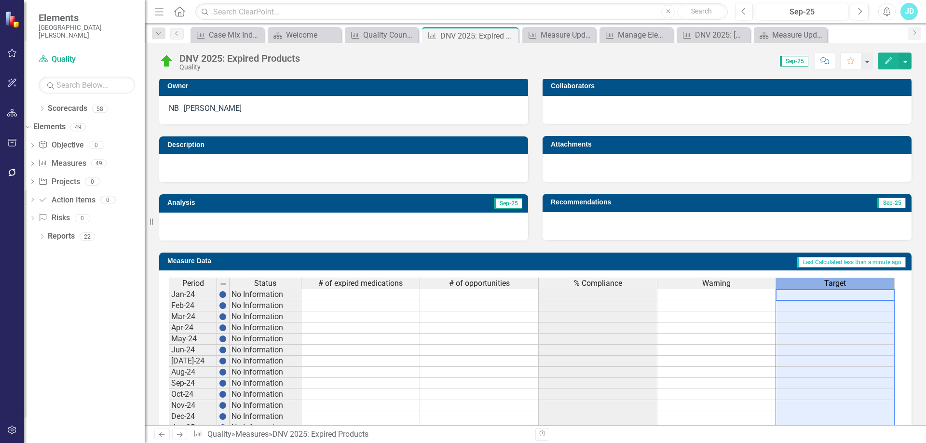
click at [836, 287] on span "Target" at bounding box center [835, 283] width 22 height 9
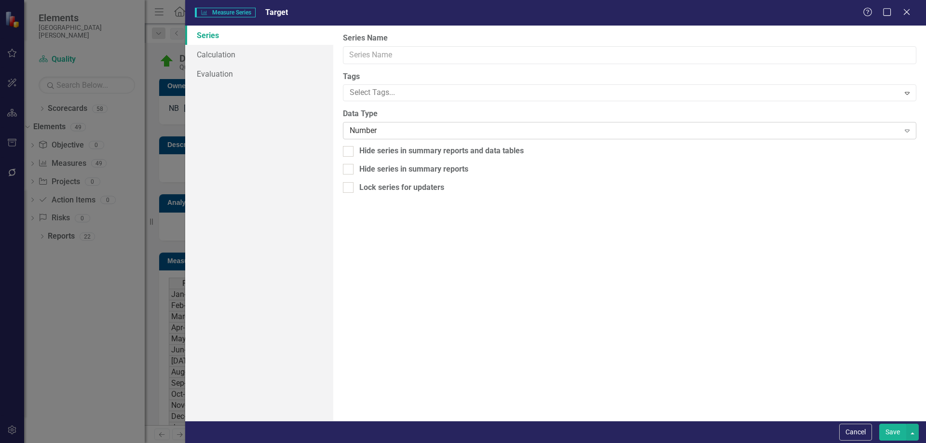
type input "Target"
click at [397, 132] on div "Number" at bounding box center [624, 130] width 549 height 11
click at [894, 429] on button "Save" at bounding box center [892, 432] width 27 height 17
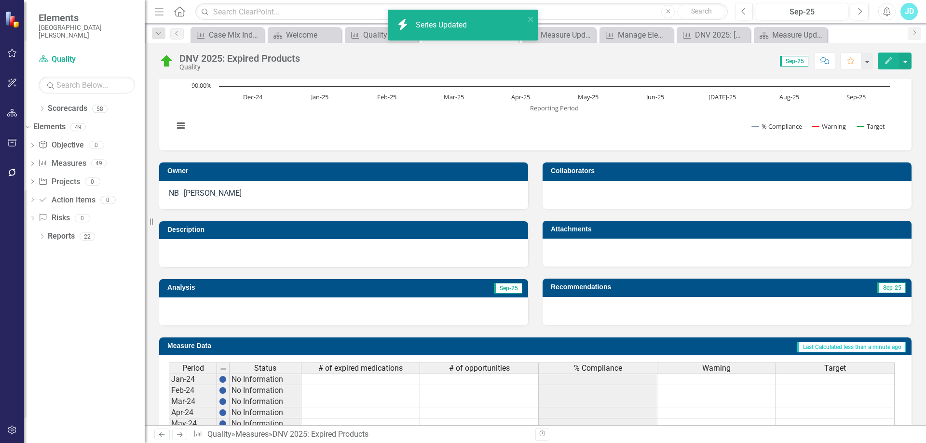
scroll to position [0, 0]
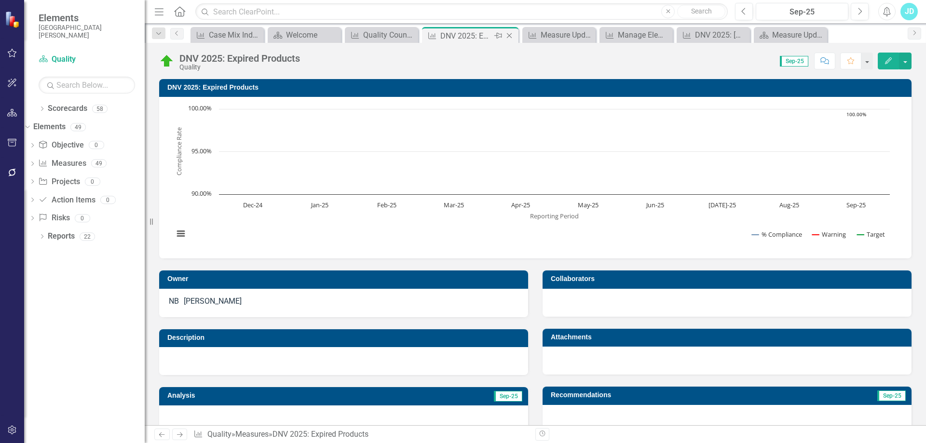
click at [508, 36] on icon "Close" at bounding box center [509, 36] width 10 height 8
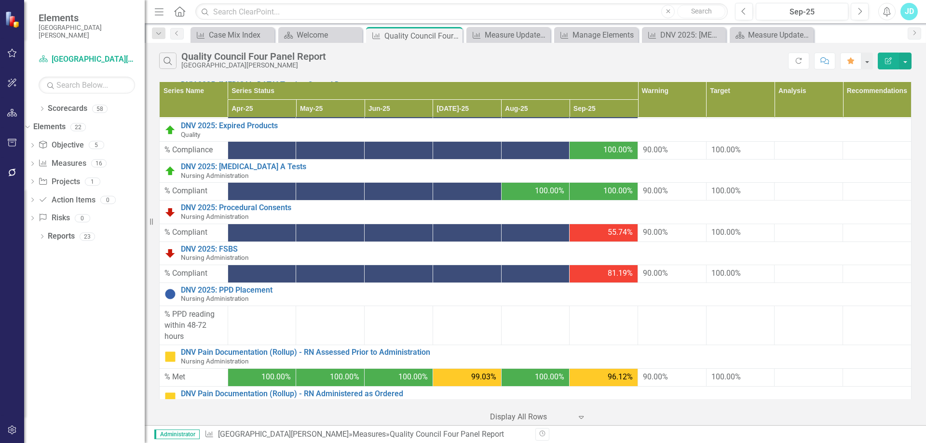
scroll to position [207, 0]
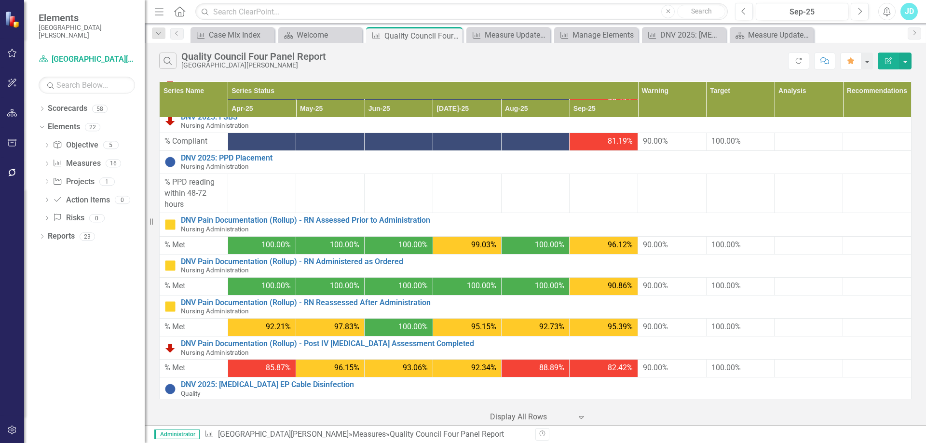
scroll to position [385, 0]
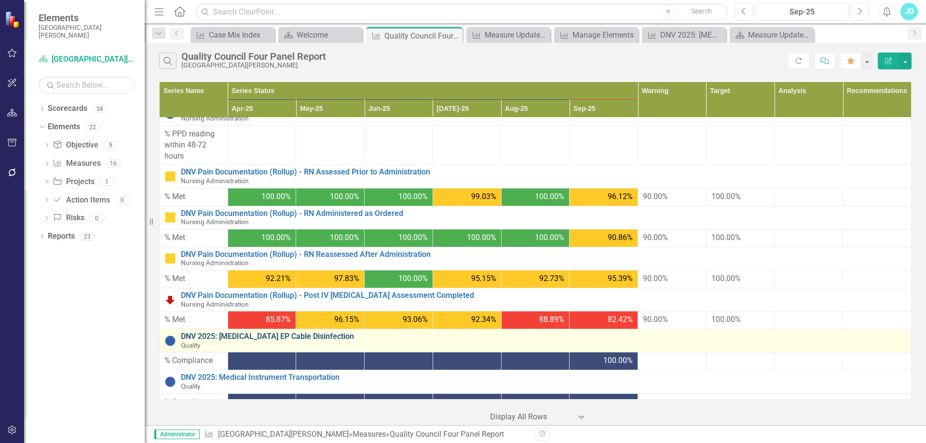
click at [284, 335] on link "DNV 2025: [MEDICAL_DATA] EP Cable Disinfection" at bounding box center [543, 336] width 725 height 9
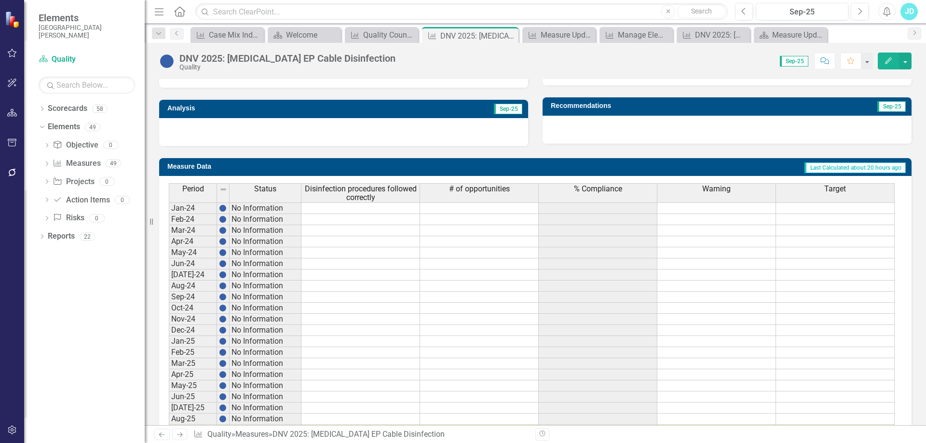
scroll to position [357, 0]
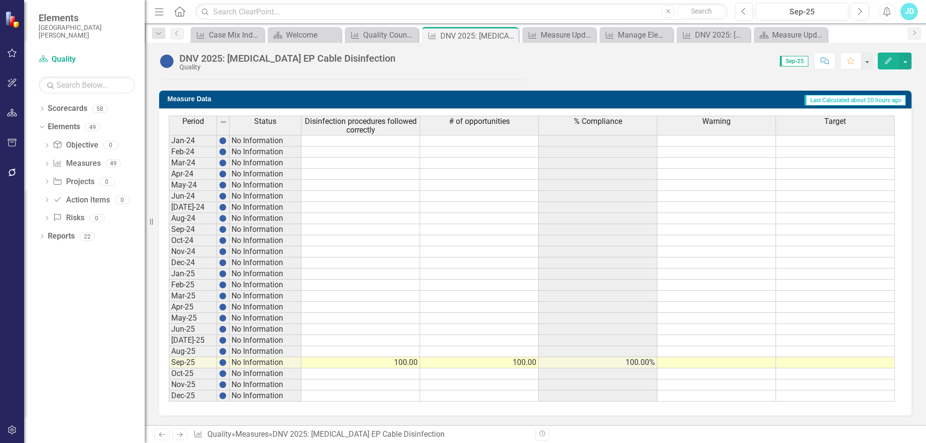
click at [762, 364] on td at bounding box center [716, 362] width 119 height 11
type textarea "90"
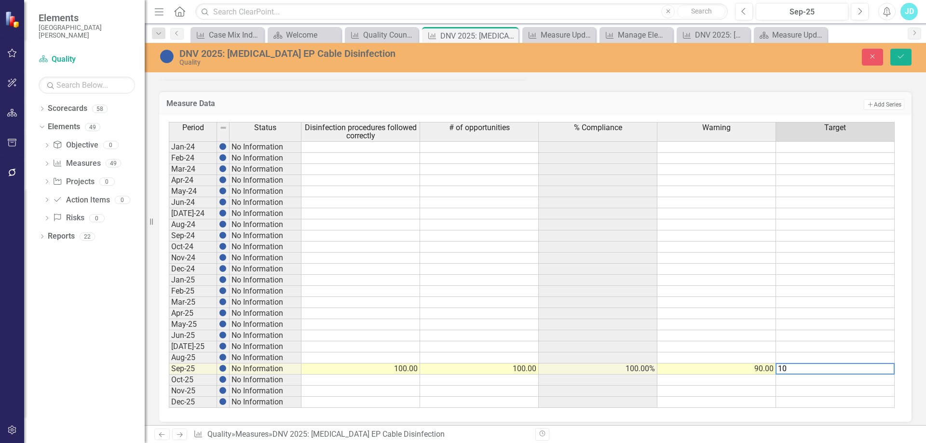
type textarea "100"
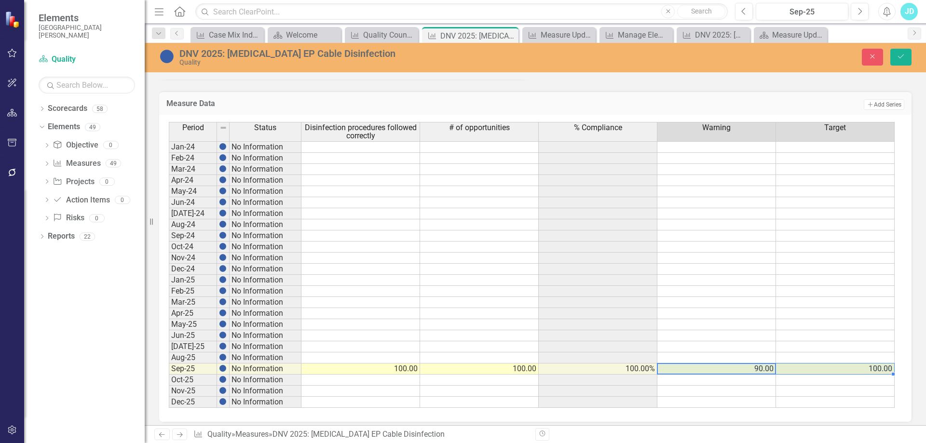
drag, startPoint x: 763, startPoint y: 366, endPoint x: 814, endPoint y: 371, distance: 50.9
click at [814, 371] on tr "Sep-25 No Information 100.00 100.00 100.00% 90.00 100.00" at bounding box center [532, 369] width 726 height 11
drag, startPoint x: 892, startPoint y: 376, endPoint x: 892, endPoint y: 399, distance: 23.6
click at [169, 399] on div "Period Status Disinfection procedures followed correctly # of opportunities % C…" at bounding box center [169, 265] width 0 height 286
type textarea "90"
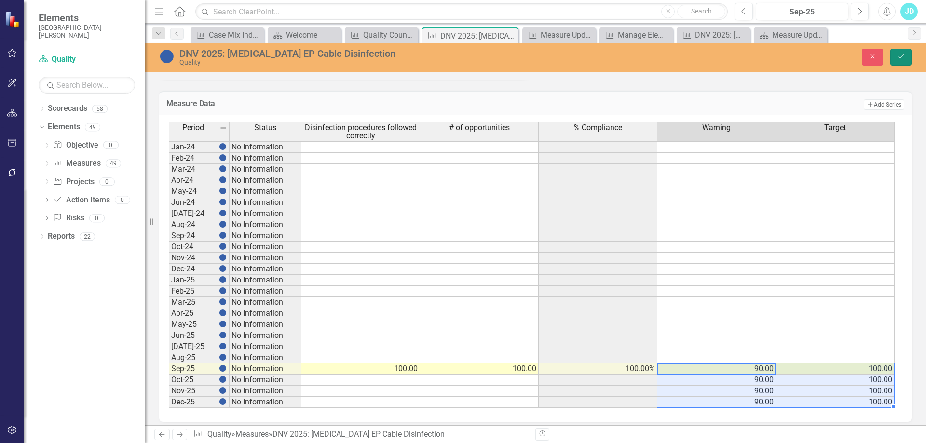
click at [906, 59] on button "Save" at bounding box center [900, 57] width 21 height 17
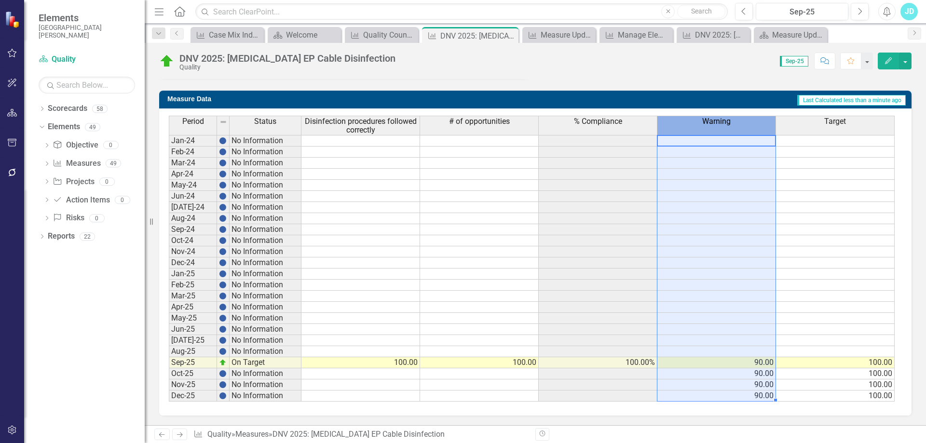
click at [736, 125] on div "Warning" at bounding box center [716, 121] width 118 height 11
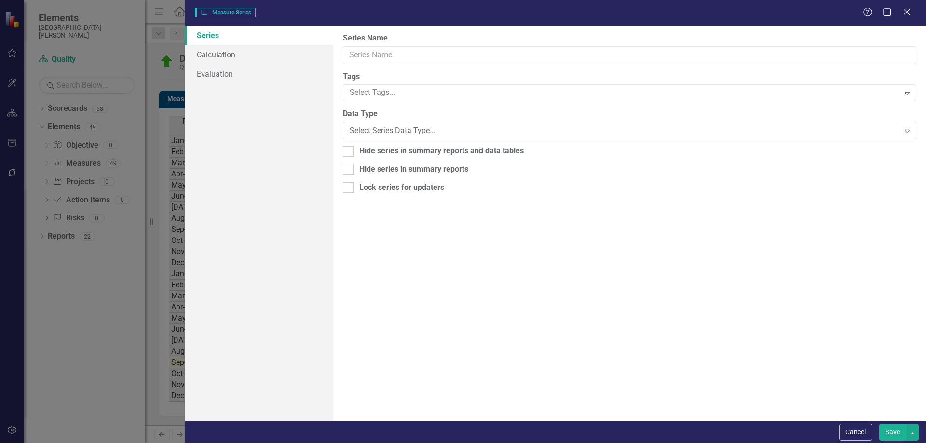
type input "Warning"
click at [395, 128] on div "Number" at bounding box center [624, 130] width 549 height 11
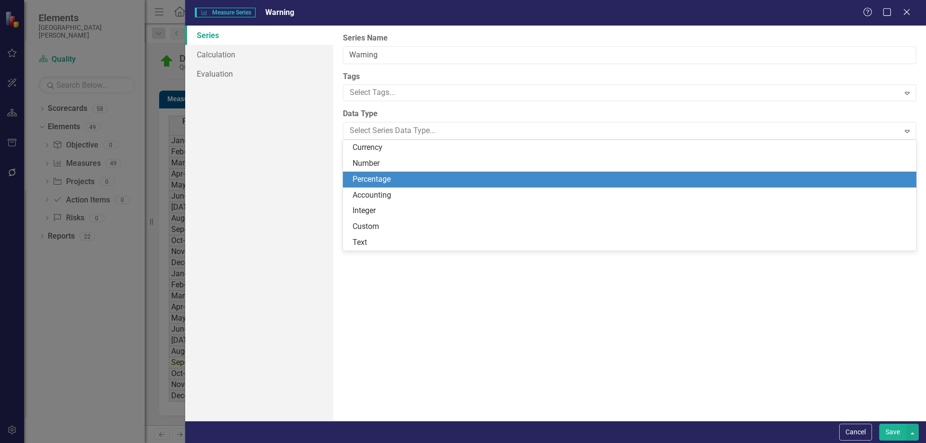
click at [384, 183] on div "Percentage" at bounding box center [631, 179] width 558 height 11
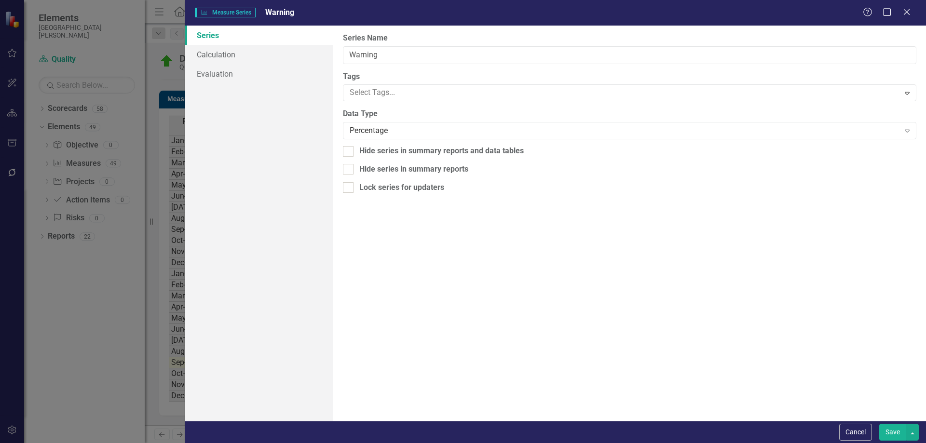
click at [898, 436] on button "Save" at bounding box center [892, 432] width 27 height 17
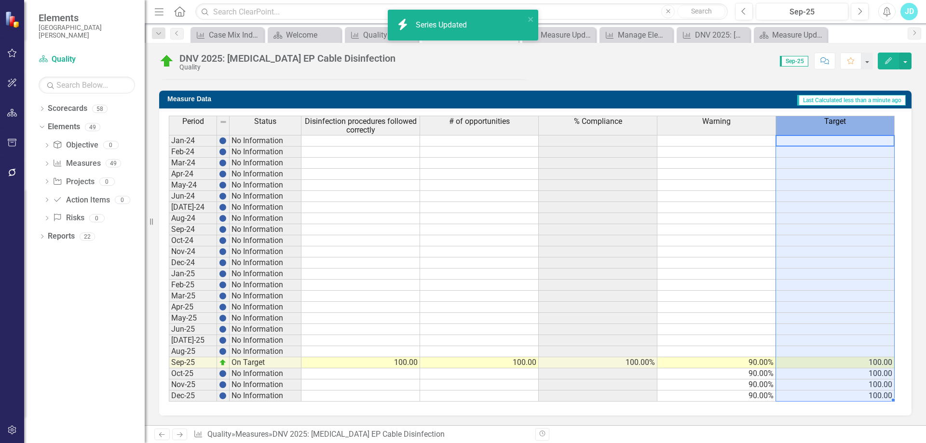
click at [820, 117] on div "Target" at bounding box center [835, 121] width 118 height 11
click at [824, 123] on span "Target" at bounding box center [835, 121] width 22 height 9
click at [825, 123] on span "Target" at bounding box center [835, 121] width 22 height 9
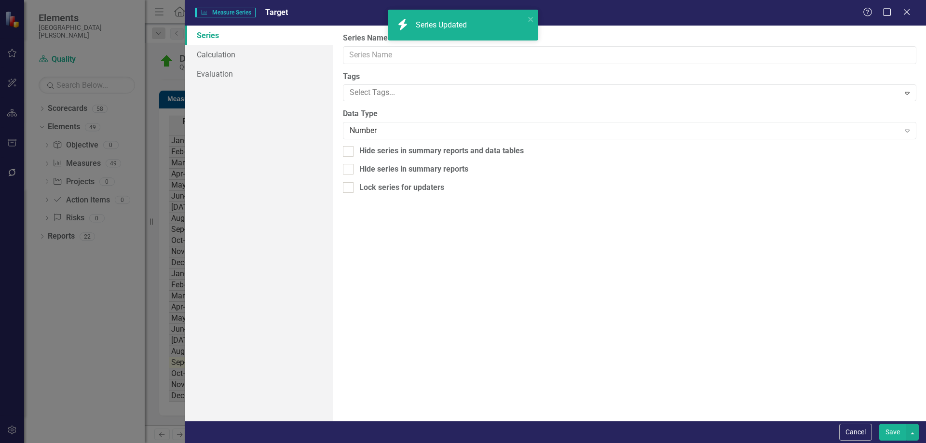
type input "Target"
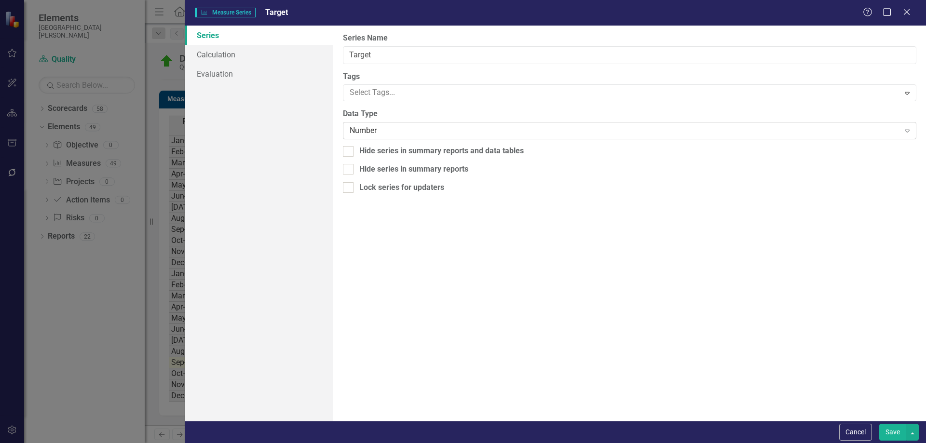
click at [371, 131] on div "Number" at bounding box center [624, 130] width 549 height 11
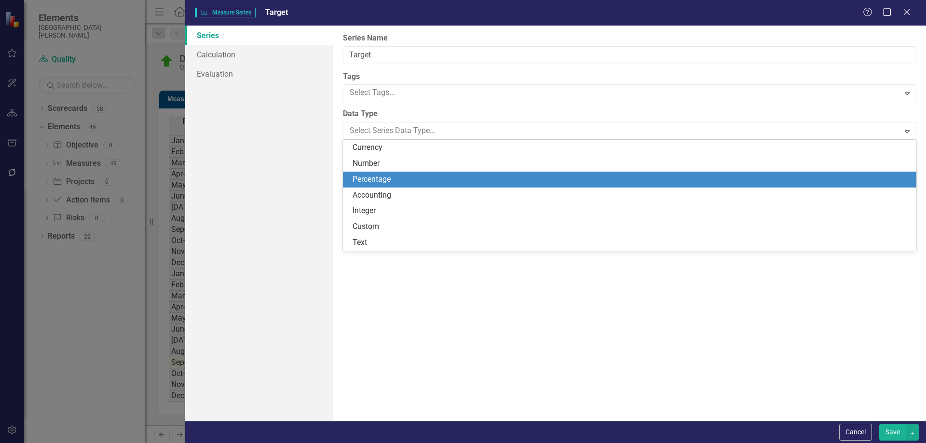
click at [373, 178] on div "Percentage" at bounding box center [631, 179] width 558 height 11
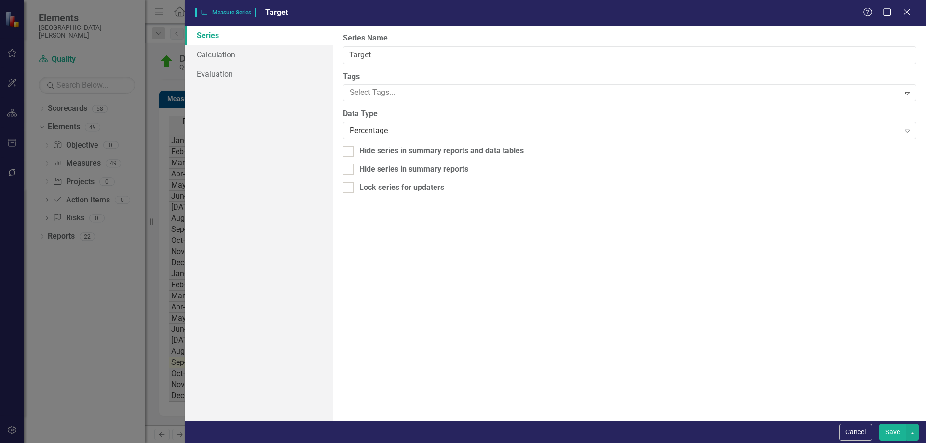
click at [888, 429] on button "Save" at bounding box center [892, 432] width 27 height 17
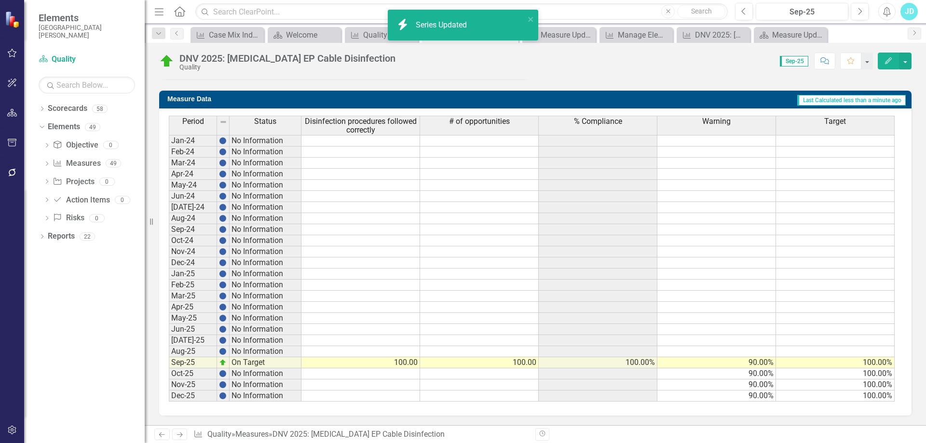
click at [580, 128] on th "% Compliance" at bounding box center [598, 125] width 119 height 19
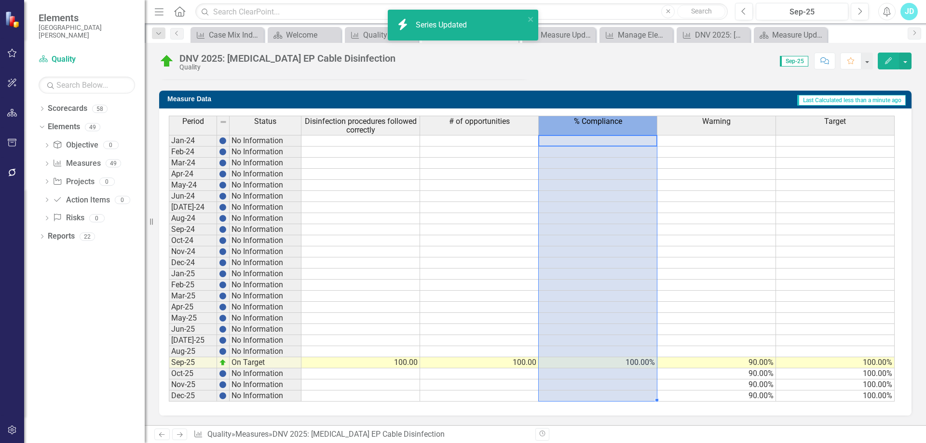
click at [580, 128] on th "% Compliance" at bounding box center [598, 125] width 119 height 19
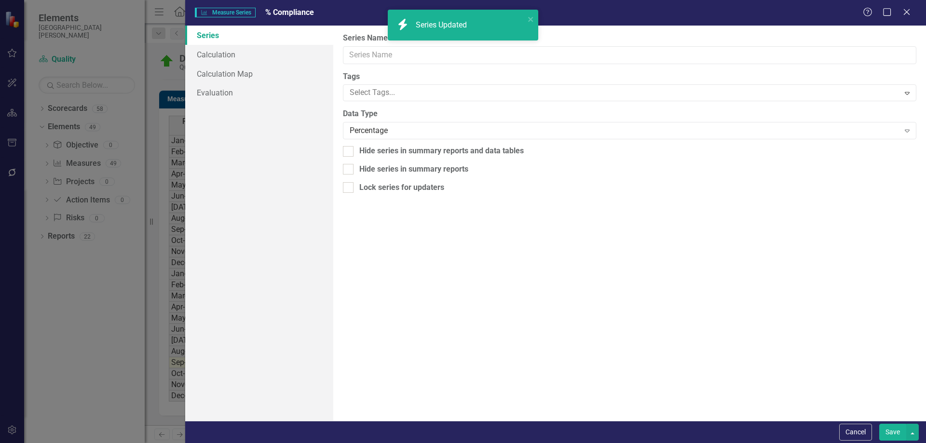
type input "% Compliance"
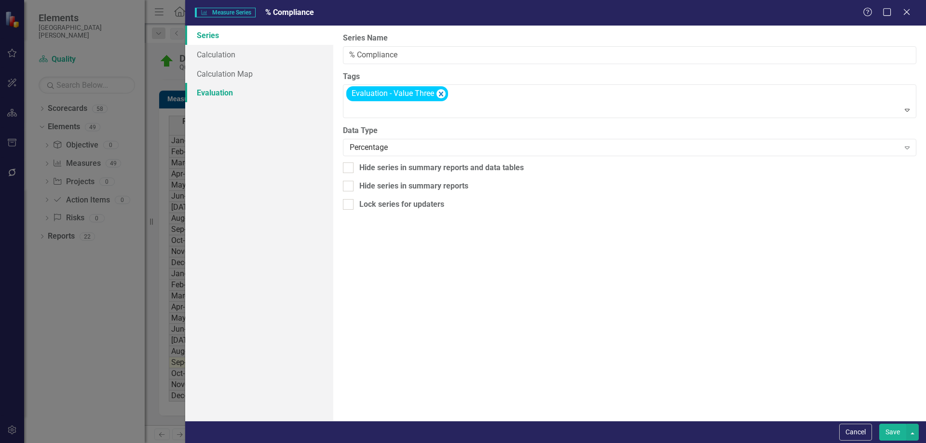
click at [226, 93] on link "Evaluation" at bounding box center [259, 92] width 148 height 19
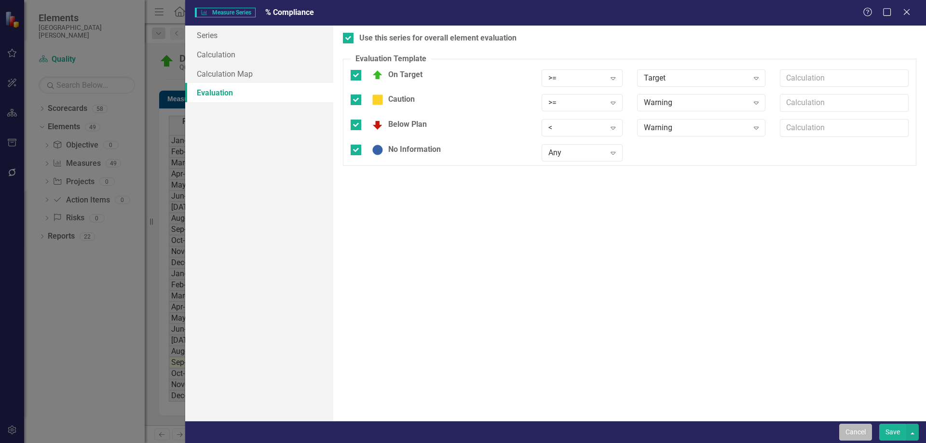
click at [853, 434] on button "Cancel" at bounding box center [855, 432] width 33 height 17
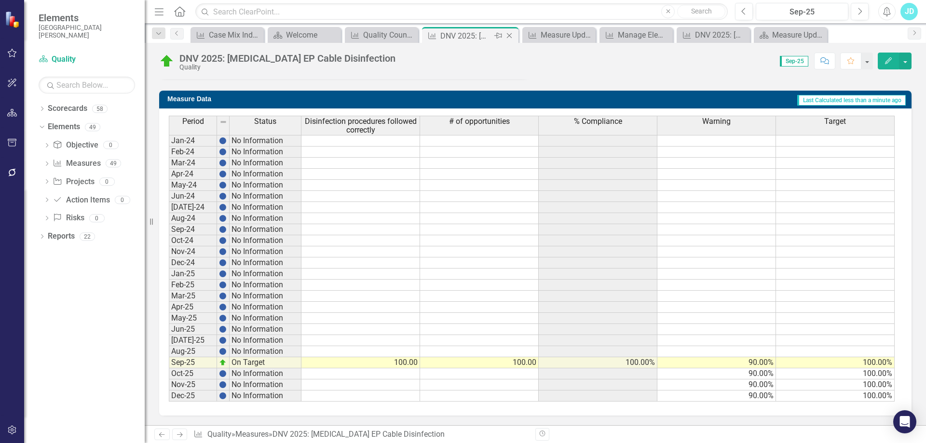
click at [509, 34] on icon "Close" at bounding box center [509, 36] width 10 height 8
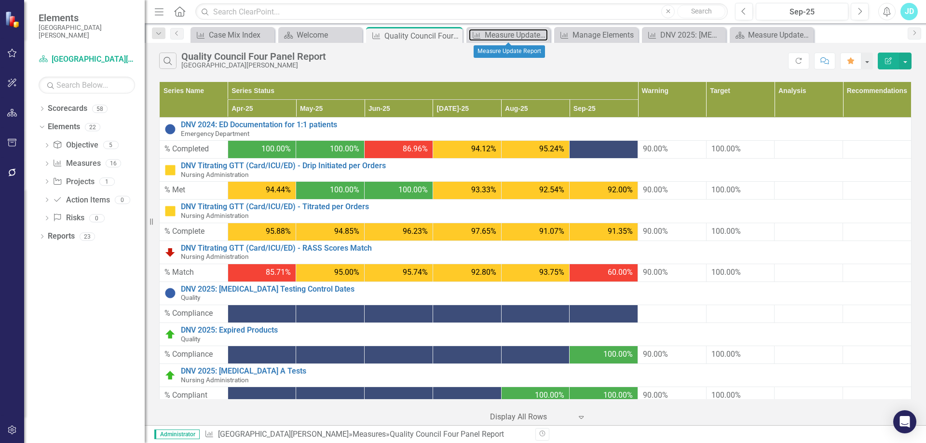
click at [509, 34] on div "Measure Update Report" at bounding box center [516, 35] width 63 height 12
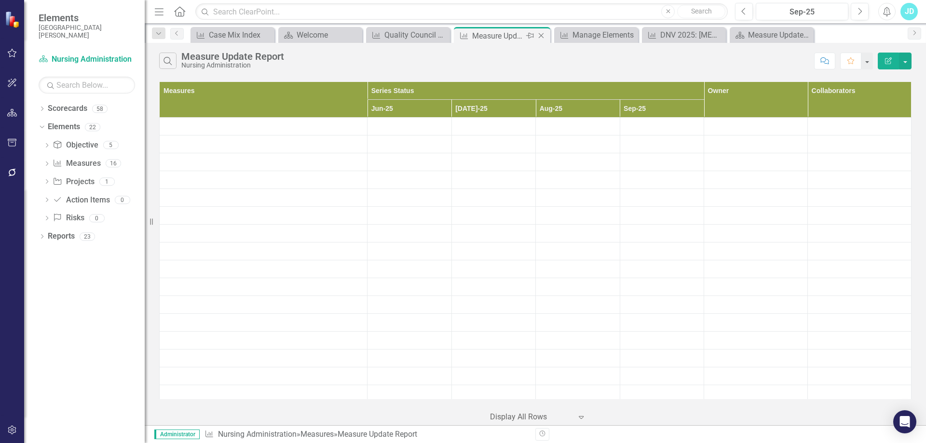
click at [542, 32] on icon "Close" at bounding box center [541, 36] width 10 height 8
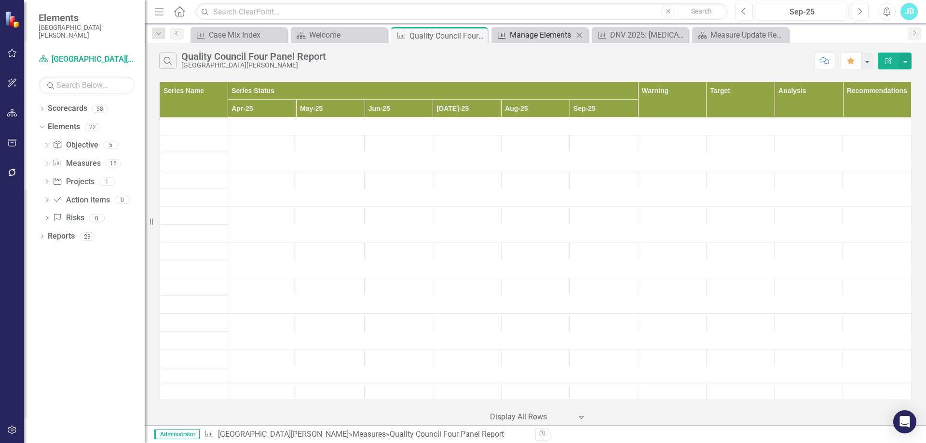
click at [543, 33] on div "Manage Elements" at bounding box center [542, 35] width 64 height 12
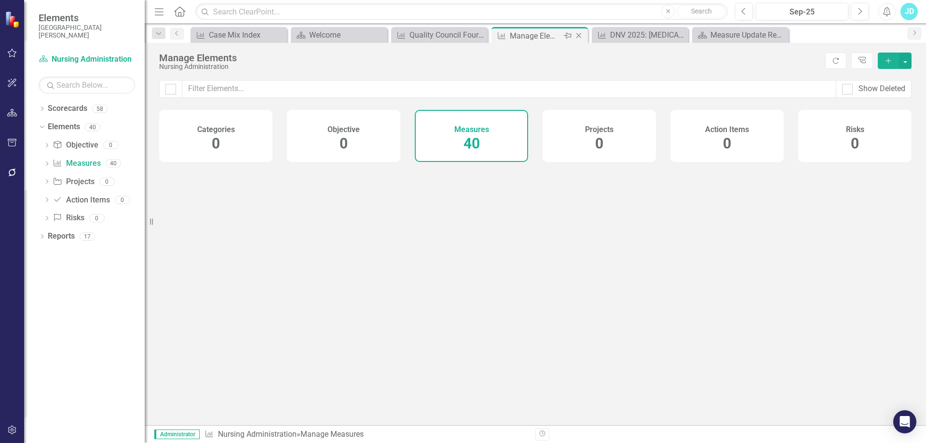
click at [578, 36] on icon "Close" at bounding box center [579, 36] width 10 height 8
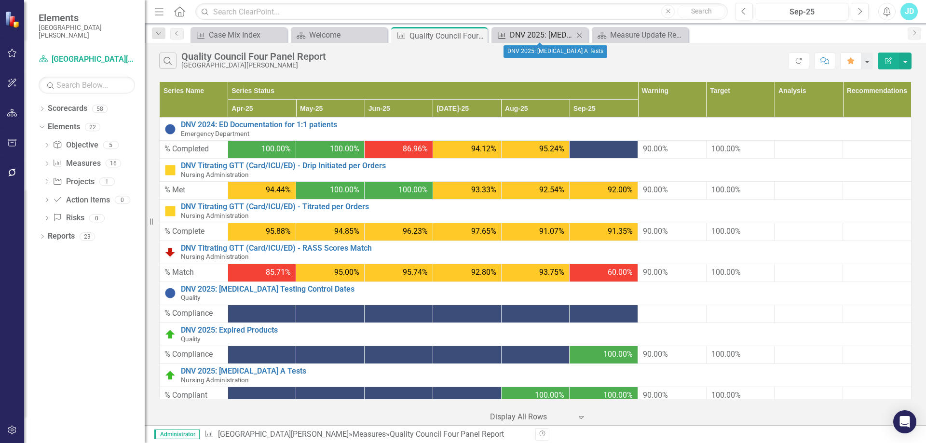
click at [545, 35] on div "DNV 2025: [MEDICAL_DATA] A Tests" at bounding box center [542, 35] width 64 height 12
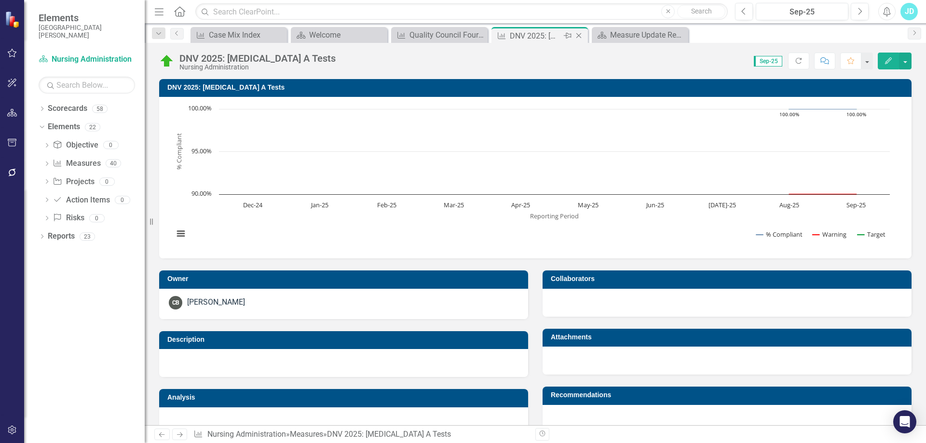
drag, startPoint x: 545, startPoint y: 35, endPoint x: 581, endPoint y: 34, distance: 35.7
click at [581, 34] on icon "Close" at bounding box center [579, 36] width 10 height 8
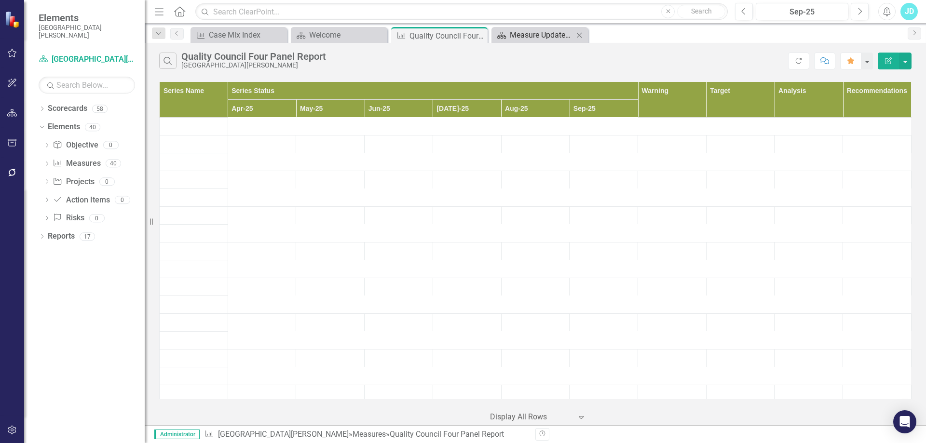
click at [554, 37] on div "Measure Update Report" at bounding box center [542, 35] width 64 height 12
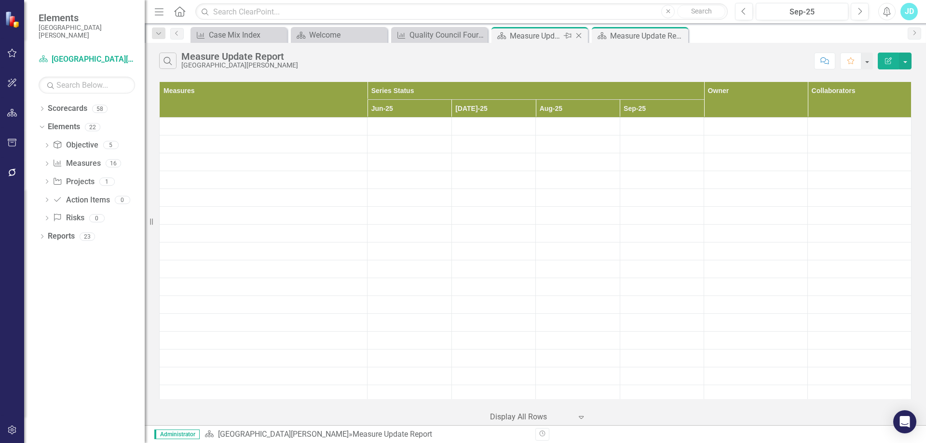
click at [580, 34] on icon "Close" at bounding box center [579, 36] width 10 height 8
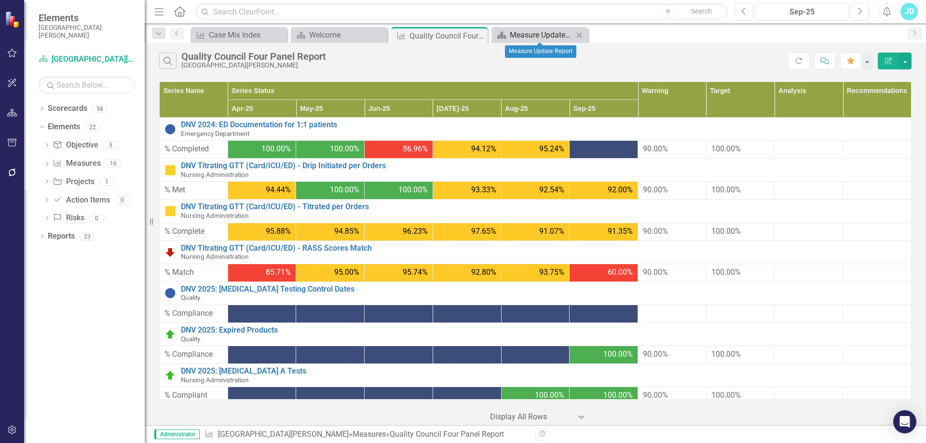
click at [539, 34] on div "Measure Update Report" at bounding box center [542, 35] width 64 height 12
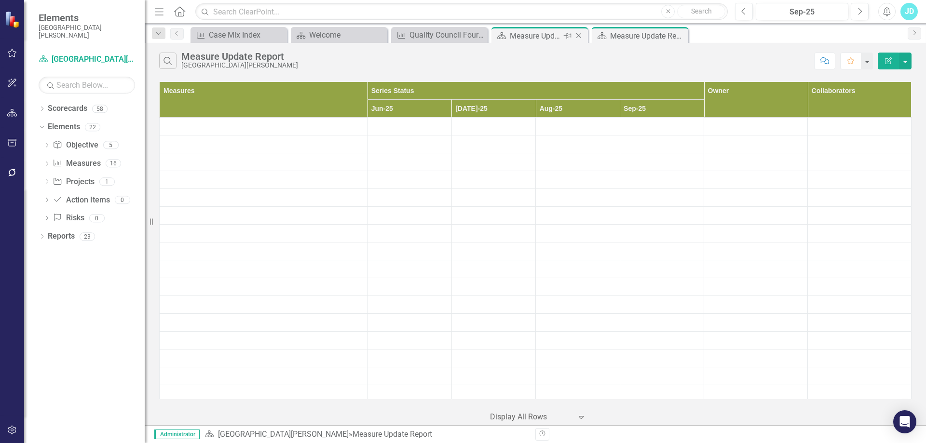
click at [581, 34] on icon "Close" at bounding box center [579, 36] width 10 height 8
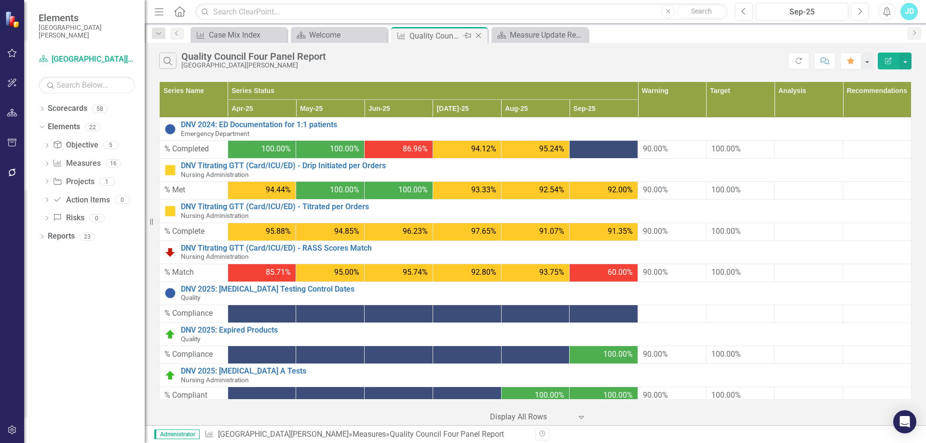
click at [444, 32] on div "Quality Council Four Panel Report" at bounding box center [435, 36] width 52 height 12
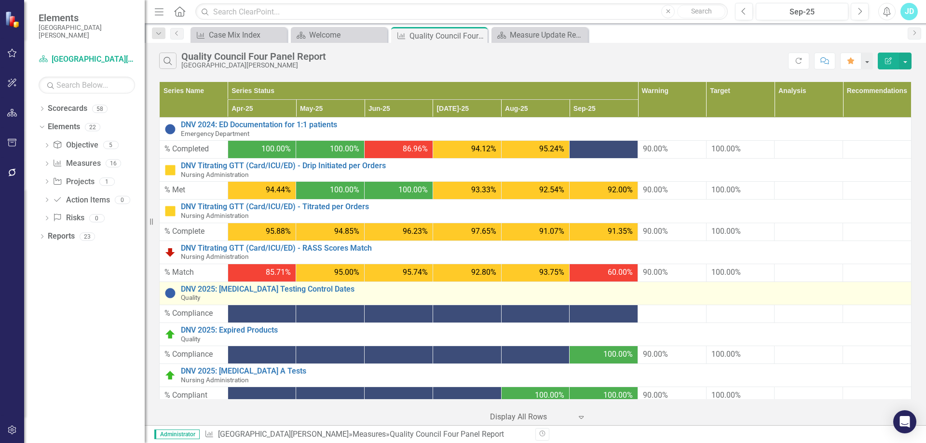
scroll to position [48, 0]
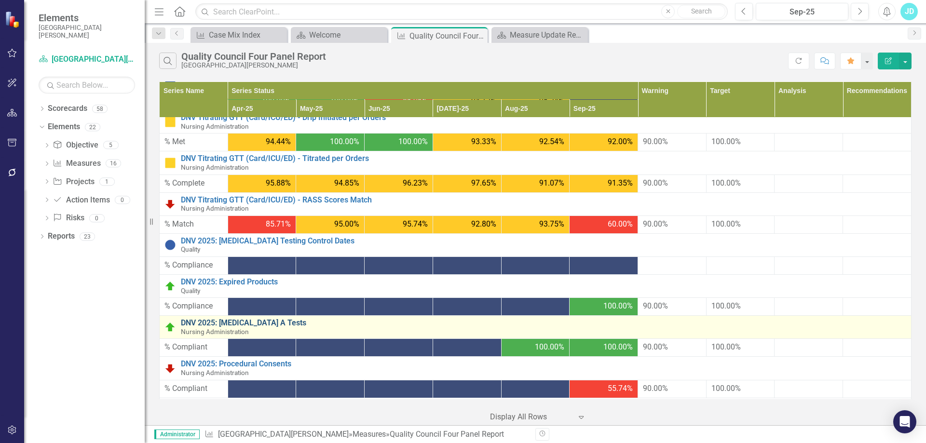
click at [239, 323] on link "DNV 2025: [MEDICAL_DATA] A Tests" at bounding box center [543, 323] width 725 height 9
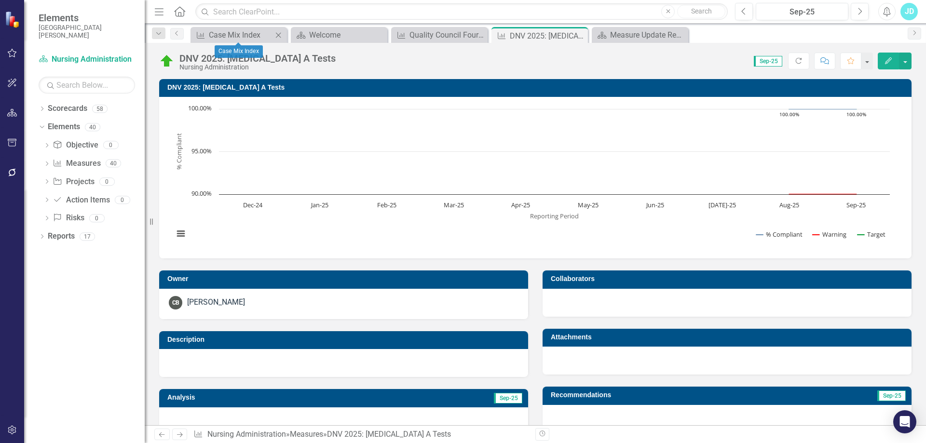
click at [278, 35] on icon at bounding box center [278, 34] width 5 height 5
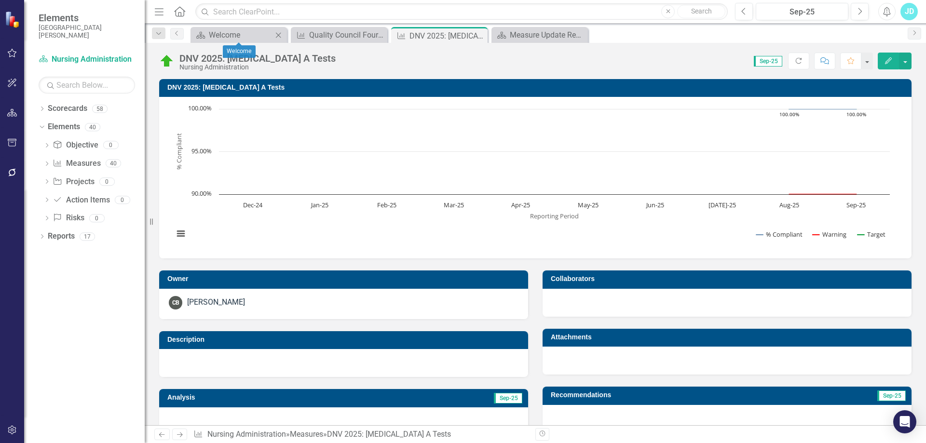
click at [276, 35] on icon "Close" at bounding box center [278, 35] width 10 height 8
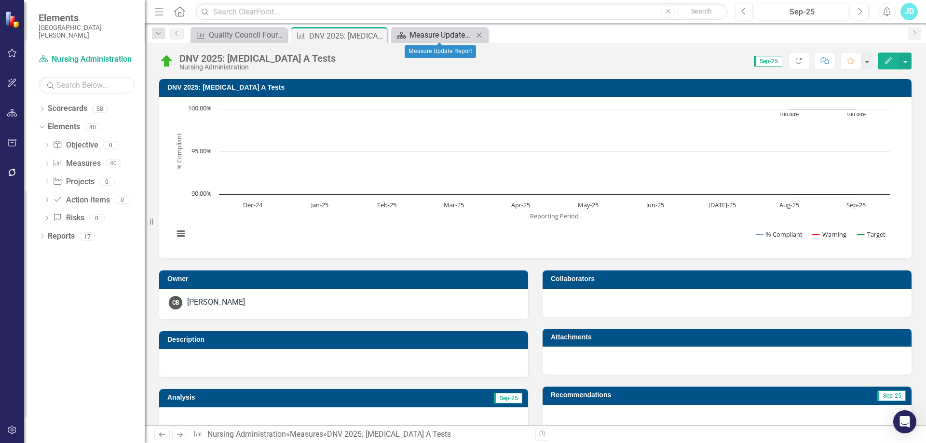
click at [412, 38] on div "Measure Update Report" at bounding box center [441, 35] width 64 height 12
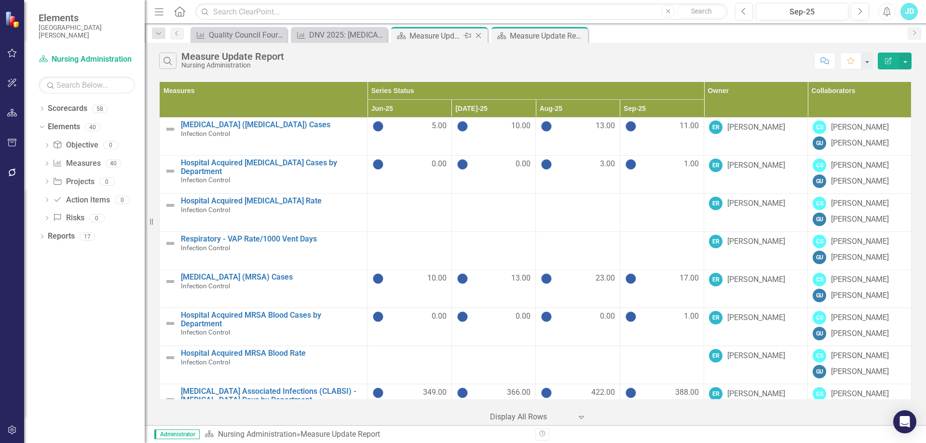
click at [479, 36] on icon "Close" at bounding box center [478, 36] width 10 height 8
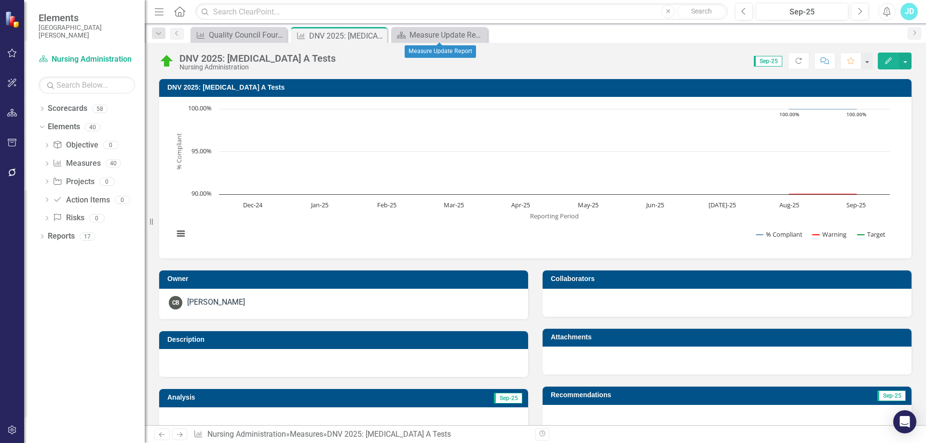
click at [0, 0] on icon "Close" at bounding box center [0, 0] width 0 height 0
click at [376, 32] on icon "Close" at bounding box center [378, 36] width 10 height 8
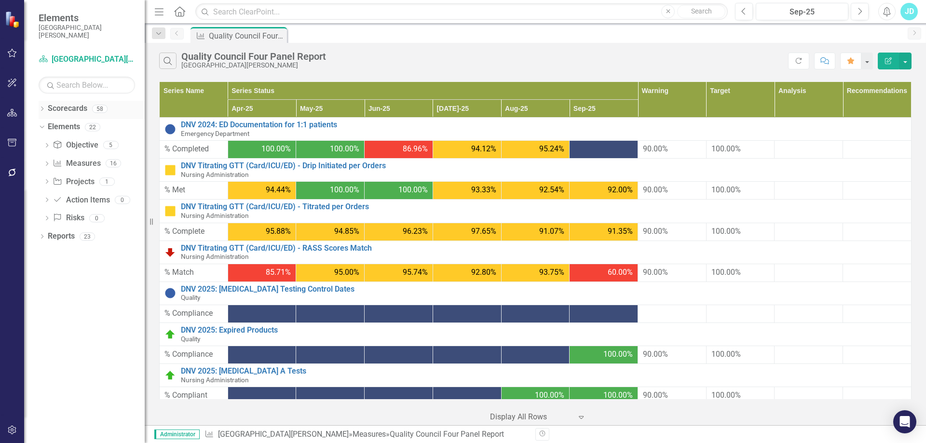
click at [58, 107] on link "Scorecards" at bounding box center [68, 108] width 40 height 11
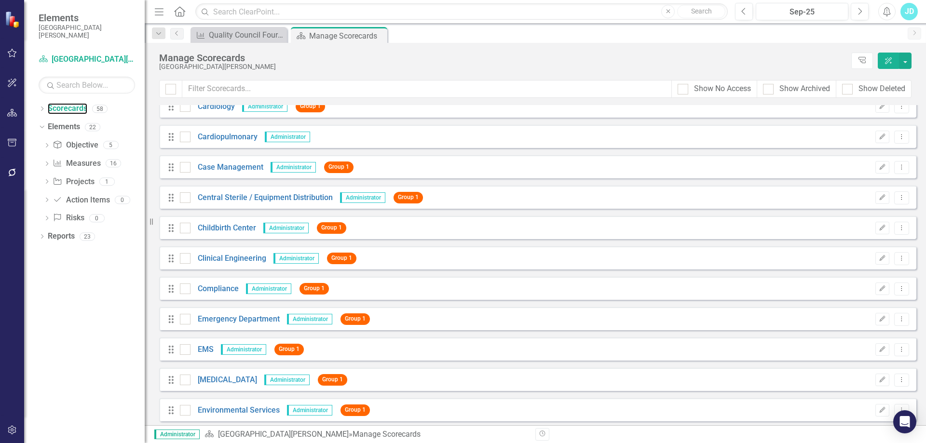
scroll to position [241, 0]
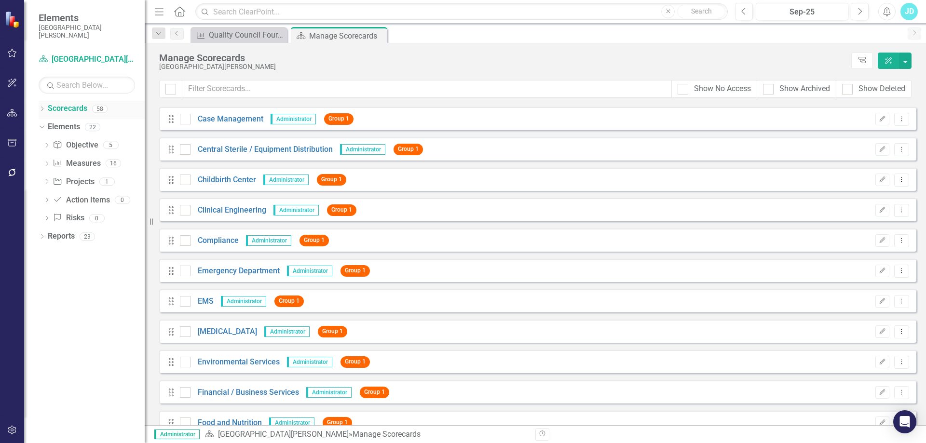
click at [42, 107] on icon "Dropdown" at bounding box center [42, 109] width 7 height 5
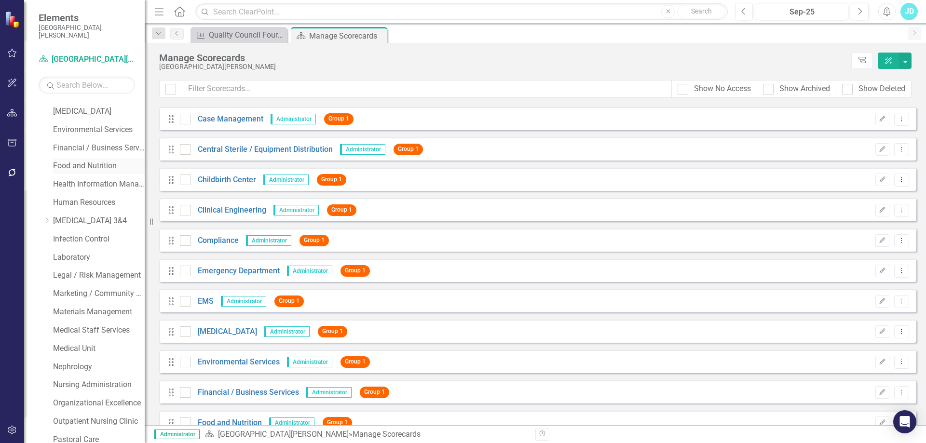
scroll to position [338, 0]
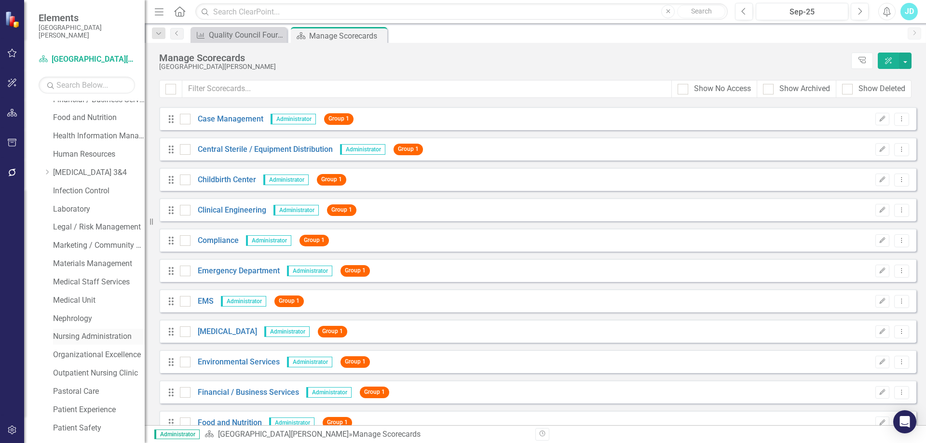
click at [118, 335] on link "Nursing Administration" at bounding box center [99, 336] width 92 height 11
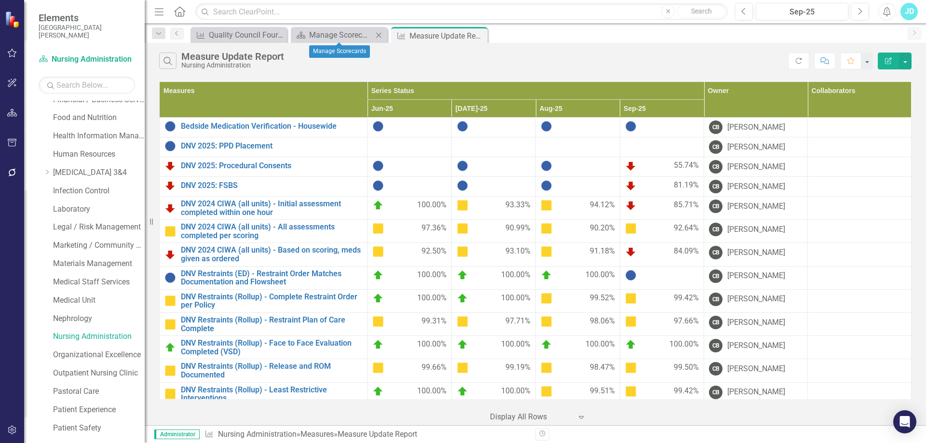
click at [379, 34] on icon at bounding box center [378, 34] width 5 height 5
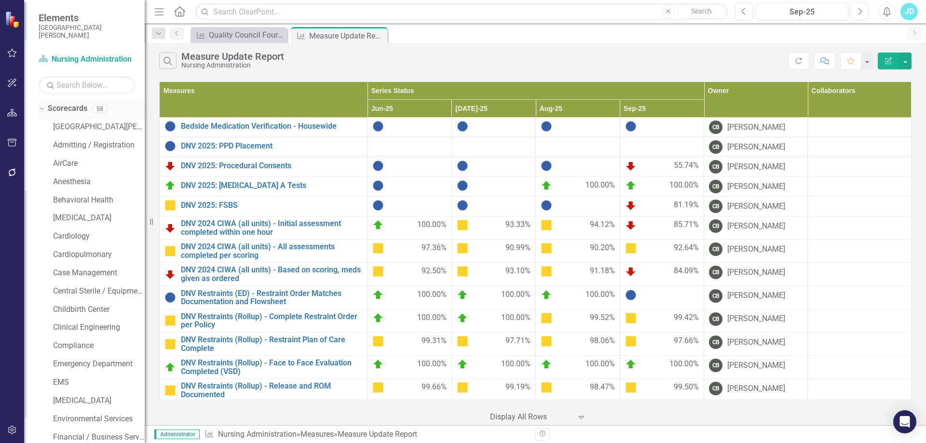
click at [40, 109] on icon "Dropdown" at bounding box center [40, 108] width 5 height 7
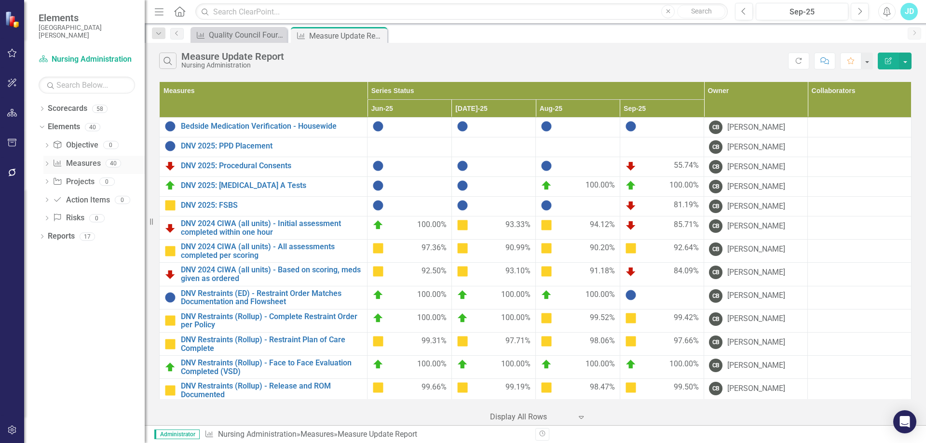
click at [77, 164] on link "Measure Measures" at bounding box center [77, 163] width 48 height 11
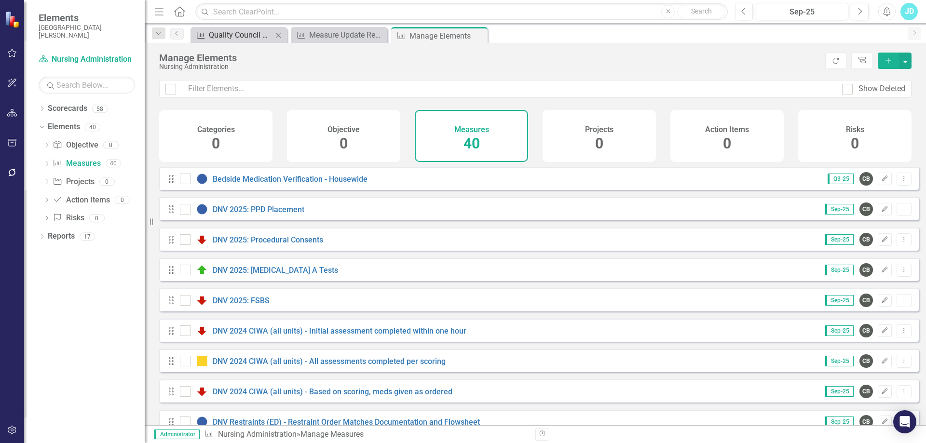
click at [254, 33] on div "Quality Council Four Panel Report" at bounding box center [241, 35] width 64 height 12
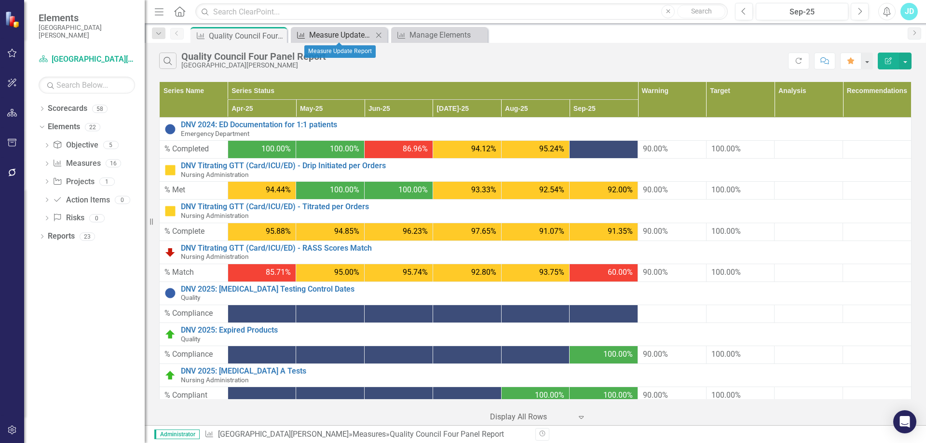
click at [344, 32] on div "Measure Update Report" at bounding box center [341, 35] width 64 height 12
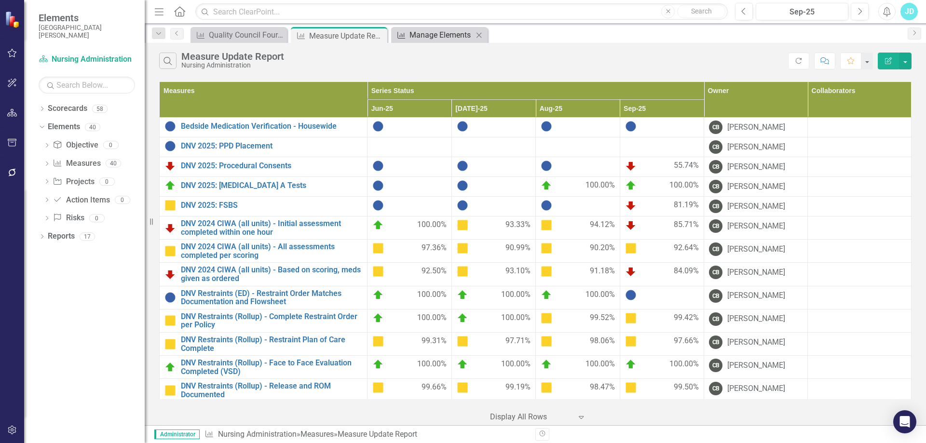
click at [448, 34] on div "Manage Elements" at bounding box center [441, 35] width 64 height 12
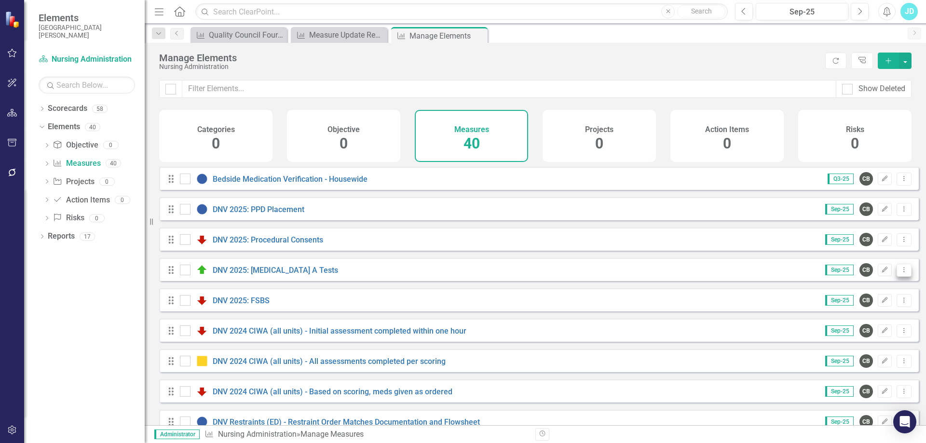
click at [900, 273] on icon "Dropdown Menu" at bounding box center [904, 270] width 8 height 6
click at [869, 323] on link "Copy Duplicate Measure" at bounding box center [860, 329] width 87 height 18
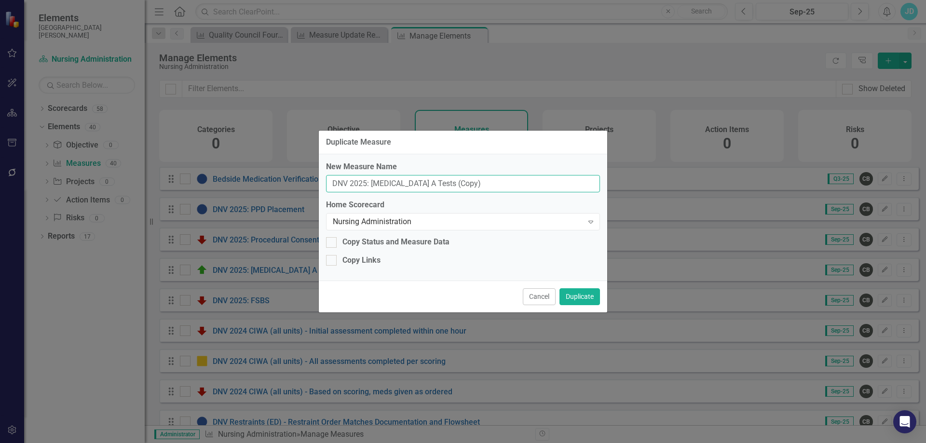
drag, startPoint x: 382, startPoint y: 182, endPoint x: 477, endPoint y: 184, distance: 95.0
click at [476, 184] on input "DNV 2025: Strep A Tests (Copy)" at bounding box center [463, 184] width 274 height 18
type input "DNV 2025: Daily Weights"
drag, startPoint x: 576, startPoint y: 297, endPoint x: 579, endPoint y: 303, distance: 5.8
click at [576, 298] on button "Duplicate" at bounding box center [579, 296] width 41 height 17
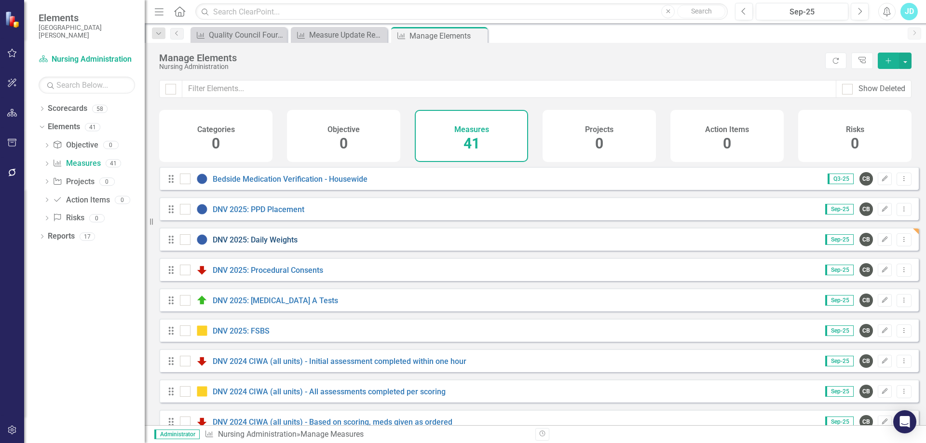
click at [275, 244] on link "DNV 2025: Daily Weights" at bounding box center [255, 239] width 85 height 9
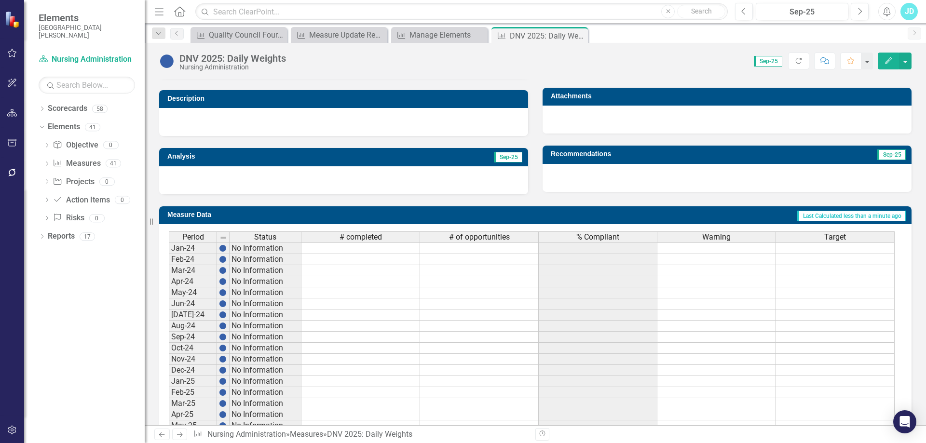
scroll to position [349, 0]
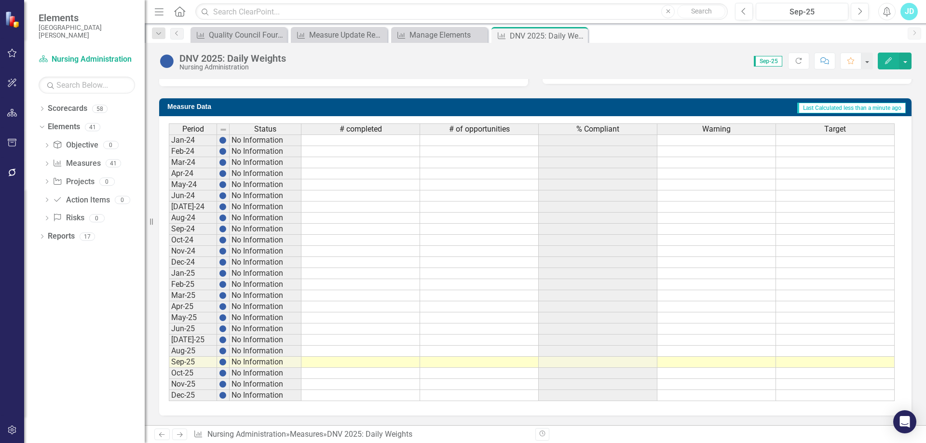
click at [372, 363] on td at bounding box center [360, 362] width 119 height 11
type textarea "90"
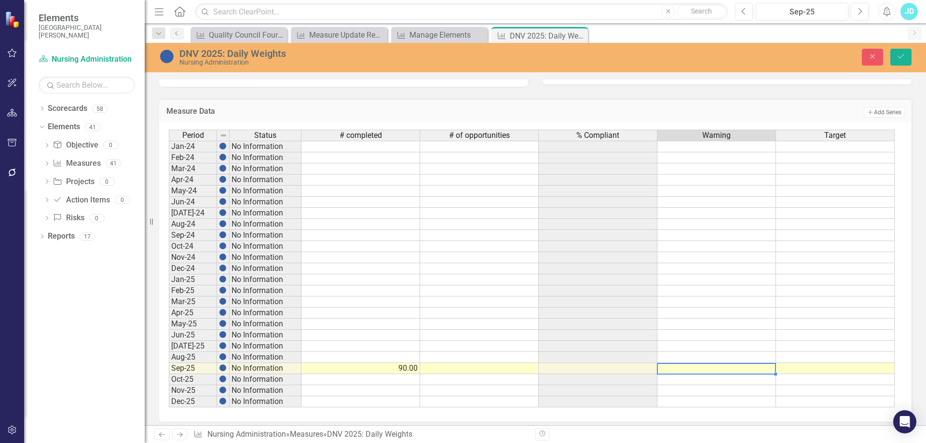
click at [760, 371] on td at bounding box center [716, 368] width 119 height 11
type textarea "90"
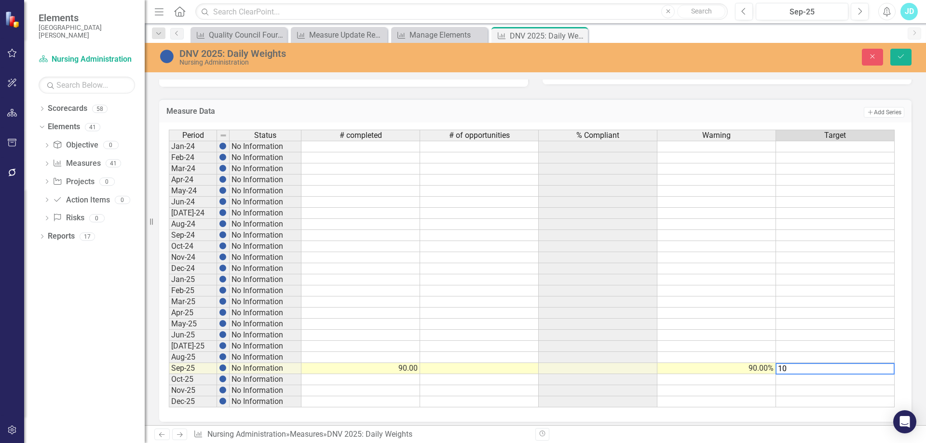
type textarea "100"
click at [898, 54] on icon "Save" at bounding box center [900, 56] width 9 height 7
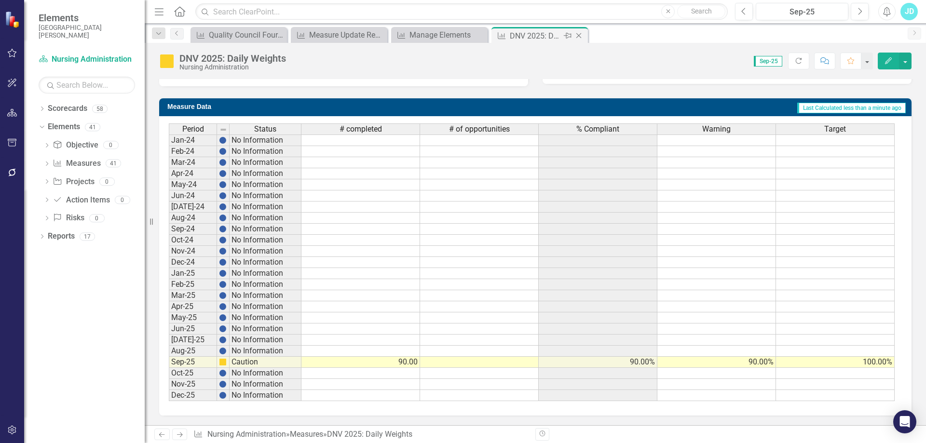
click at [578, 34] on icon "Close" at bounding box center [579, 36] width 10 height 8
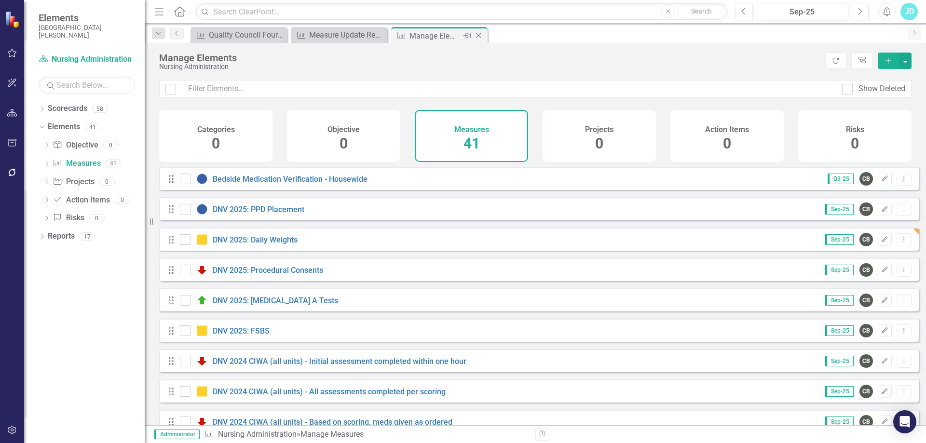
click at [477, 35] on icon at bounding box center [478, 35] width 5 height 5
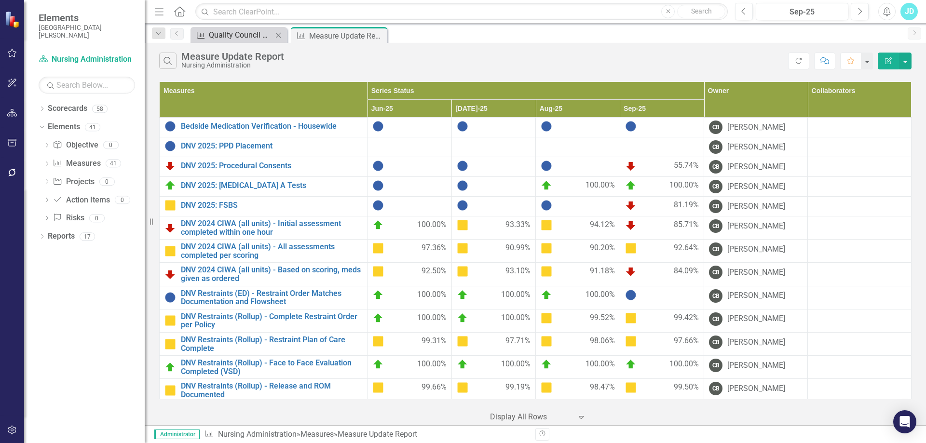
click at [242, 34] on div "Quality Council Four Panel Report" at bounding box center [241, 35] width 64 height 12
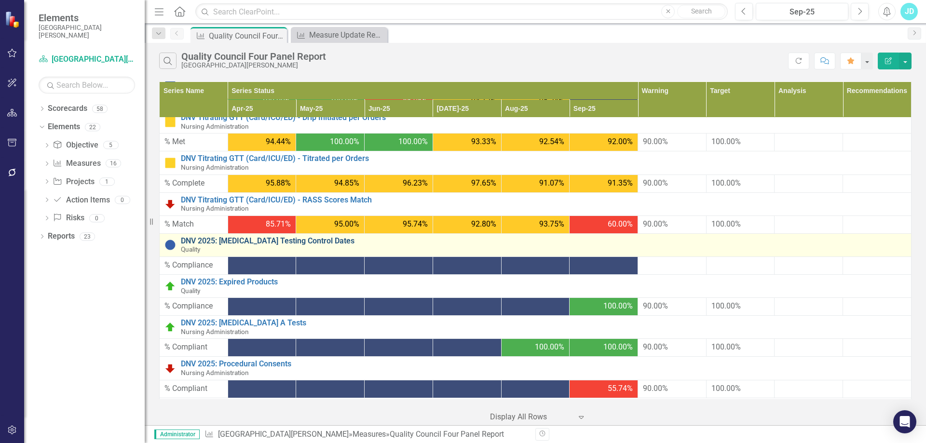
scroll to position [193, 0]
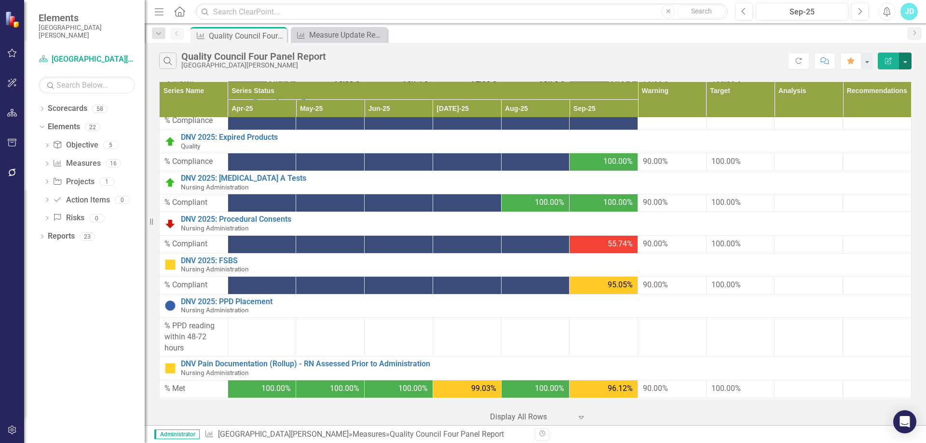
click at [906, 62] on button "button" at bounding box center [905, 61] width 13 height 17
click at [882, 79] on link "Edit Report Edit Report" at bounding box center [873, 79] width 76 height 18
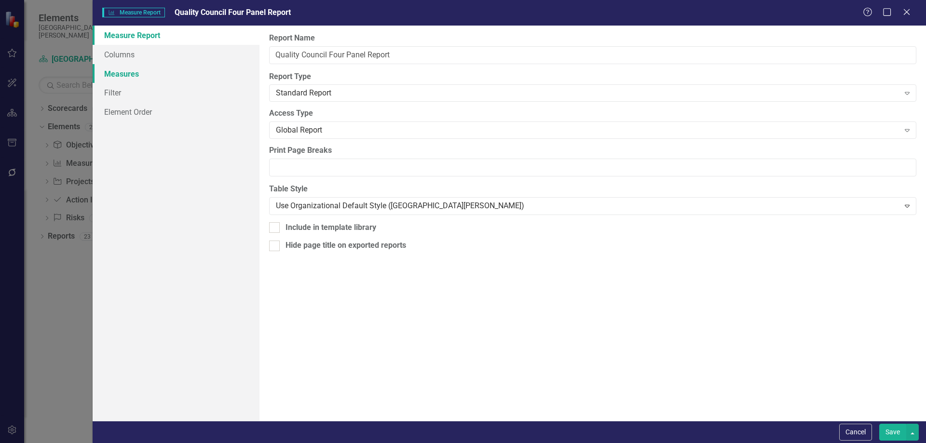
click at [162, 68] on link "Measures" at bounding box center [176, 73] width 167 height 19
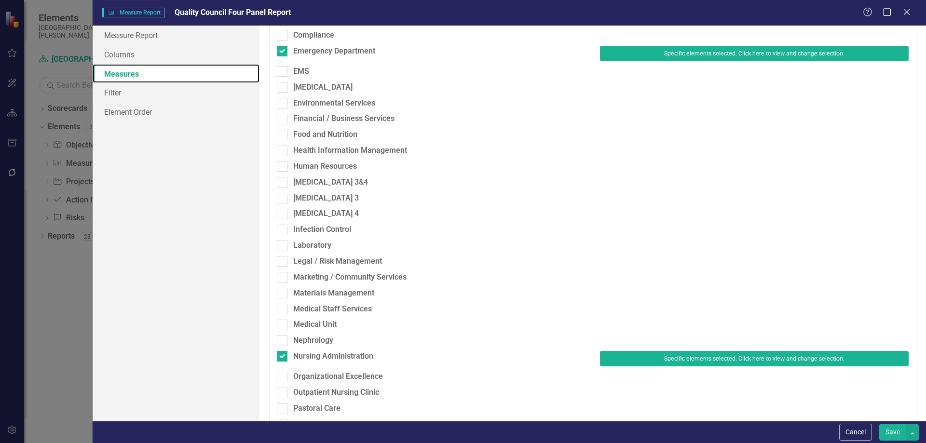
scroll to position [482, 0]
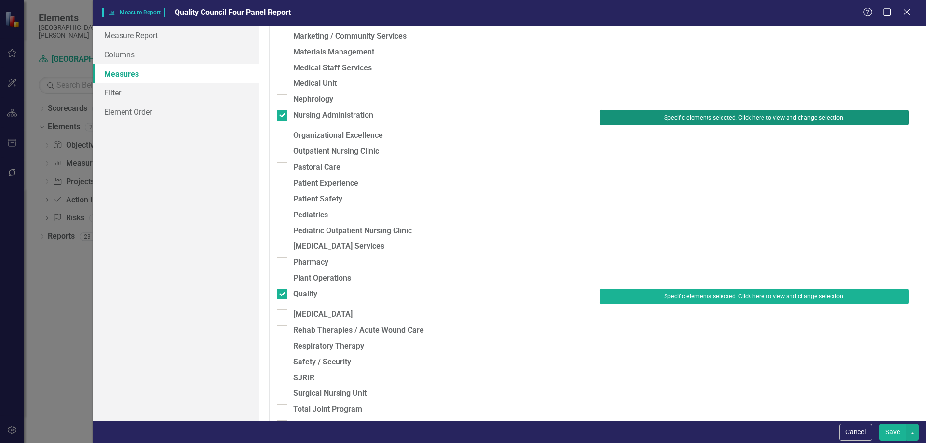
click at [731, 115] on button "Specific elements selected. Click here to view and change selection." at bounding box center [754, 117] width 309 height 15
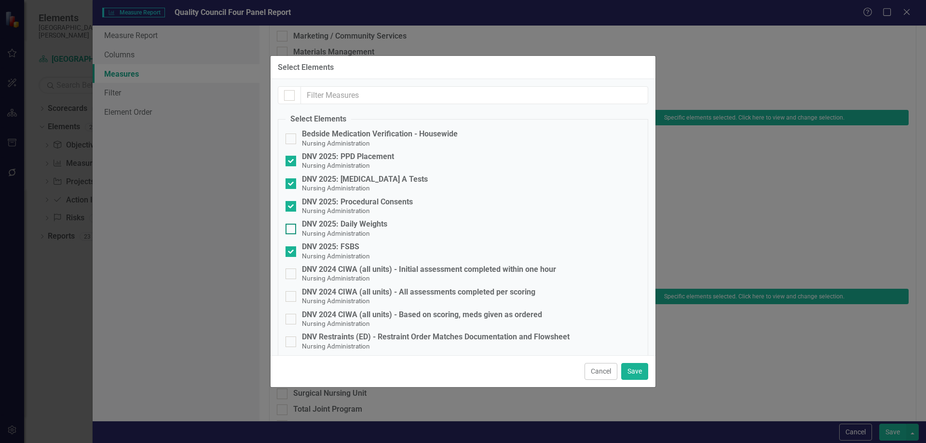
click at [292, 230] on div at bounding box center [290, 229] width 11 height 11
click at [292, 230] on input "DNV 2025: Daily Weights Nursing Administration" at bounding box center [288, 227] width 6 height 6
checkbox input "true"
click at [636, 370] on button "Save" at bounding box center [634, 371] width 27 height 17
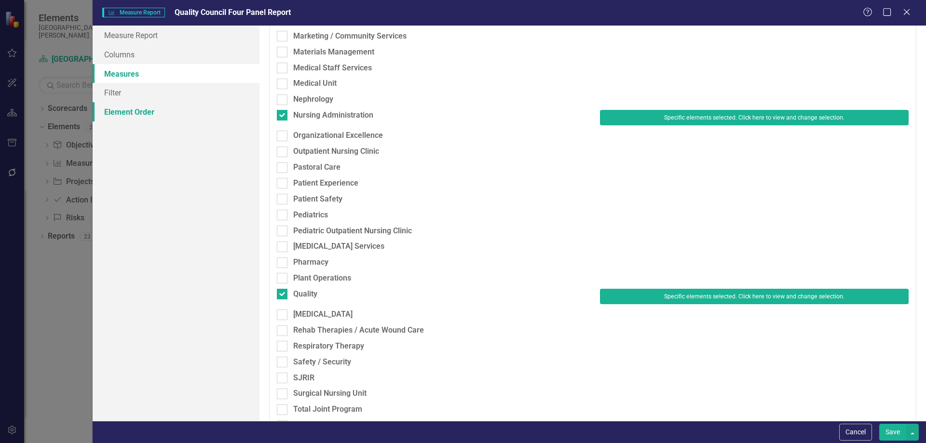
click at [138, 114] on link "Element Order" at bounding box center [176, 111] width 167 height 19
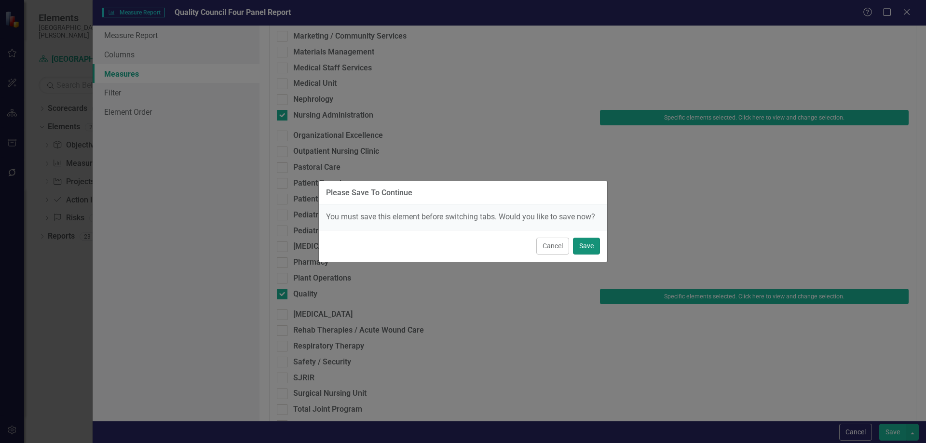
click at [581, 241] on button "Save" at bounding box center [586, 246] width 27 height 17
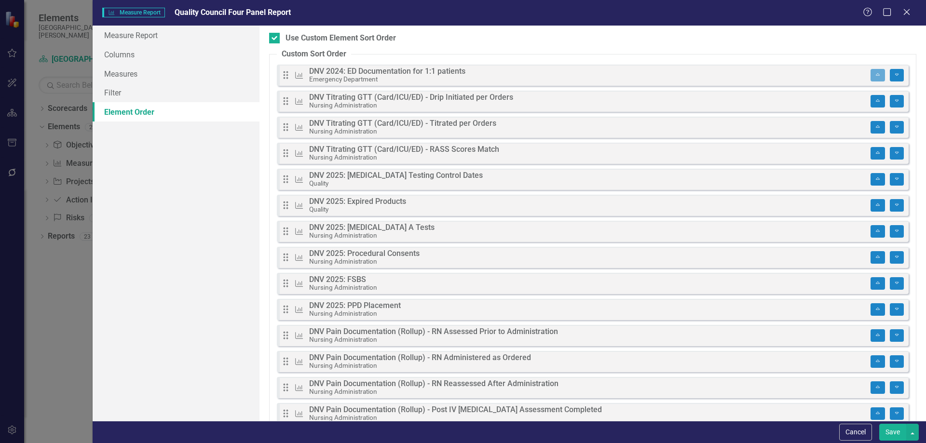
click at [923, 227] on div "Please Save To Continue You must save this element before switching tabs. Would…" at bounding box center [463, 221] width 926 height 443
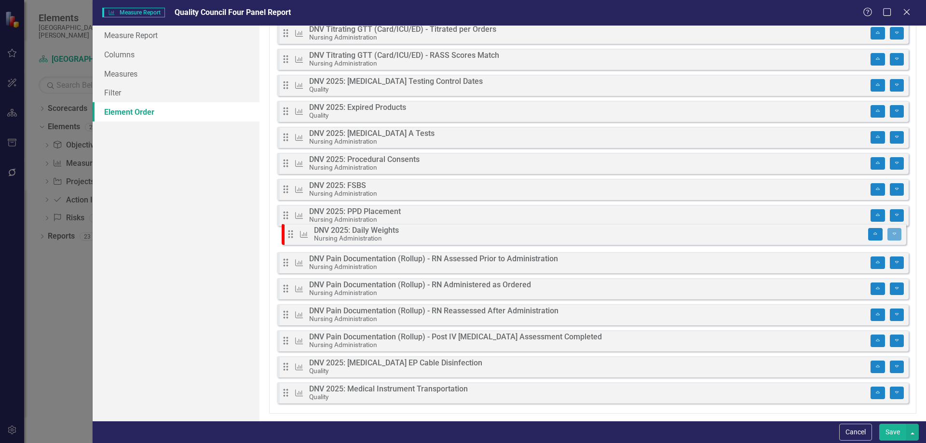
drag, startPoint x: 284, startPoint y: 398, endPoint x: 288, endPoint y: 234, distance: 163.5
click at [288, 234] on div "Drag Measure DNV 2024: ED Documentation for 1:1 patients Emergency Department M…" at bounding box center [593, 190] width 632 height 438
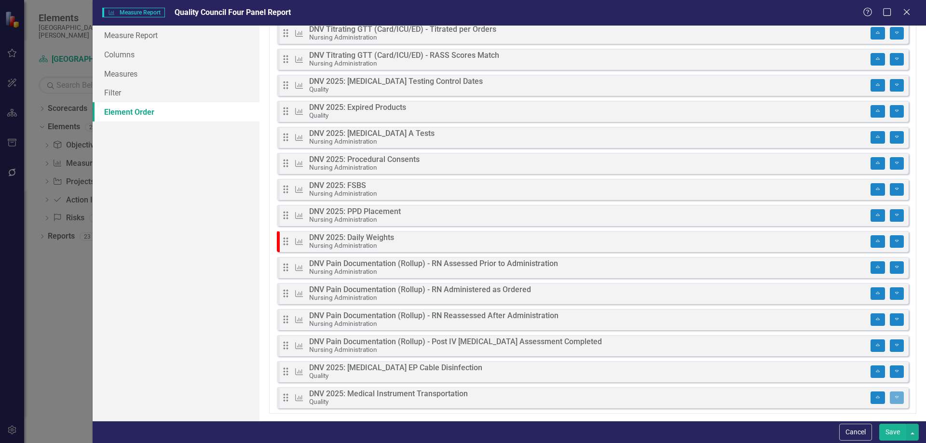
click at [898, 433] on button "Save" at bounding box center [892, 432] width 27 height 17
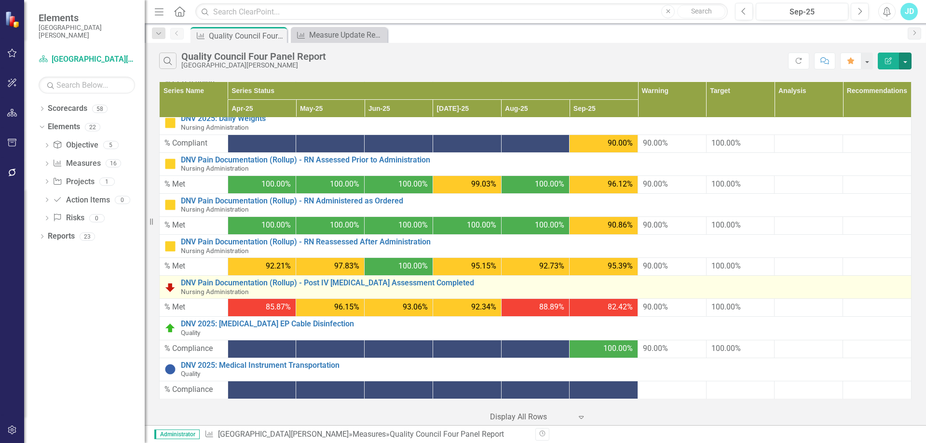
scroll to position [342, 0]
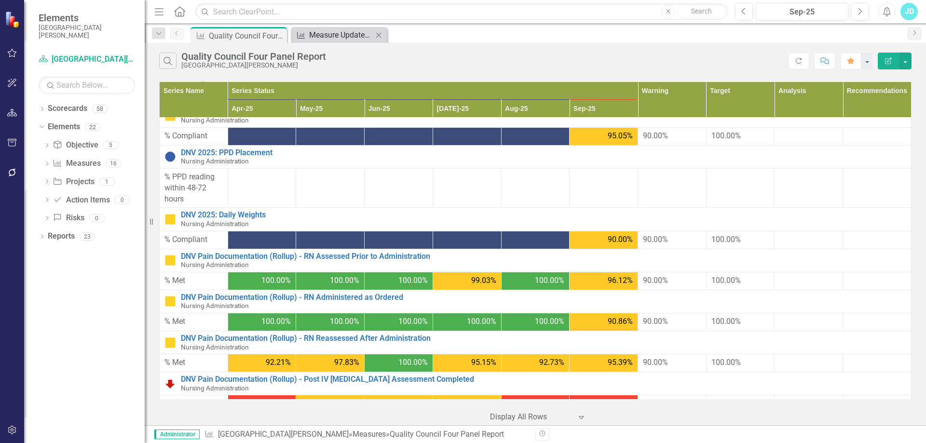
click at [352, 36] on div "Measure Update Report" at bounding box center [341, 35] width 64 height 12
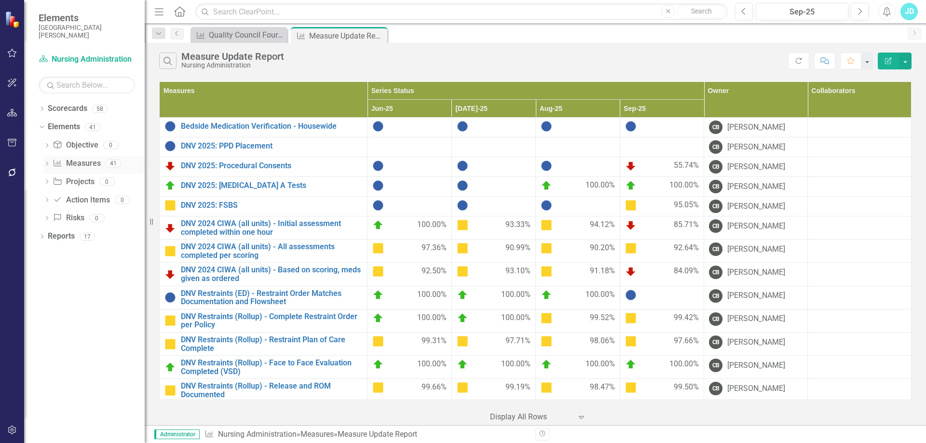
click at [78, 163] on link "Measure Measures" at bounding box center [77, 163] width 48 height 11
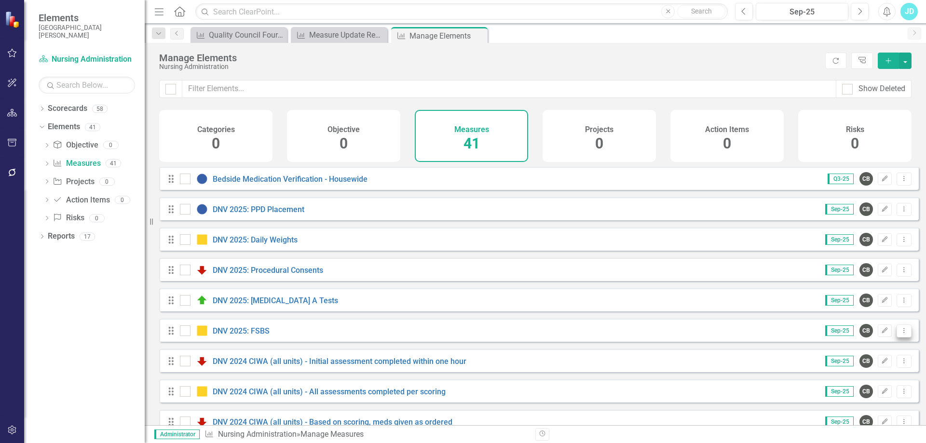
click at [900, 334] on icon "Dropdown Menu" at bounding box center [904, 330] width 8 height 6
click at [858, 388] on link "Copy Duplicate Measure" at bounding box center [860, 390] width 87 height 18
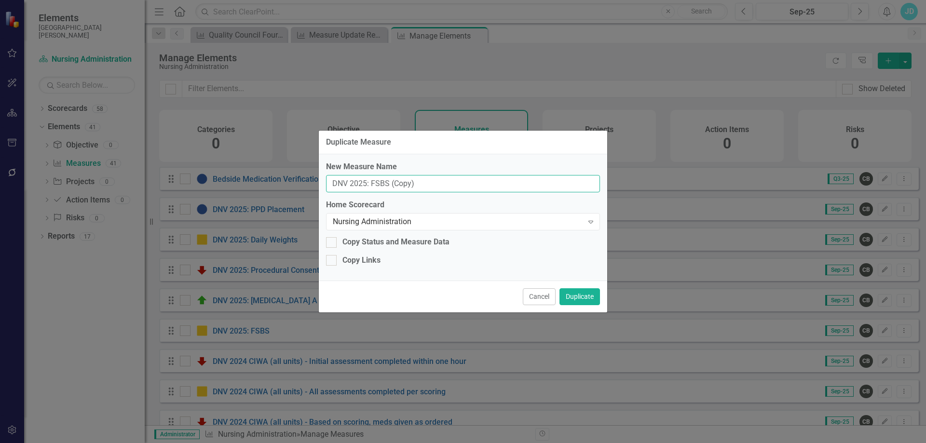
drag, startPoint x: 372, startPoint y: 182, endPoint x: 439, endPoint y: 181, distance: 67.0
click at [439, 181] on input "DNV 2025: FSBS (Copy)" at bounding box center [463, 184] width 274 height 18
type input "DNV 2025: Nursing Notes"
click at [576, 294] on button "Duplicate" at bounding box center [579, 296] width 41 height 17
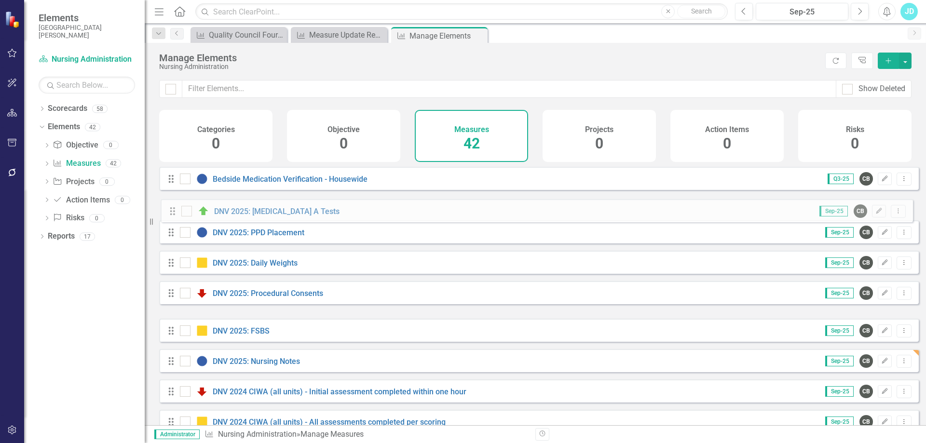
drag, startPoint x: 173, startPoint y: 309, endPoint x: 174, endPoint y: 213, distance: 96.4
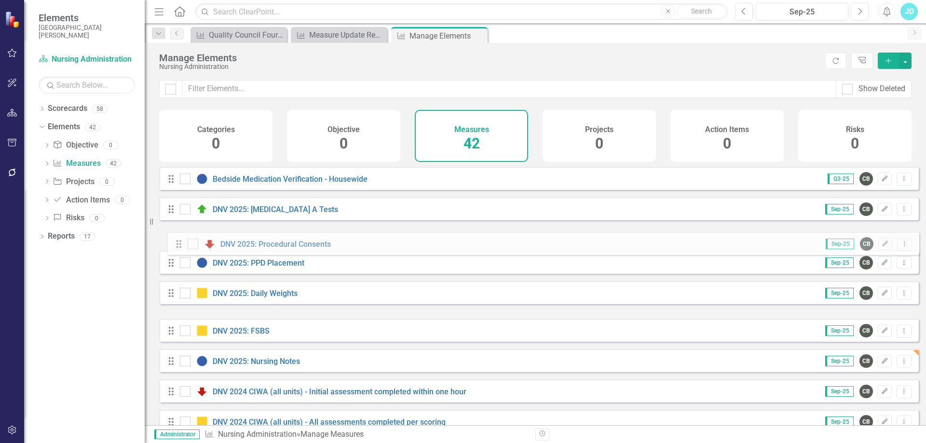
drag, startPoint x: 172, startPoint y: 310, endPoint x: 179, endPoint y: 246, distance: 64.1
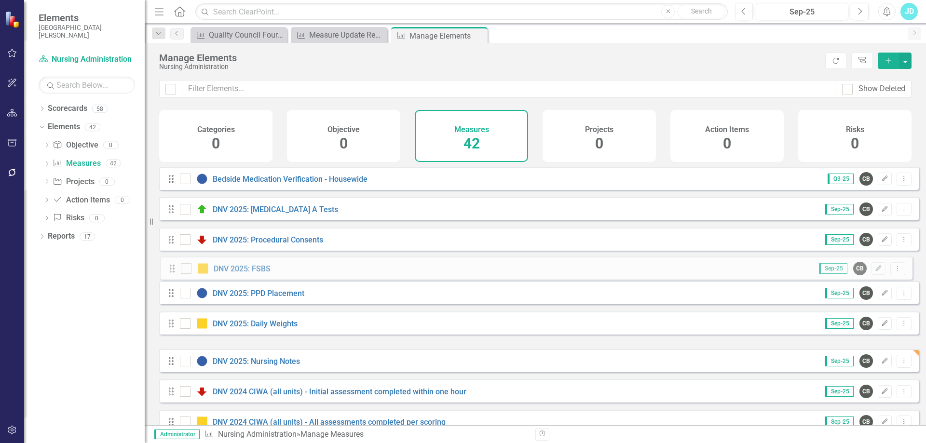
drag, startPoint x: 171, startPoint y: 339, endPoint x: 172, endPoint y: 270, distance: 69.4
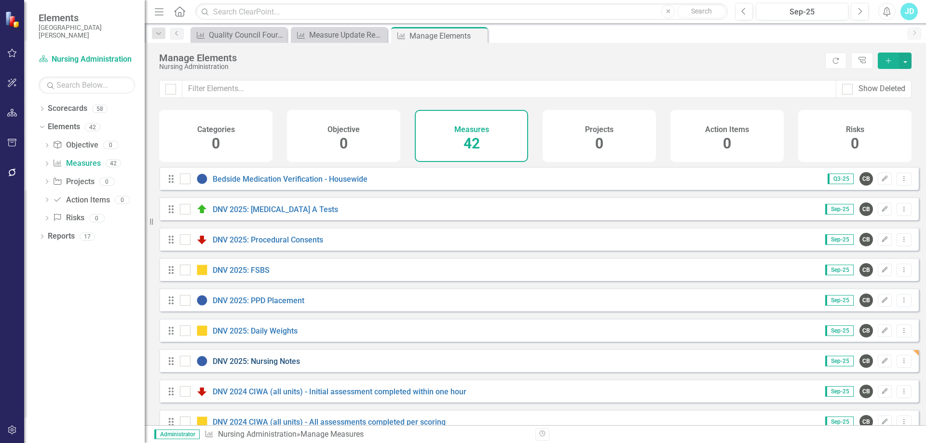
click at [284, 366] on link "DNV 2025: Nursing Notes" at bounding box center [256, 361] width 87 height 9
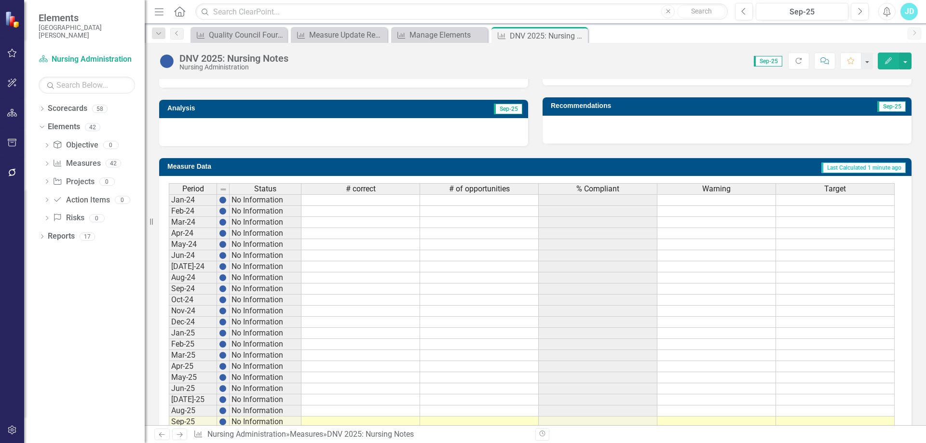
scroll to position [349, 0]
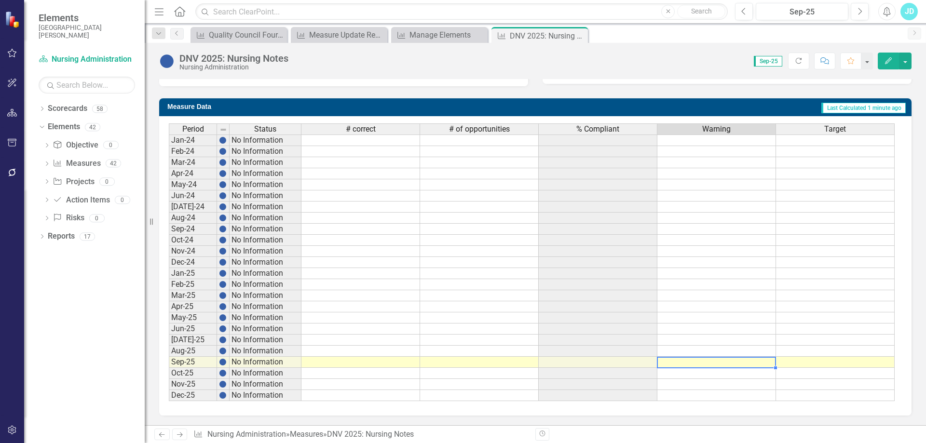
click at [689, 360] on td at bounding box center [716, 362] width 119 height 11
type textarea "90"
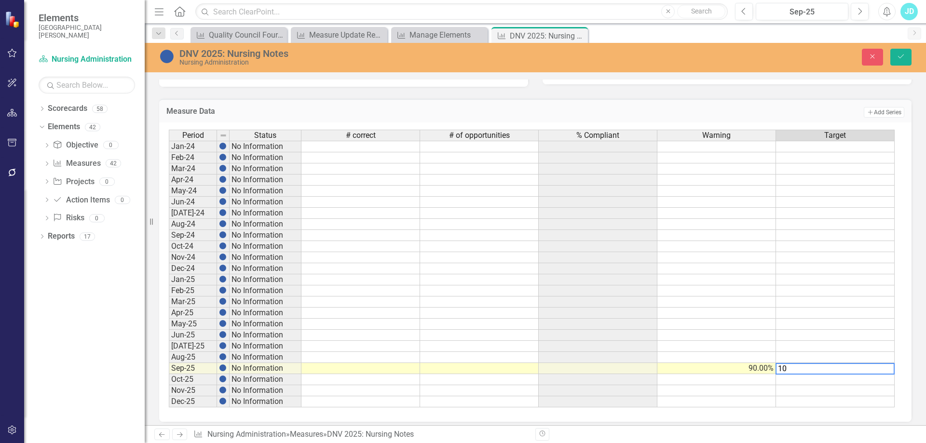
type textarea "100"
click at [353, 369] on td at bounding box center [360, 368] width 119 height 11
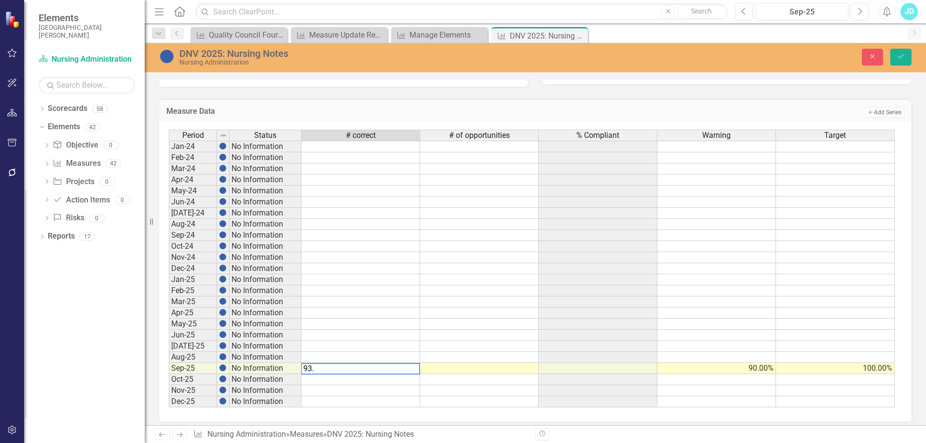
type textarea "93.1"
click at [904, 54] on icon "Save" at bounding box center [900, 56] width 9 height 7
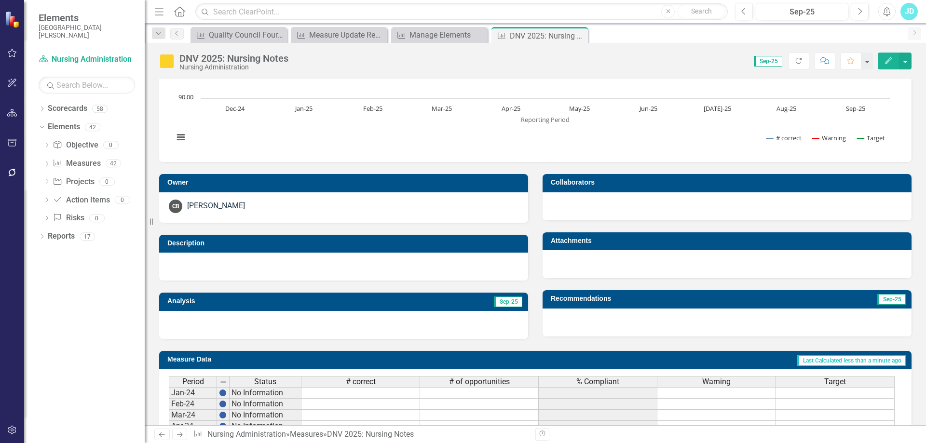
scroll to position [0, 0]
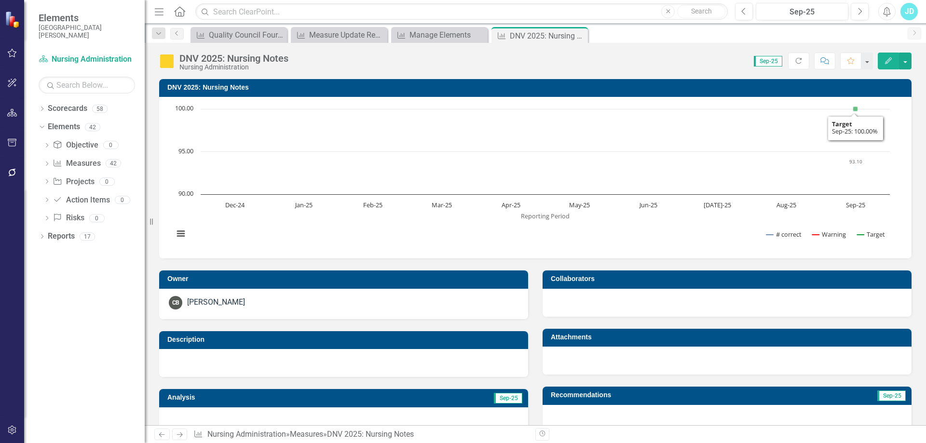
click at [280, 89] on h3 "DNV 2025: Nursing Notes" at bounding box center [536, 87] width 739 height 7
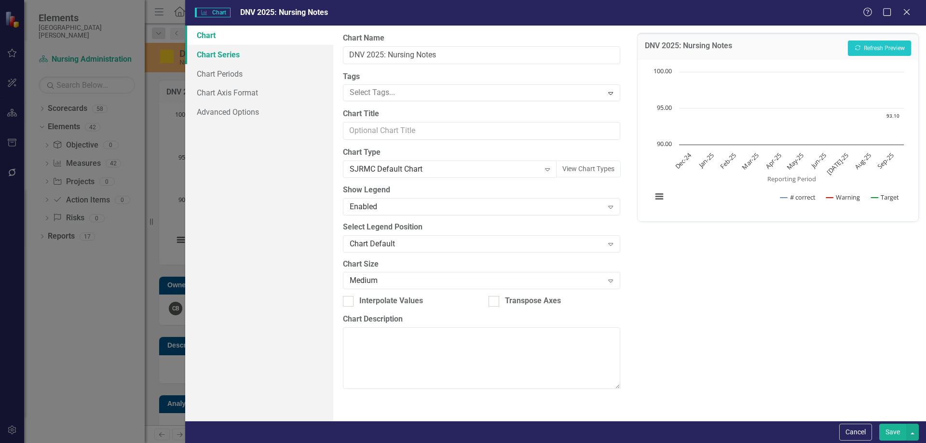
click at [220, 56] on link "Chart Series" at bounding box center [259, 54] width 148 height 19
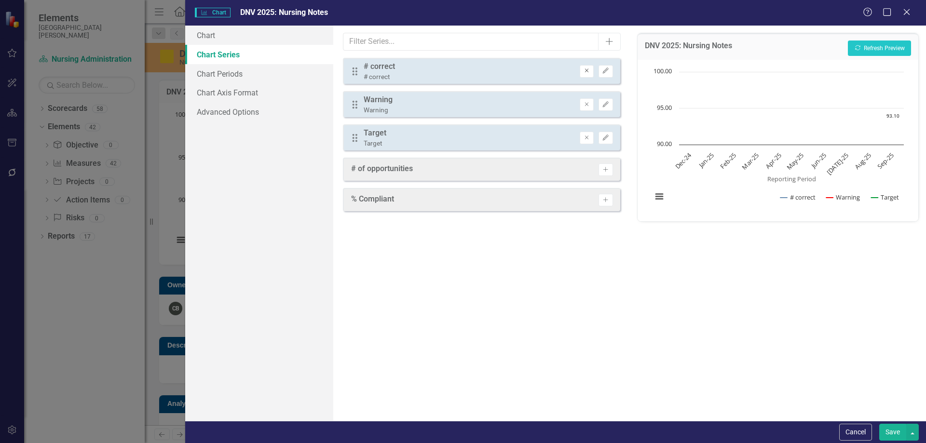
click at [589, 68] on icon "Remove" at bounding box center [586, 71] width 7 height 6
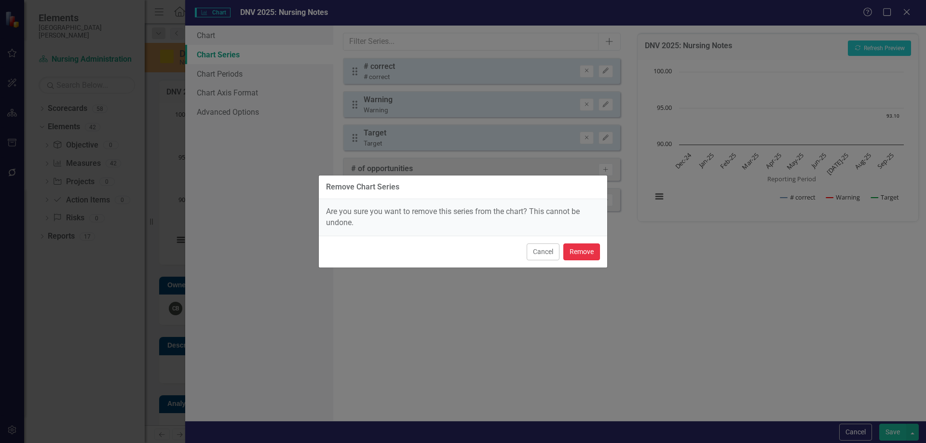
click at [582, 255] on button "Remove" at bounding box center [581, 251] width 37 height 17
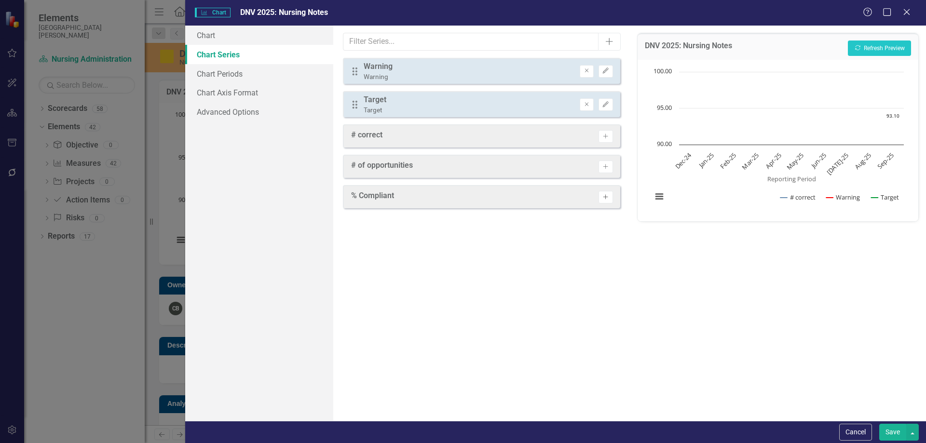
click at [602, 199] on icon "Activate" at bounding box center [605, 197] width 7 height 6
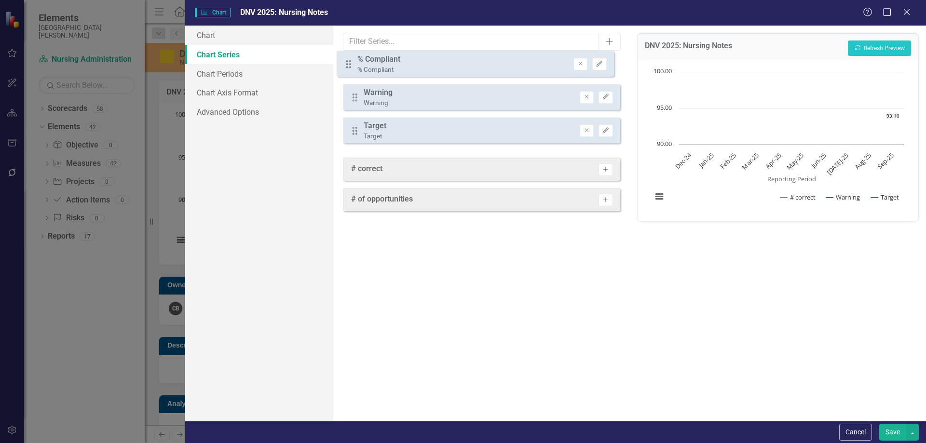
drag, startPoint x: 353, startPoint y: 132, endPoint x: 347, endPoint y: 65, distance: 67.8
click at [347, 65] on div "Drag Warning Warning Remove Edit Drag Target Target Remove Edit Drag % Complian…" at bounding box center [481, 104] width 277 height 93
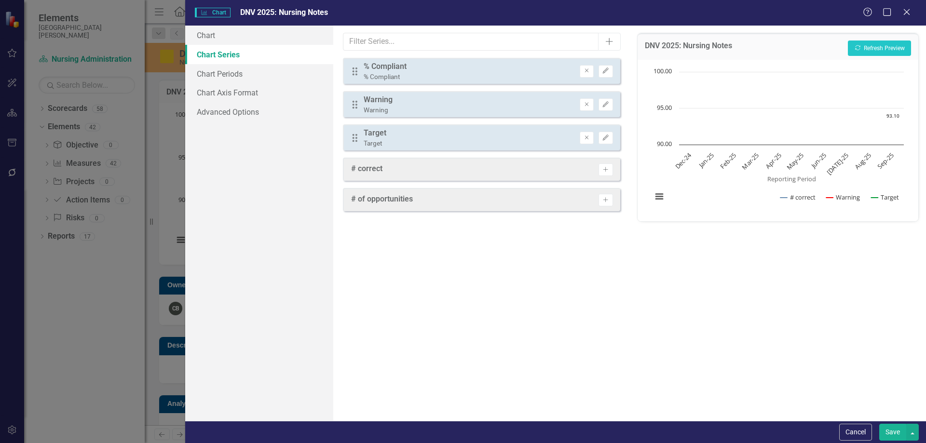
click at [890, 429] on button "Save" at bounding box center [892, 432] width 27 height 17
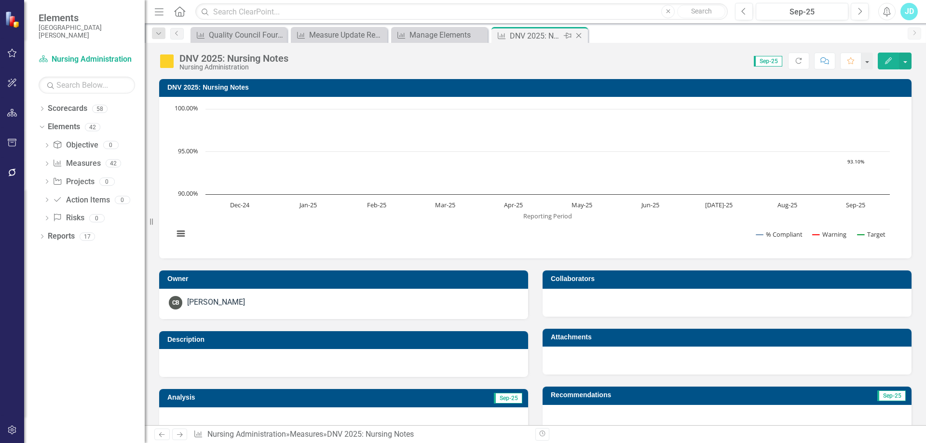
click at [580, 34] on icon "Close" at bounding box center [579, 36] width 10 height 8
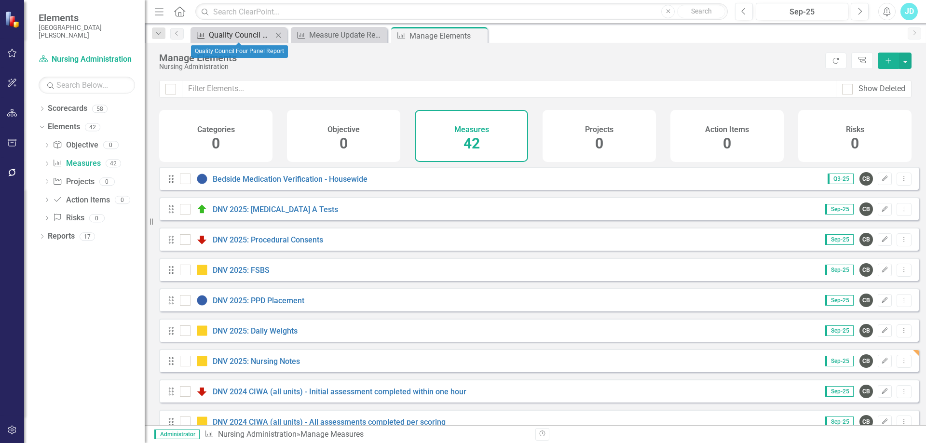
click at [242, 35] on div "Quality Council Four Panel Report" at bounding box center [241, 35] width 64 height 12
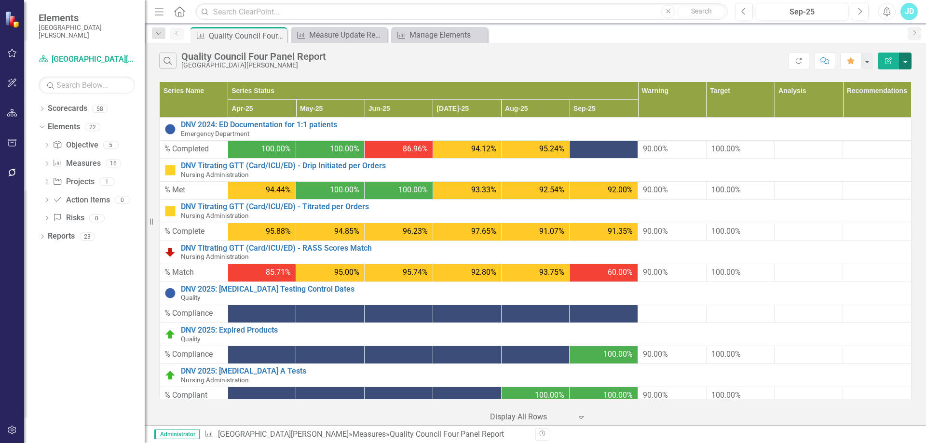
click at [904, 66] on button "button" at bounding box center [905, 61] width 13 height 17
click at [893, 81] on link "Edit Report Edit Report" at bounding box center [873, 79] width 76 height 18
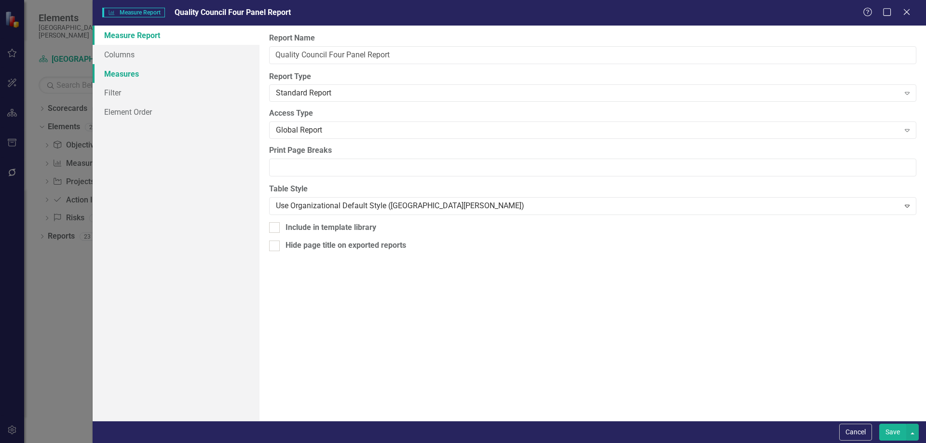
click at [130, 75] on link "Measures" at bounding box center [176, 73] width 167 height 19
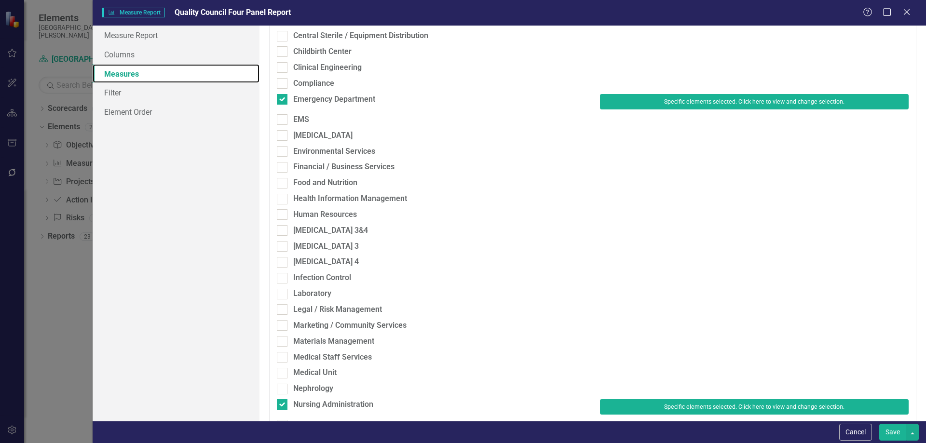
scroll to position [434, 0]
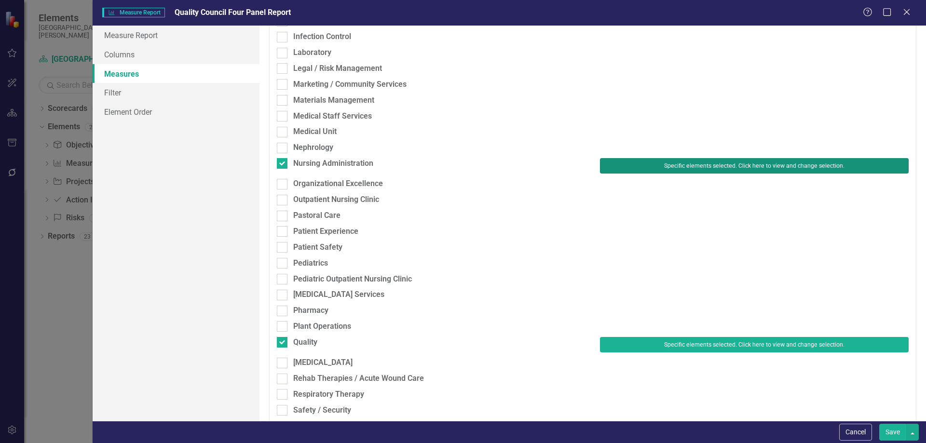
click at [732, 170] on button "Specific elements selected. Click here to view and change selection." at bounding box center [754, 165] width 309 height 15
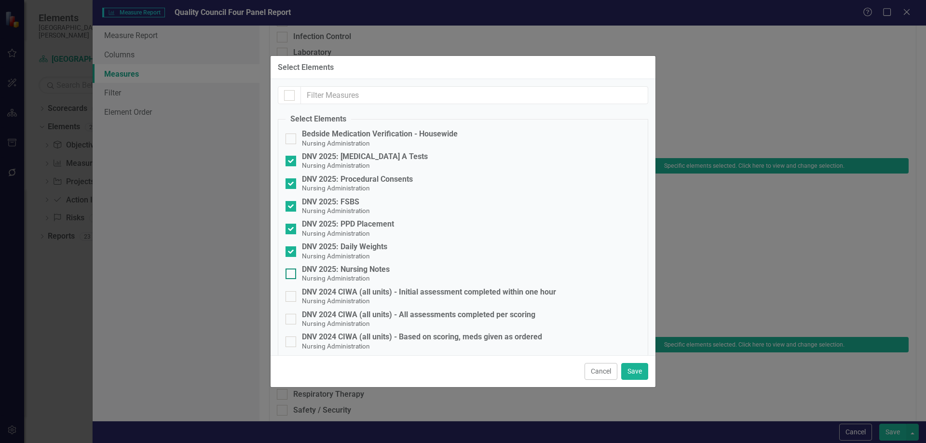
click at [286, 279] on div at bounding box center [290, 274] width 11 height 11
click at [286, 275] on input "DNV 2025: Nursing Notes Nursing Administration" at bounding box center [288, 272] width 6 height 6
checkbox input "true"
click at [634, 375] on button "Save" at bounding box center [634, 371] width 27 height 17
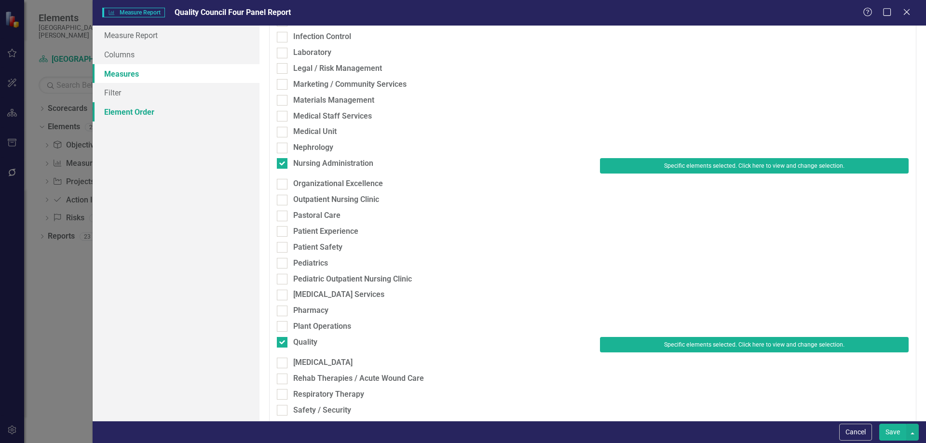
click at [132, 112] on link "Element Order" at bounding box center [176, 111] width 167 height 19
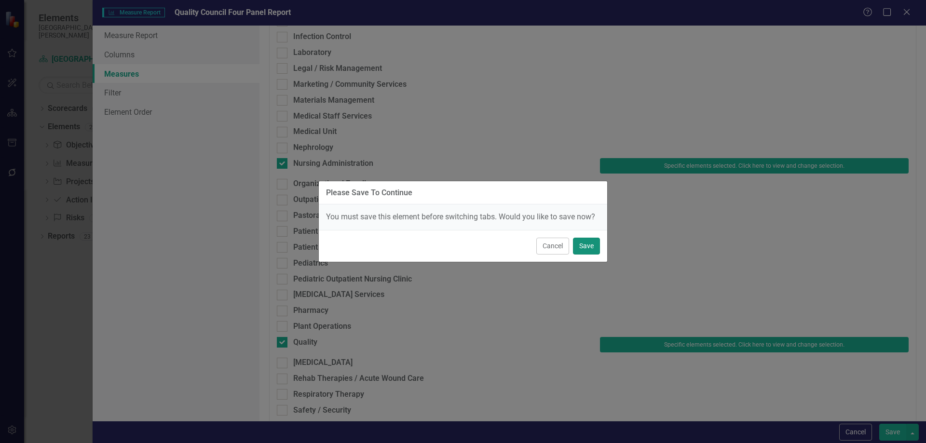
click at [588, 249] on button "Save" at bounding box center [586, 246] width 27 height 17
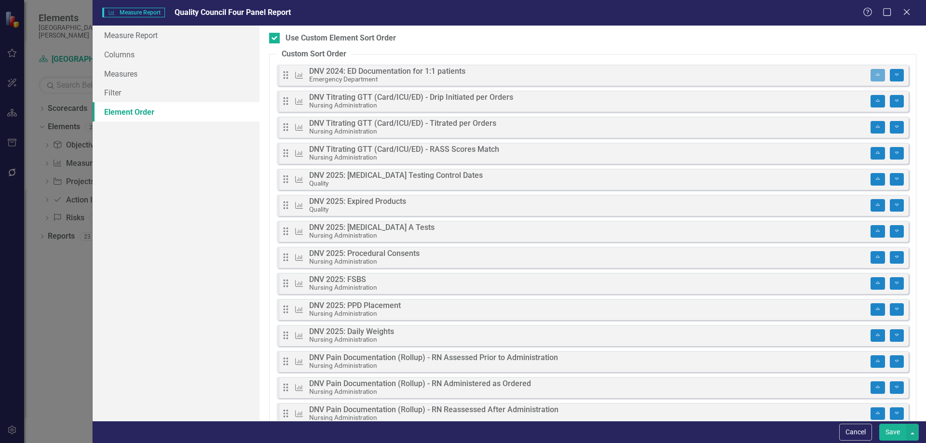
click at [920, 271] on div "Please Save To Continue You must save this element before switching tabs. Would…" at bounding box center [463, 221] width 926 height 443
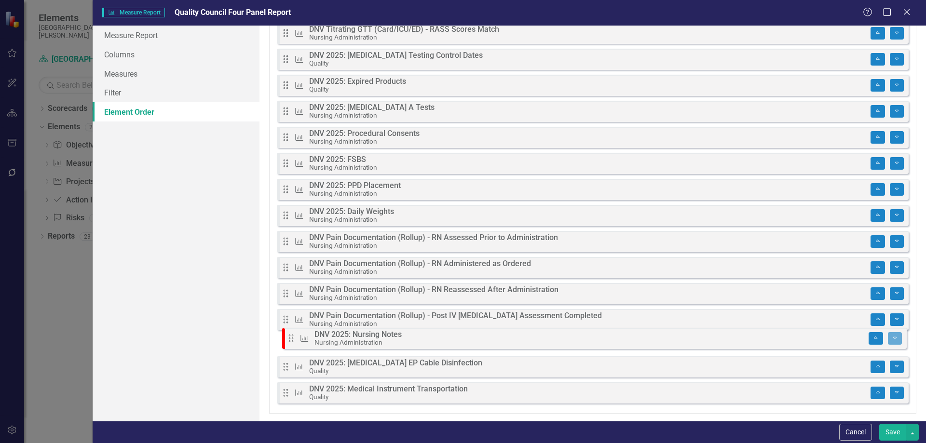
drag, startPoint x: 285, startPoint y: 397, endPoint x: 290, endPoint y: 338, distance: 59.5
click at [290, 338] on div "Drag Measure DNV 2024: ED Documentation for 1:1 patients Emergency Department M…" at bounding box center [593, 177] width 632 height 464
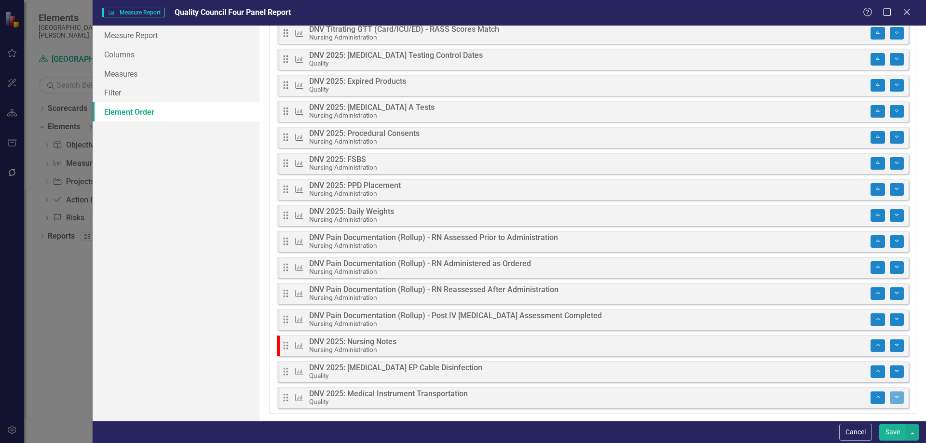
click at [885, 426] on button "Save" at bounding box center [892, 432] width 27 height 17
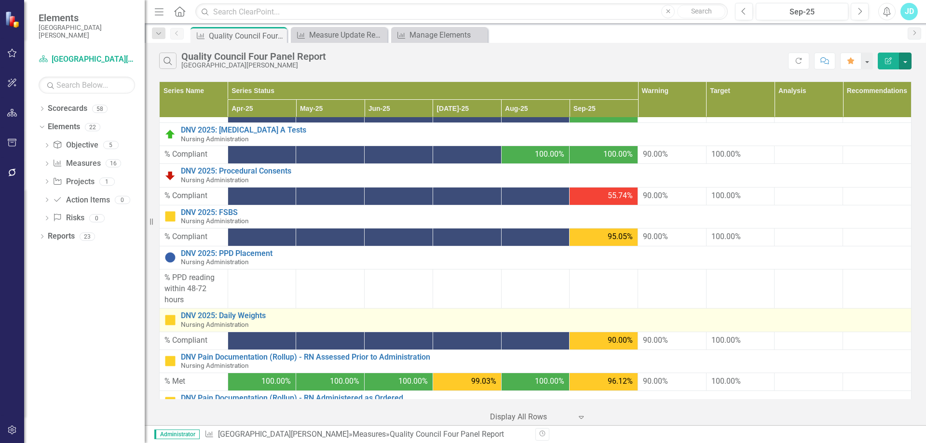
scroll to position [479, 0]
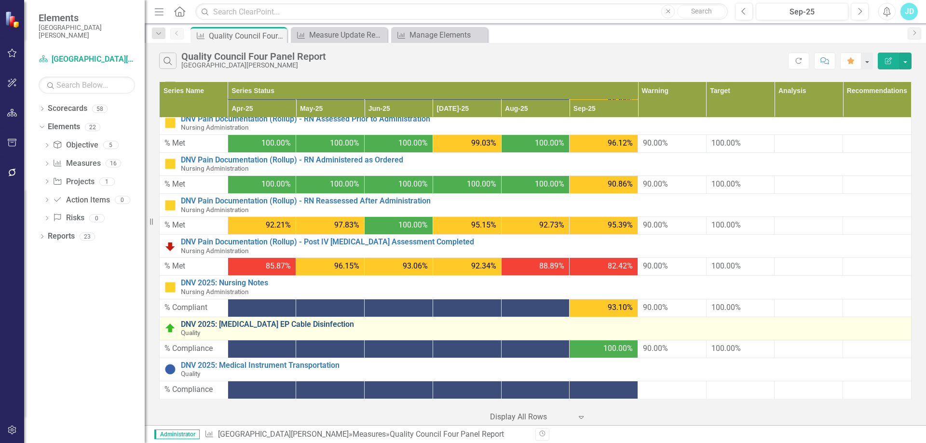
click at [318, 325] on link "DNV 2025: [MEDICAL_DATA] EP Cable Disinfection" at bounding box center [543, 324] width 725 height 9
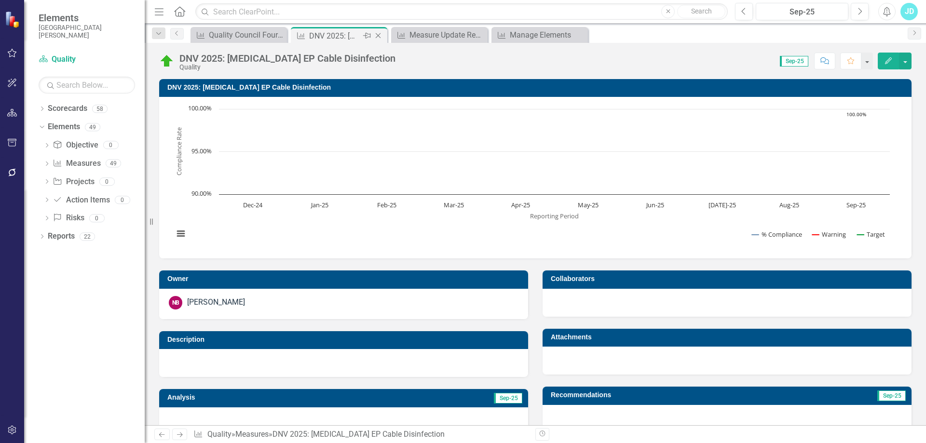
click at [379, 34] on icon "Close" at bounding box center [378, 36] width 10 height 8
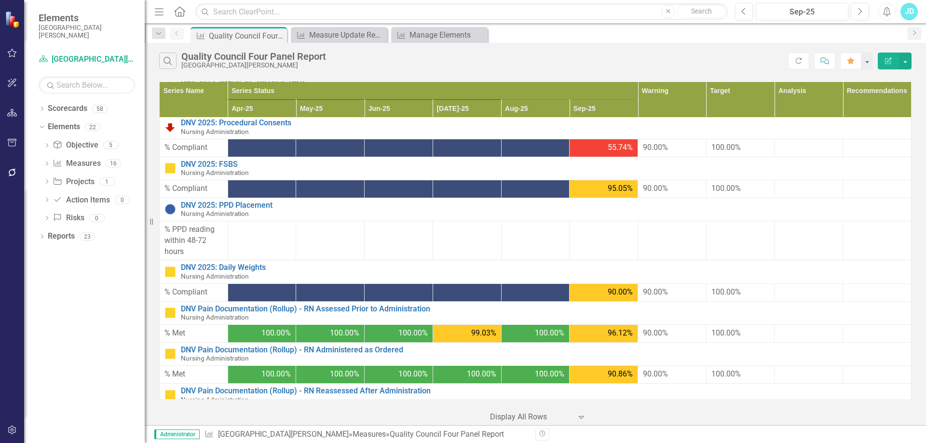
scroll to position [479, 0]
